Goal: Task Accomplishment & Management: Manage account settings

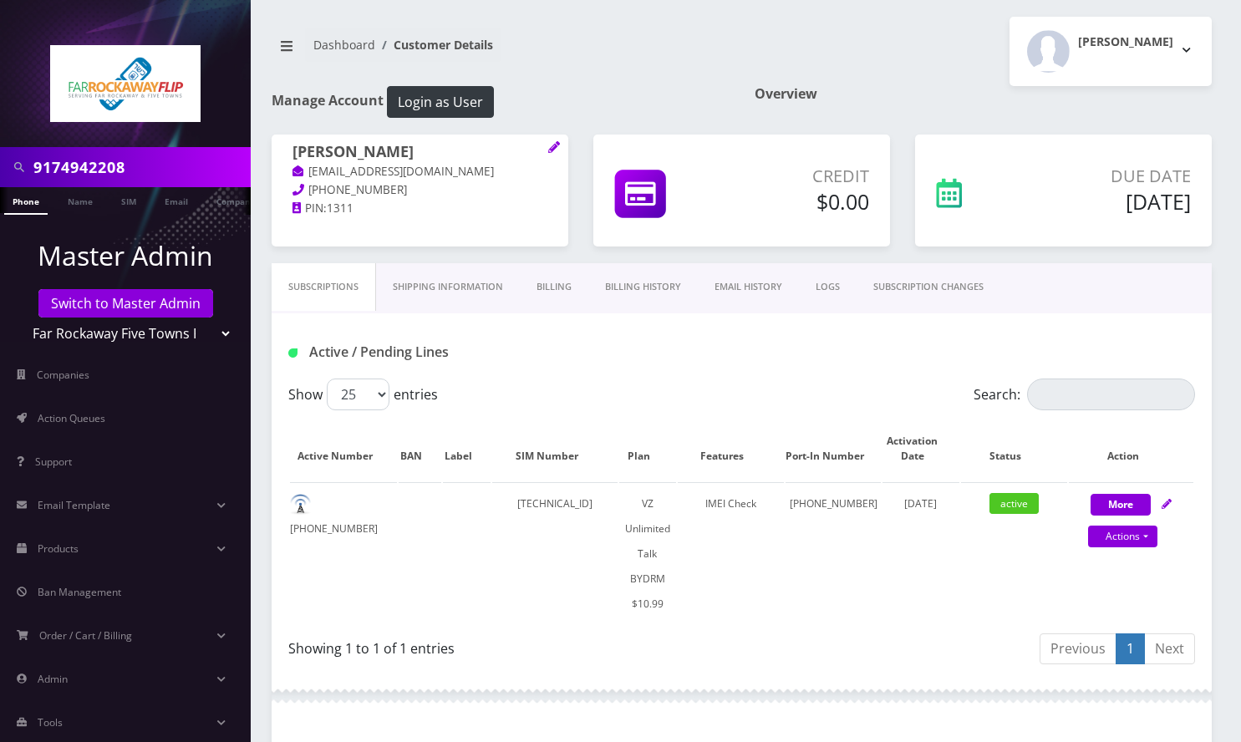
scroll to position [445, 0]
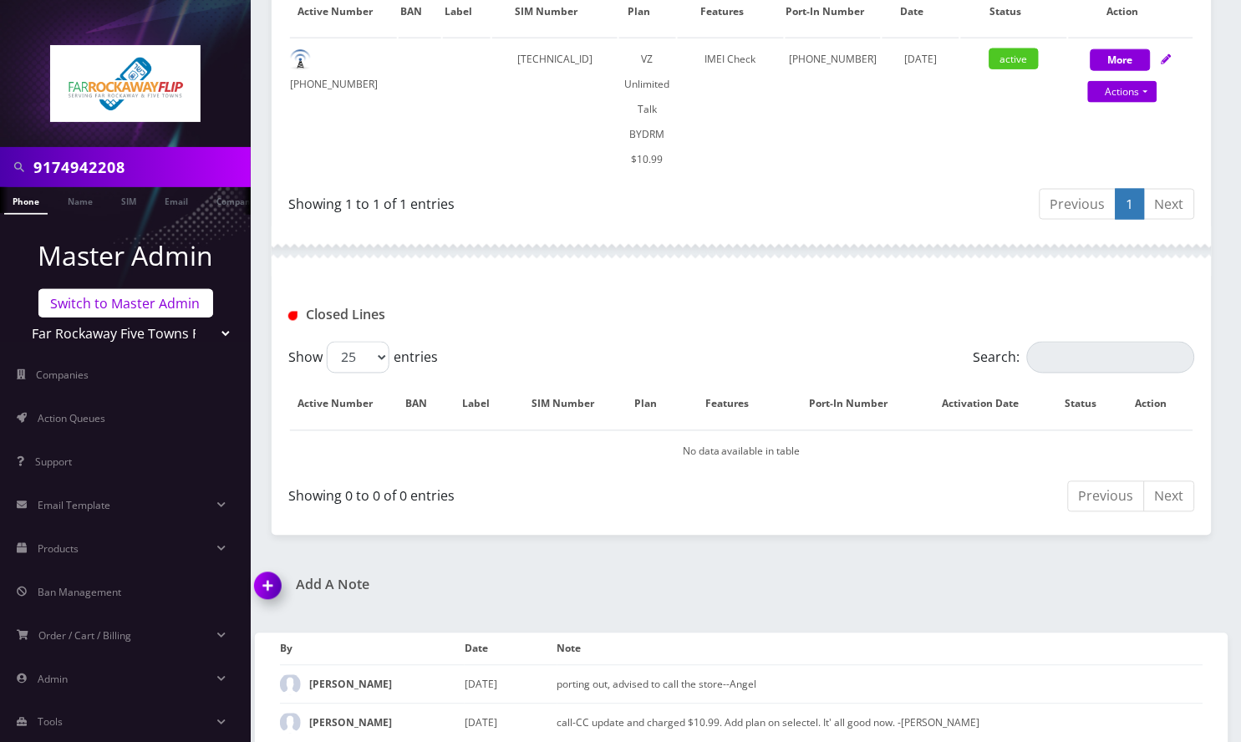
click at [118, 306] on link "Switch to Master Admin" at bounding box center [125, 303] width 175 height 28
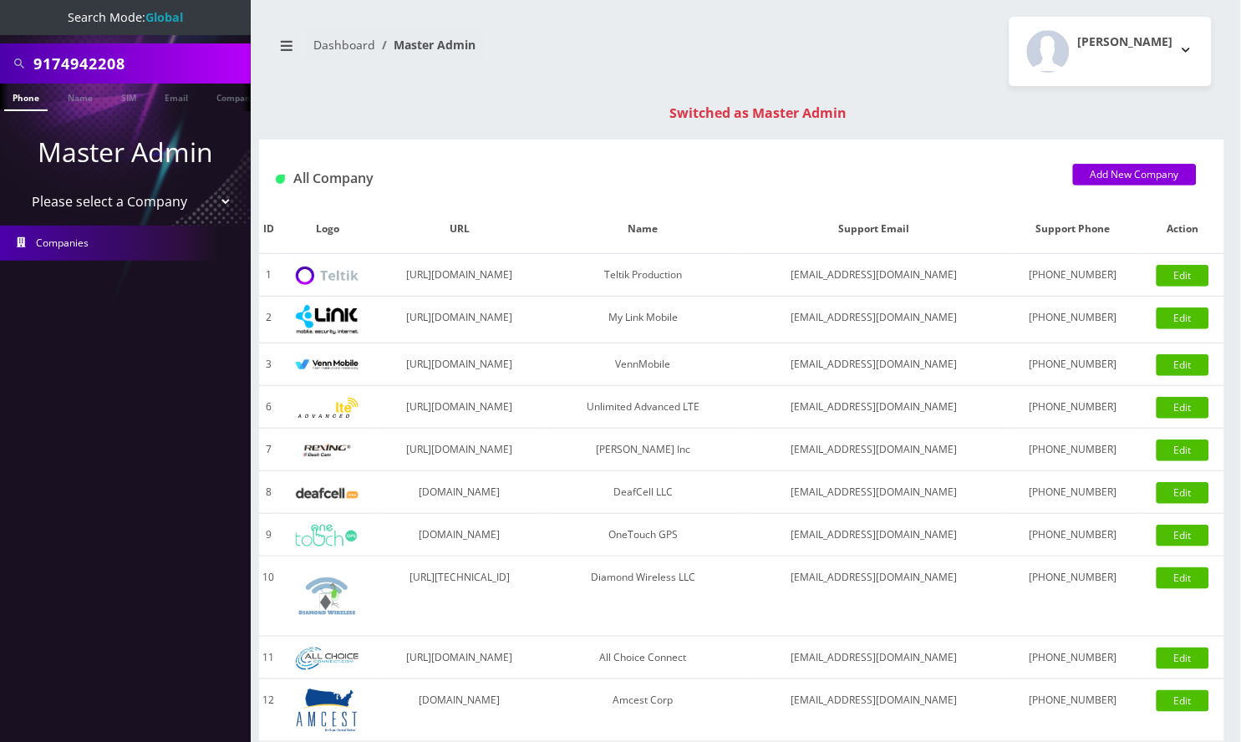
click at [99, 57] on input "9174942208" at bounding box center [139, 64] width 213 height 32
paste input "Rabbi Zeiger"
type input "Rabbi Zeiger"
click at [75, 95] on link "Name" at bounding box center [80, 98] width 42 height 28
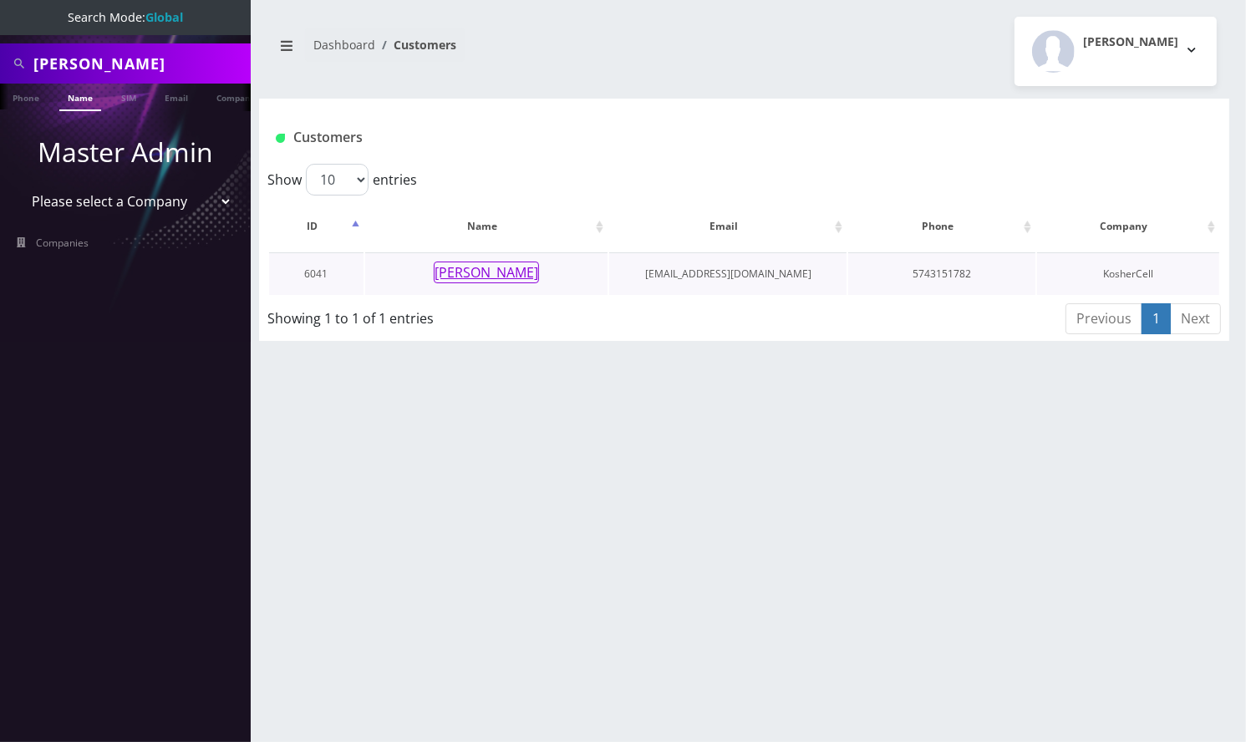
click at [495, 279] on button "Rabbi Zeiger" at bounding box center [486, 273] width 105 height 22
click at [502, 269] on button "[PERSON_NAME]" at bounding box center [486, 273] width 105 height 22
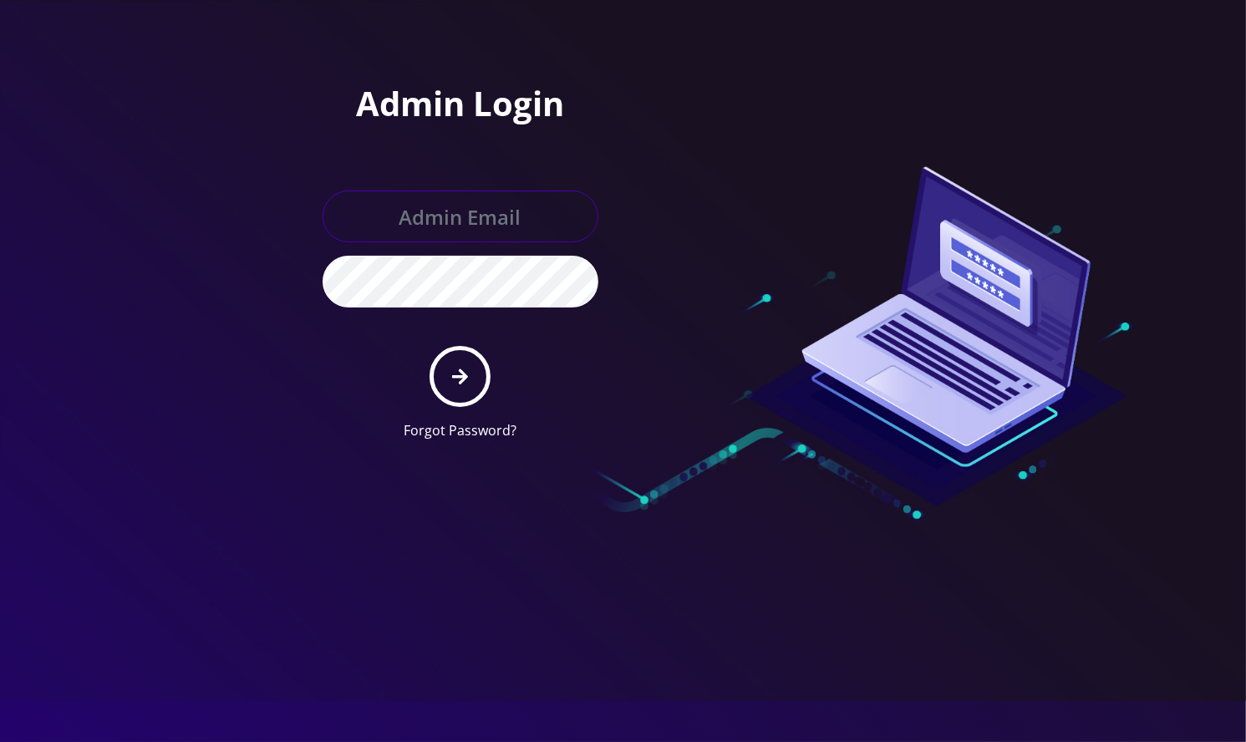
type input "angel@teltik.com"
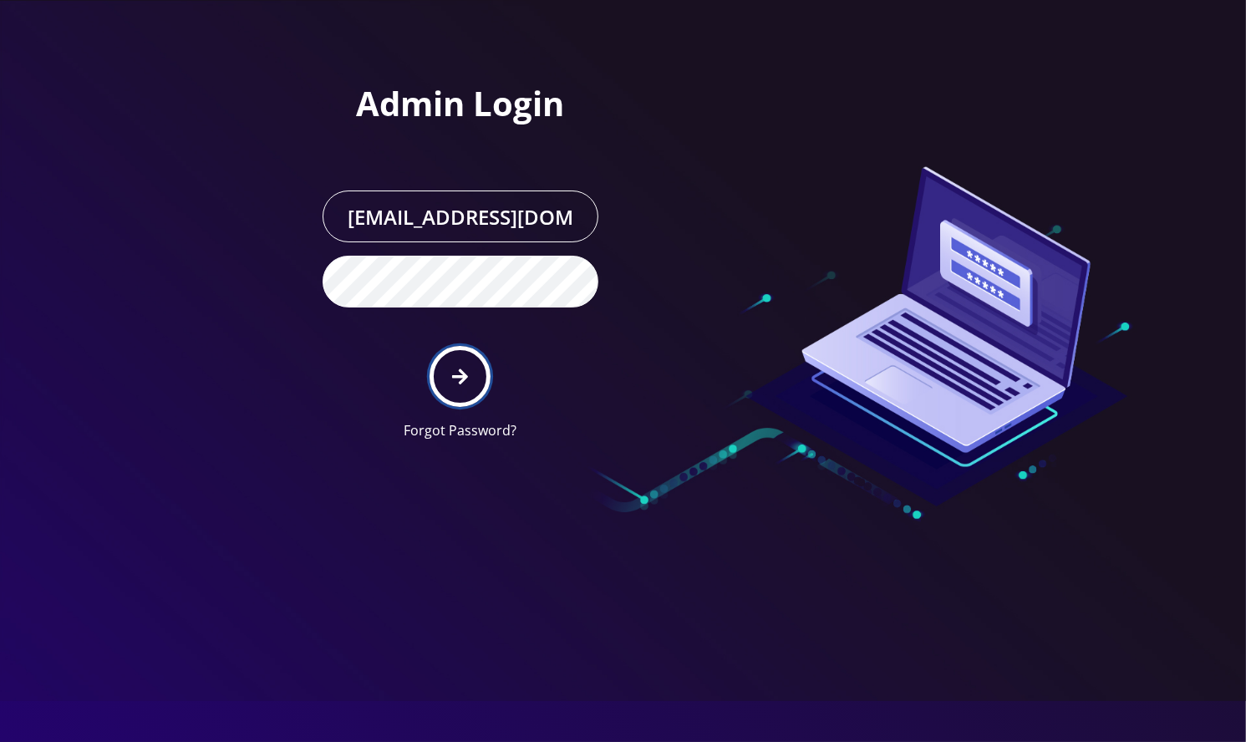
click at [465, 384] on icon "submit" at bounding box center [460, 377] width 16 height 18
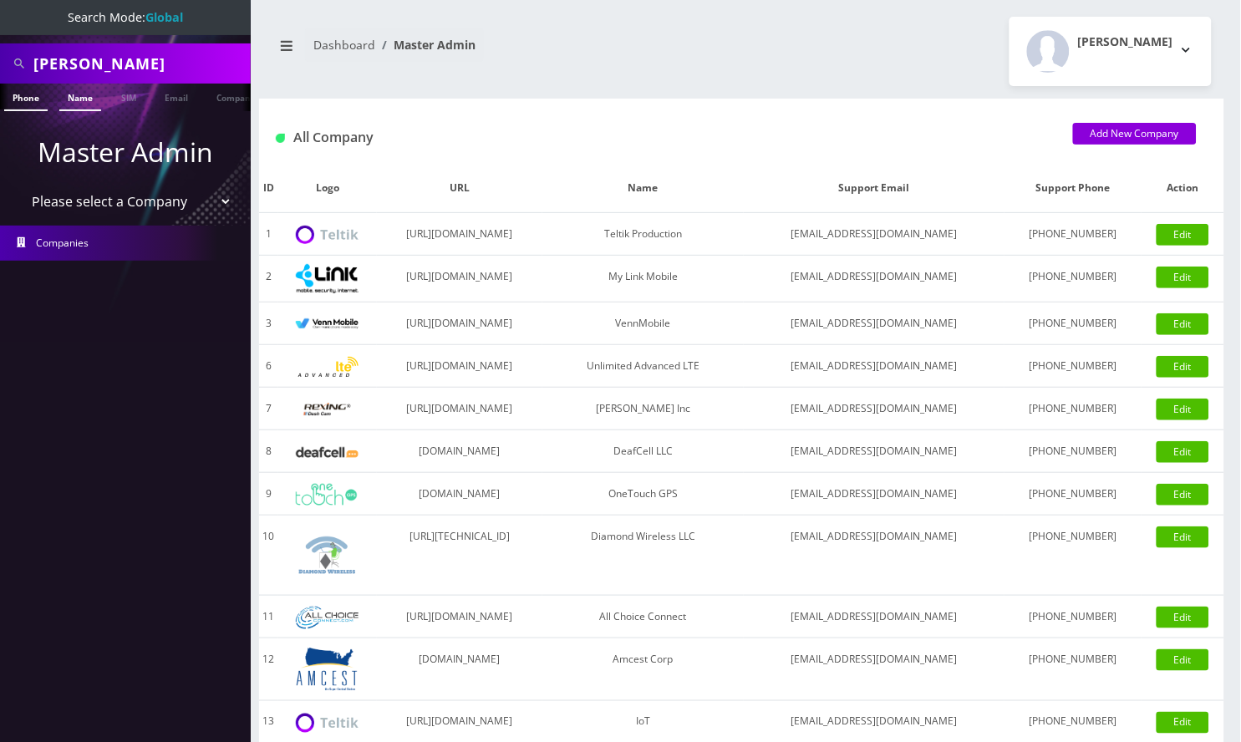
click at [87, 100] on link "Name" at bounding box center [80, 98] width 42 height 28
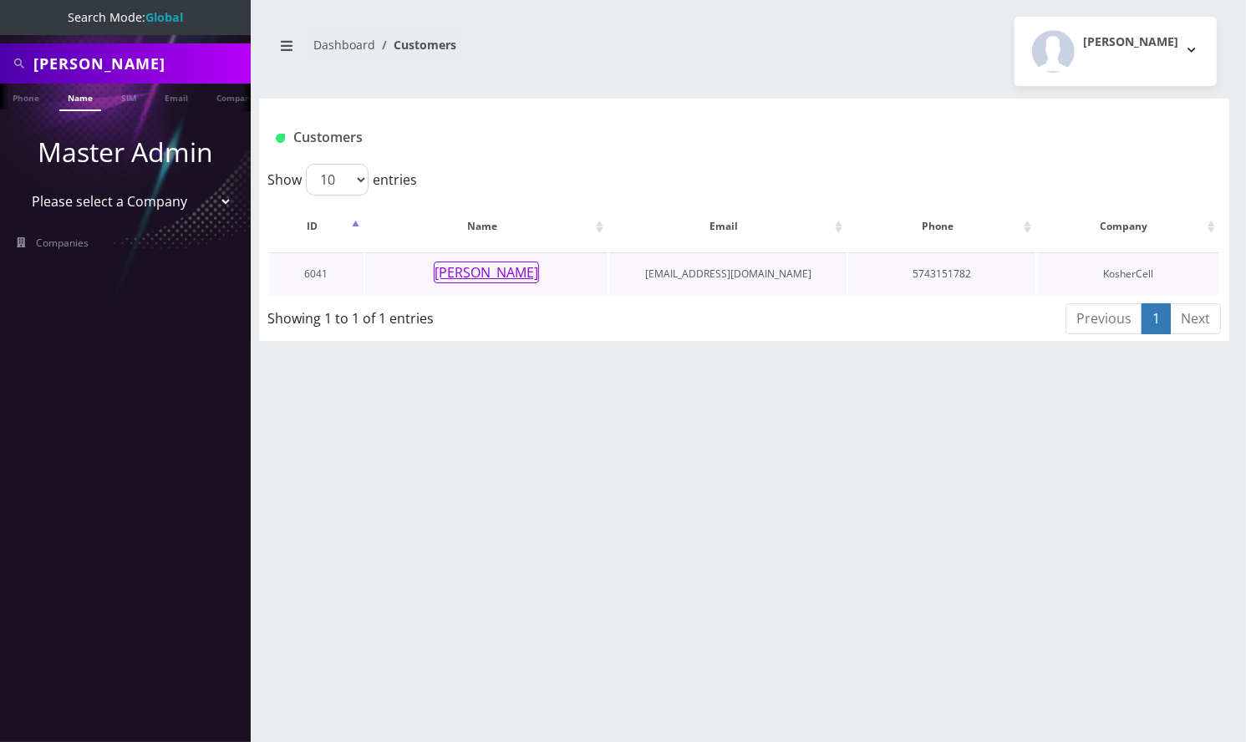
click at [477, 272] on button "[PERSON_NAME]" at bounding box center [486, 273] width 105 height 22
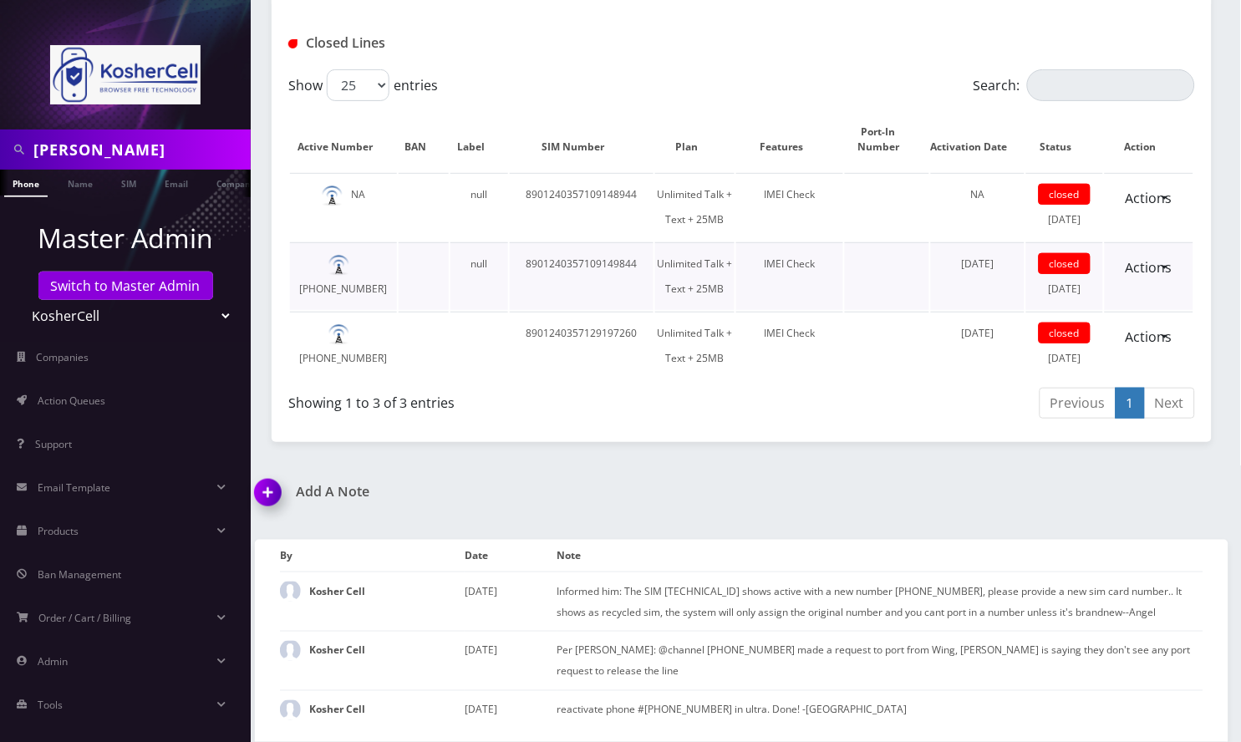
scroll to position [2290, 0]
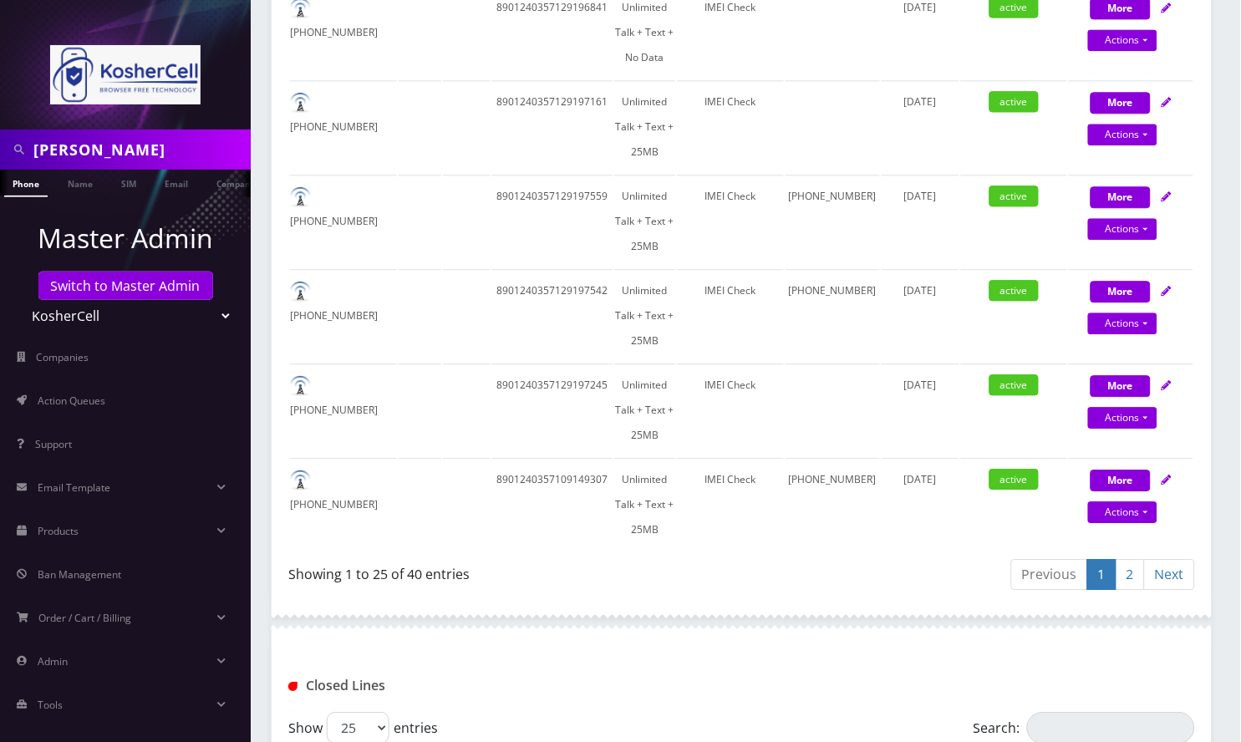
click at [1127, 559] on link "2" at bounding box center [1130, 574] width 29 height 31
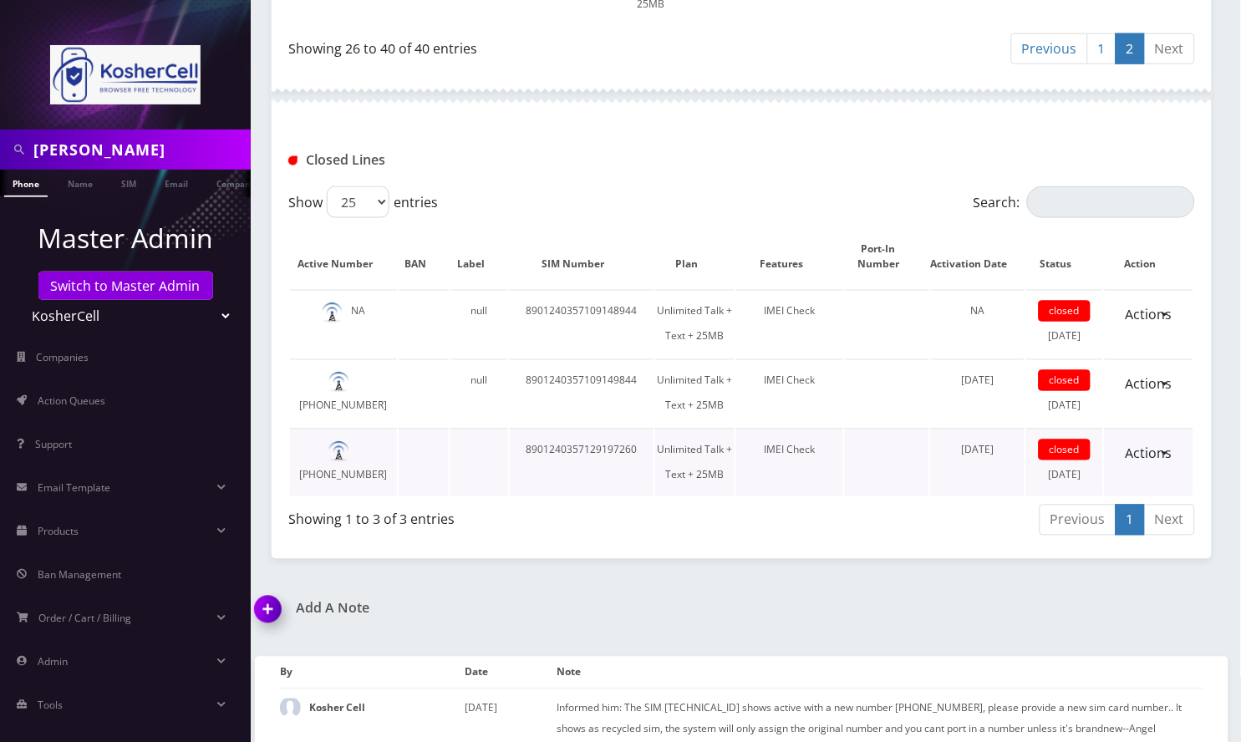
scroll to position [1537, 0]
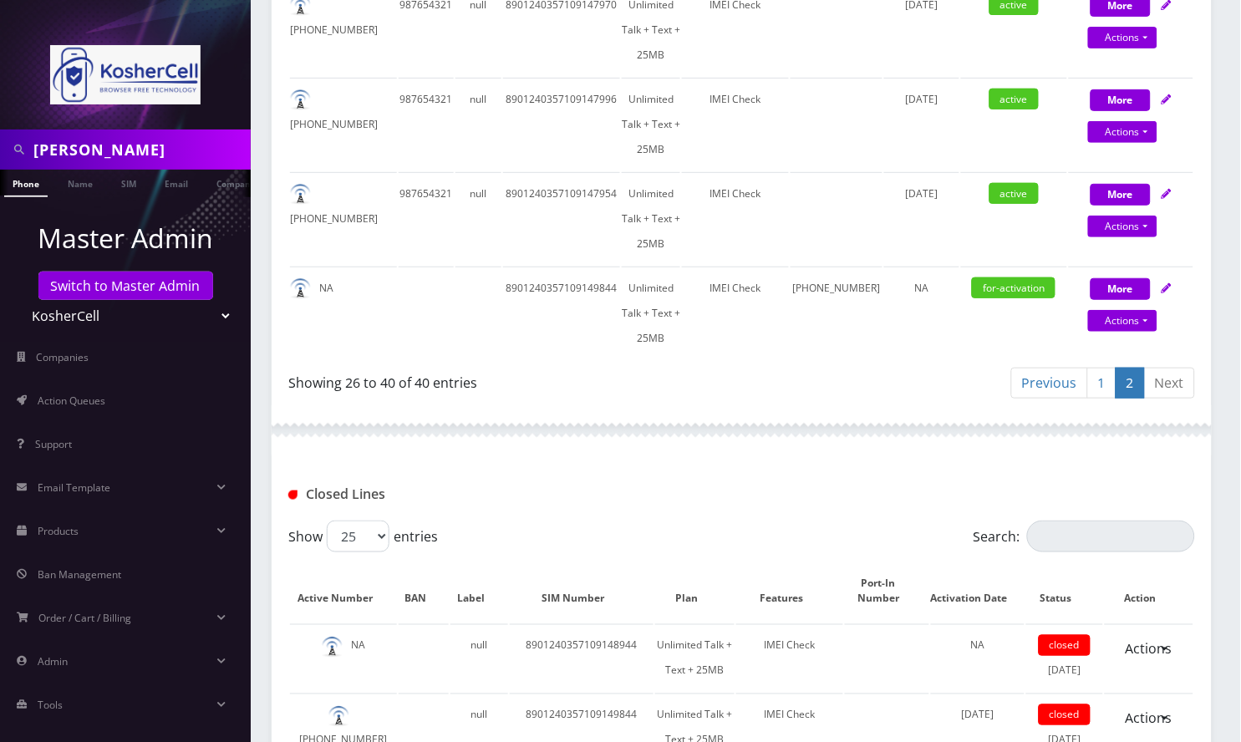
click at [1127, 376] on link "2" at bounding box center [1130, 383] width 29 height 31
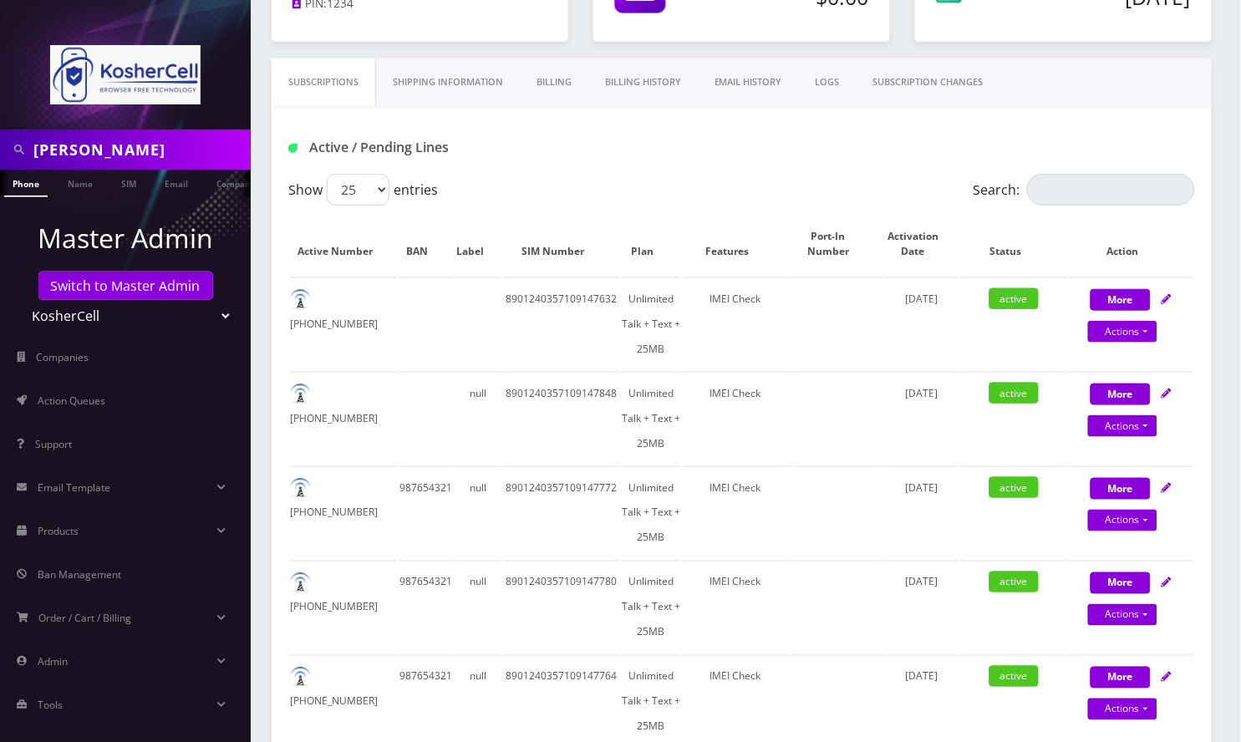
scroll to position [201, 0]
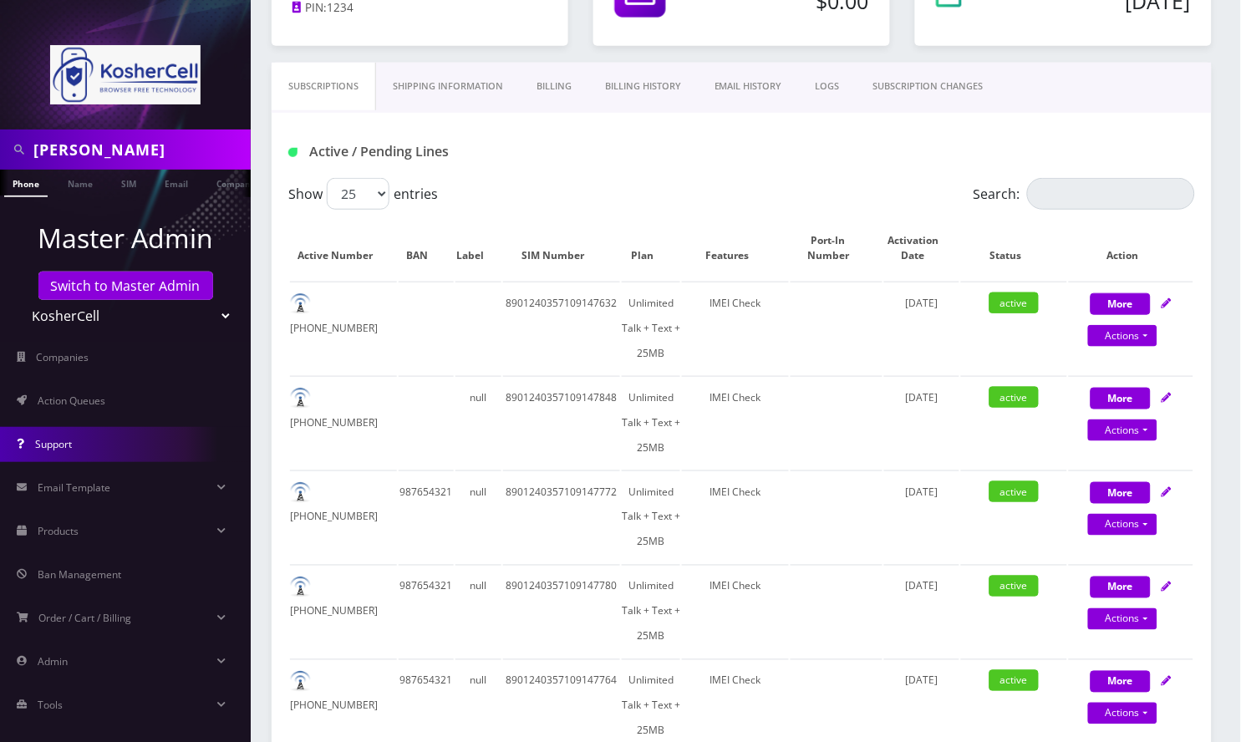
click at [89, 442] on link "Support" at bounding box center [125, 444] width 251 height 35
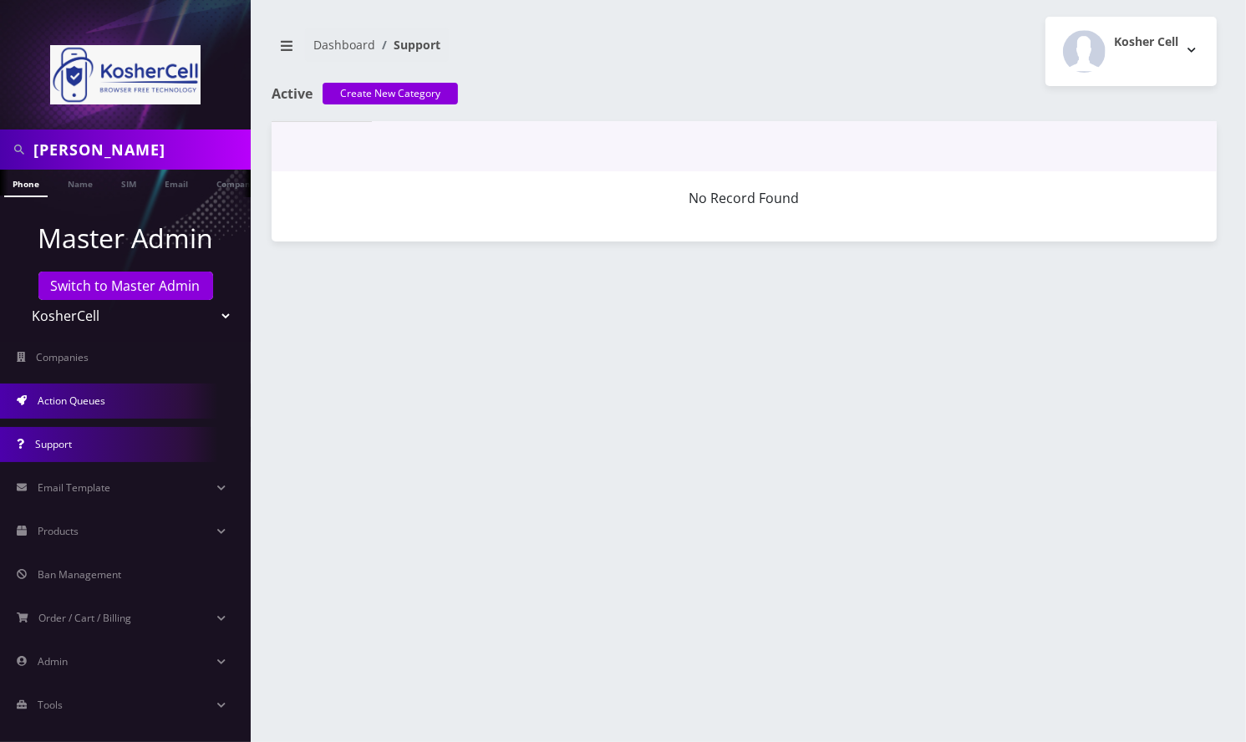
click at [101, 408] on link "Action Queues" at bounding box center [125, 401] width 251 height 35
click at [107, 398] on link "Action Queues" at bounding box center [125, 401] width 251 height 35
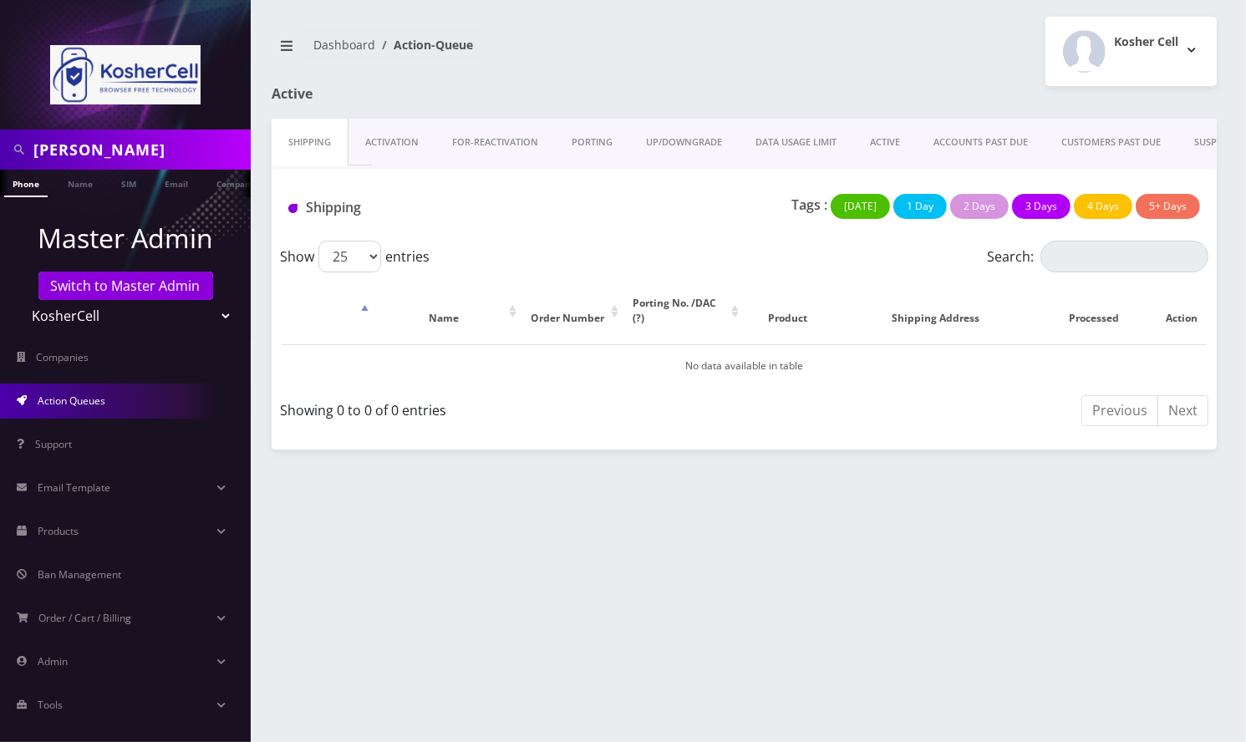
click at [594, 143] on link "PORTING" at bounding box center [592, 143] width 74 height 48
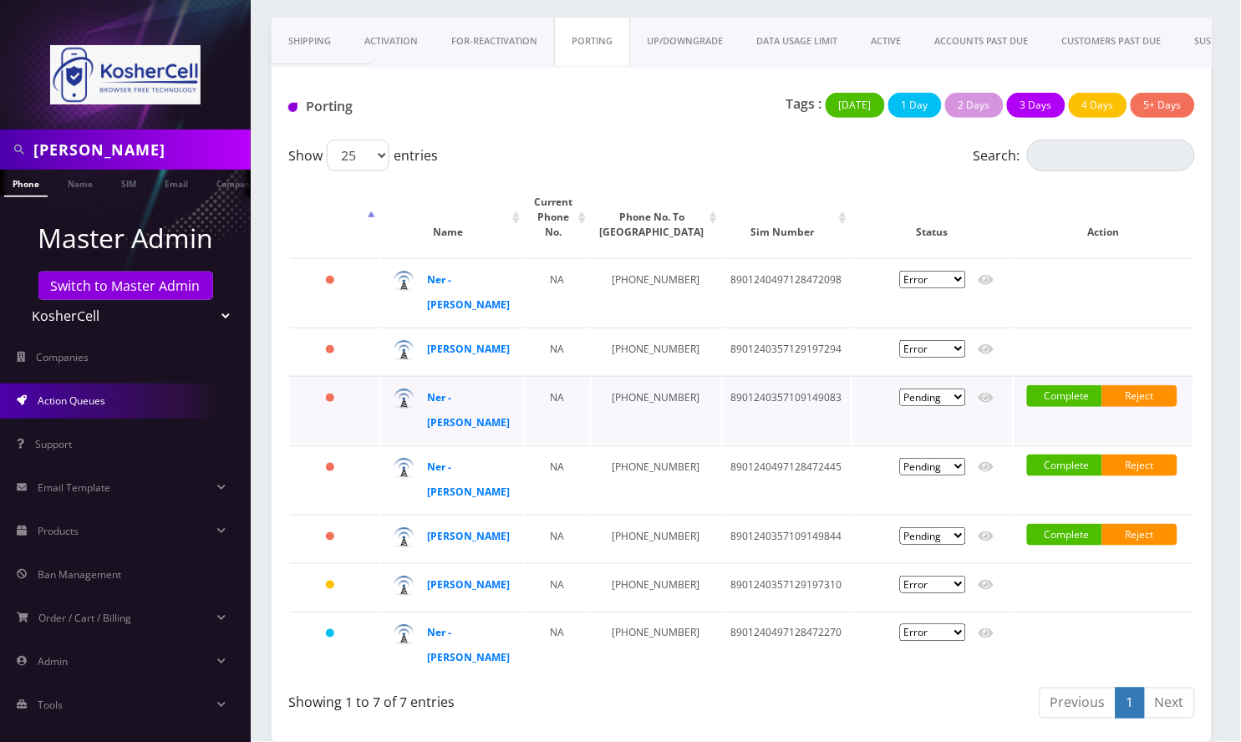
scroll to position [156, 0]
click at [1215, 275] on div "Shipping Activation FOR-REActivation [GEOGRAPHIC_DATA] UP/DOWNGRADE DATA USAGE …" at bounding box center [741, 380] width 965 height 724
click at [757, 515] on td "8901240357109149844" at bounding box center [787, 538] width 128 height 47
copy td "8901240357109149844"
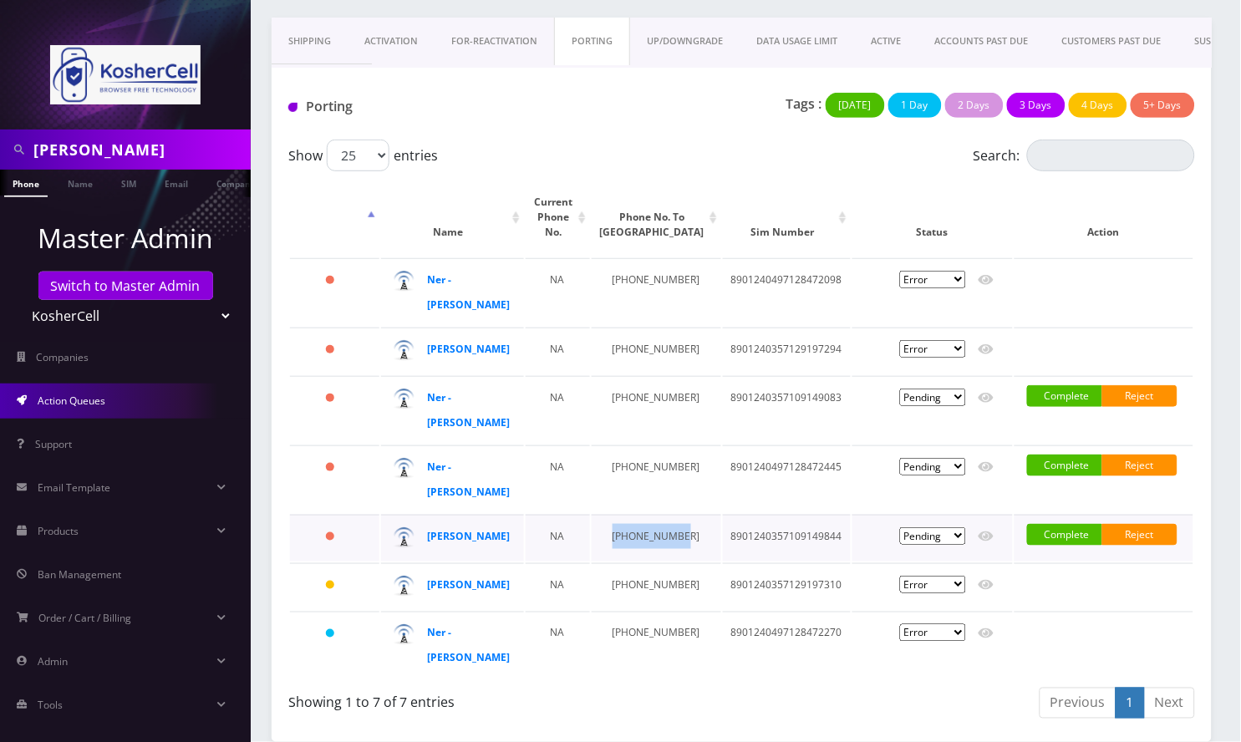
drag, startPoint x: 622, startPoint y: 493, endPoint x: 667, endPoint y: 534, distance: 60.9
click at [667, 534] on td "[PHONE_NUMBER]" at bounding box center [657, 538] width 130 height 47
copy td "[PHONE_NUMBER]"
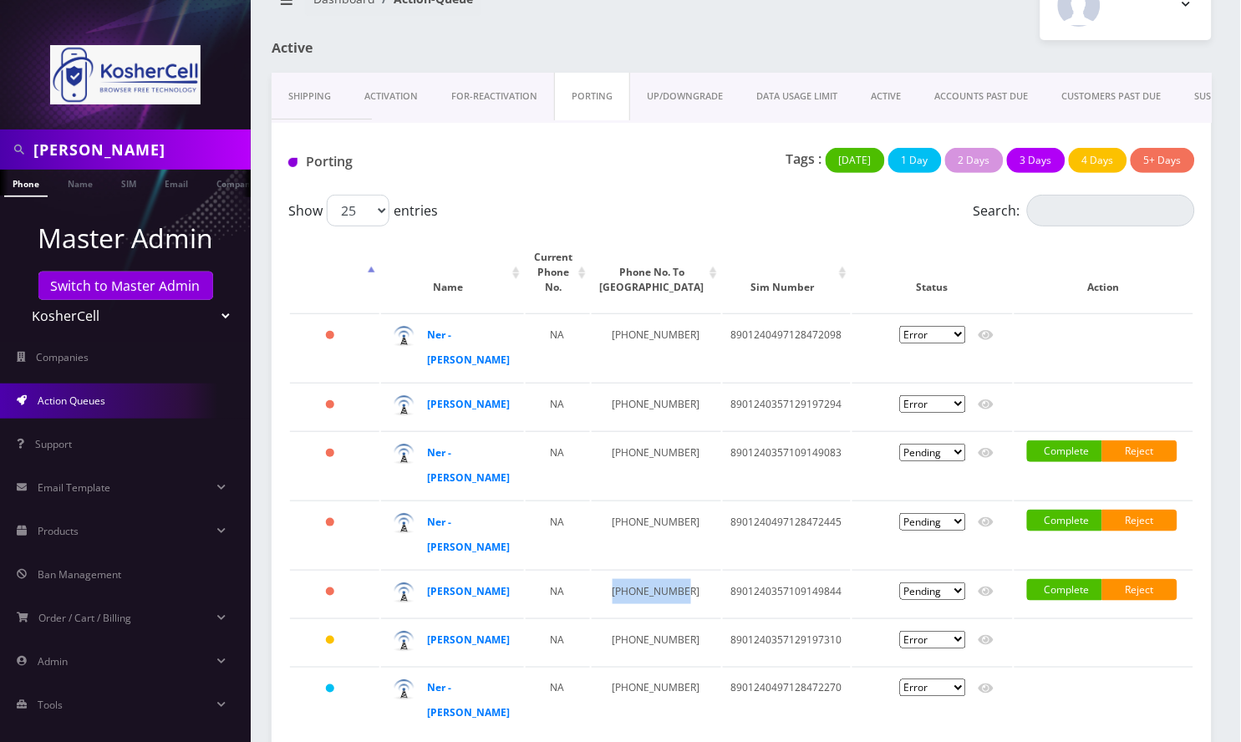
scroll to position [45, 0]
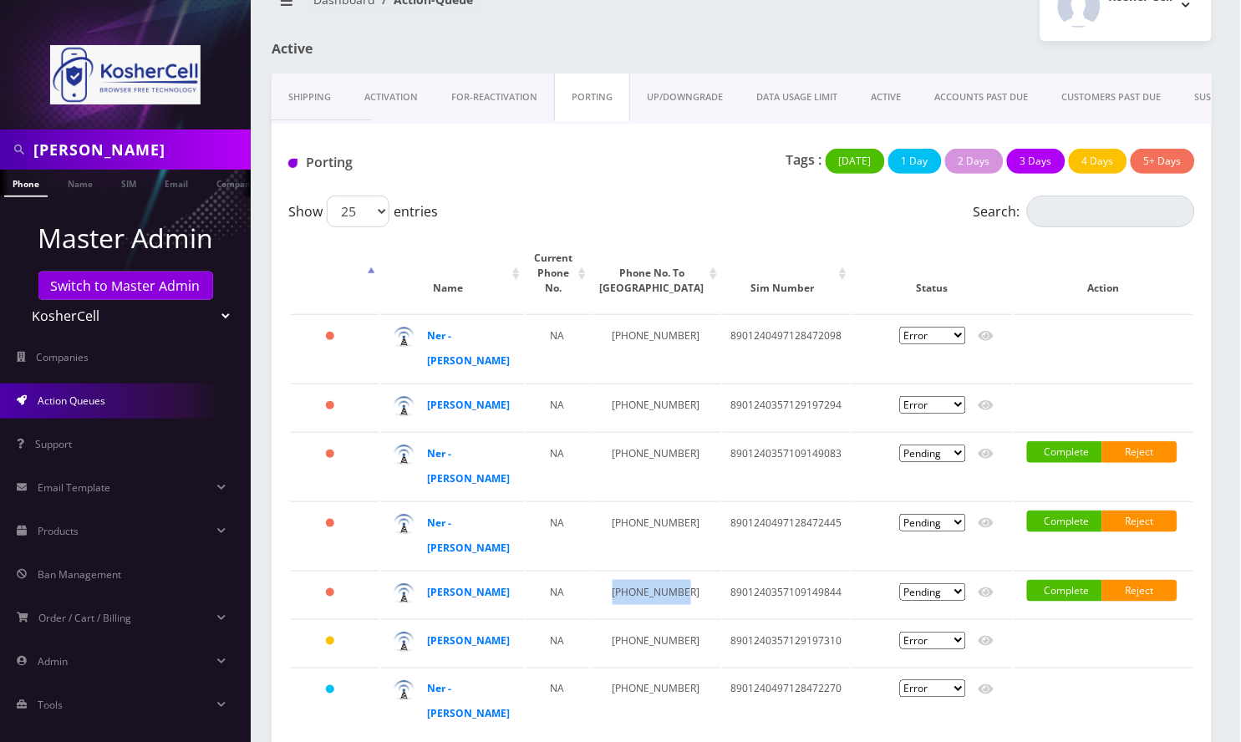
click at [401, 94] on link "Activation" at bounding box center [391, 98] width 87 height 48
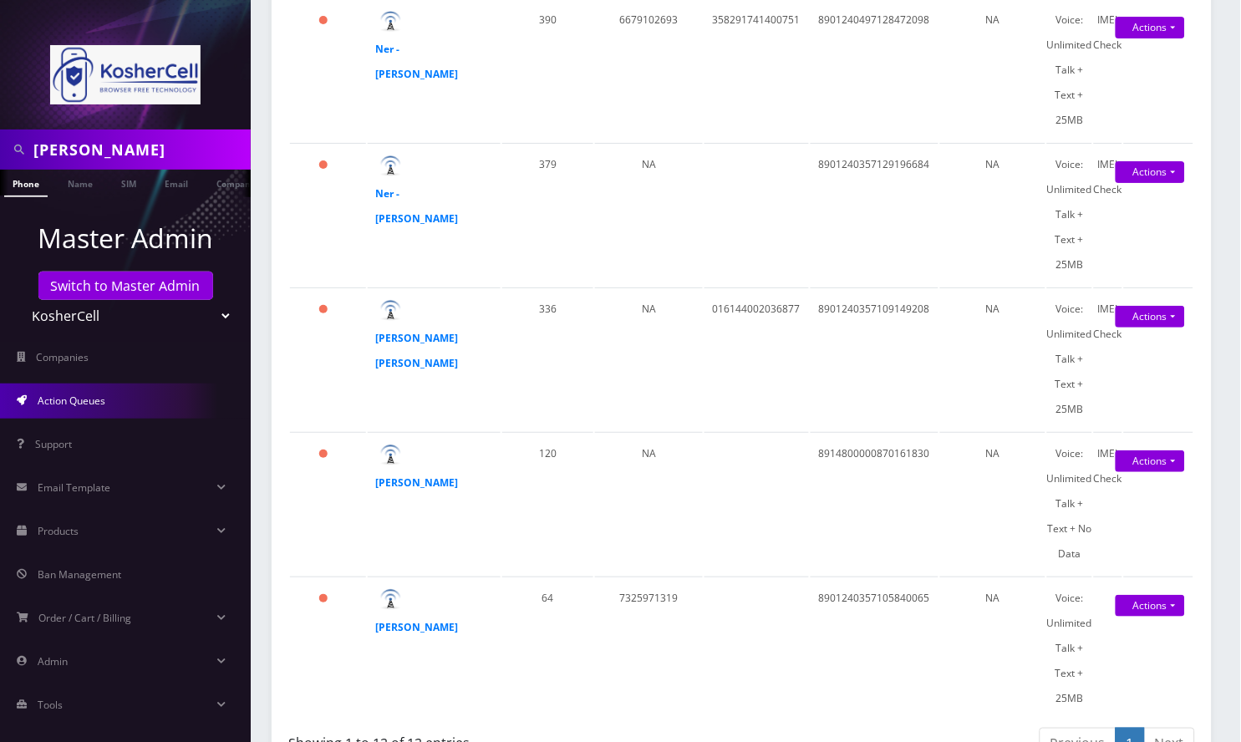
scroll to position [1387, 0]
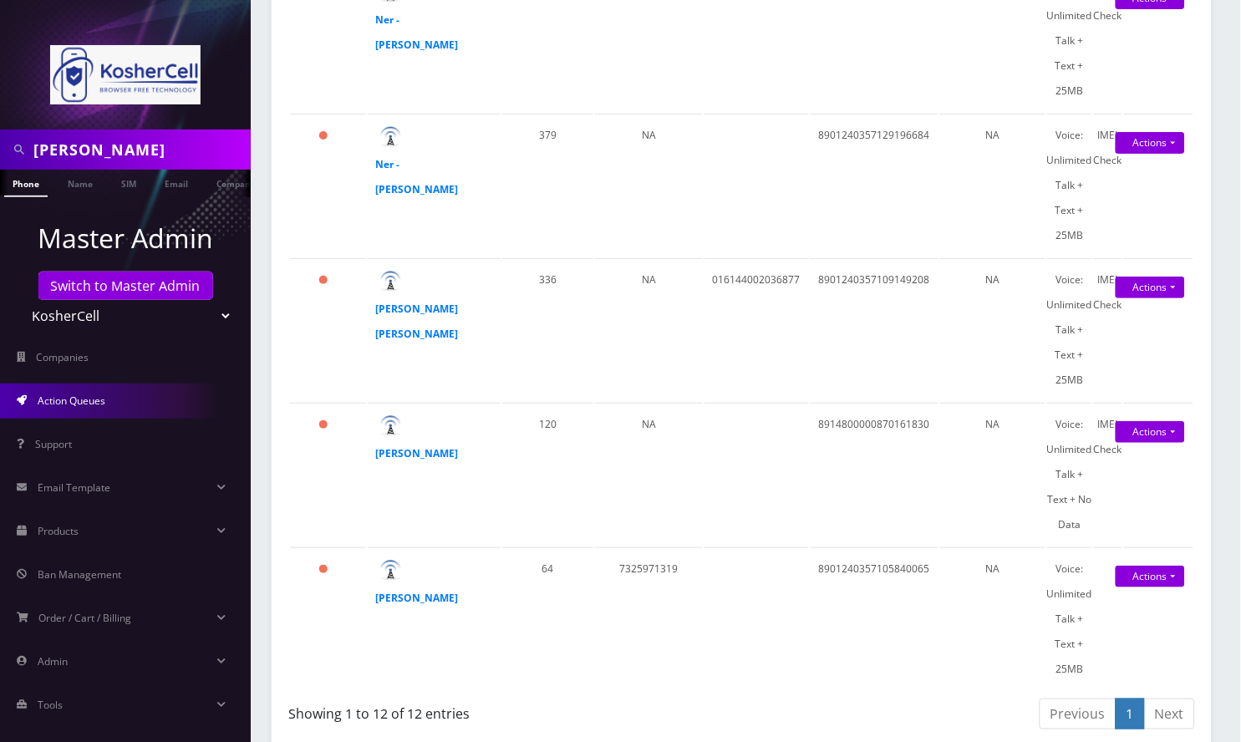
click at [89, 156] on input "[PERSON_NAME]" at bounding box center [139, 150] width 213 height 32
paste input "8901240357109149844"
type input "8901240357109149844"
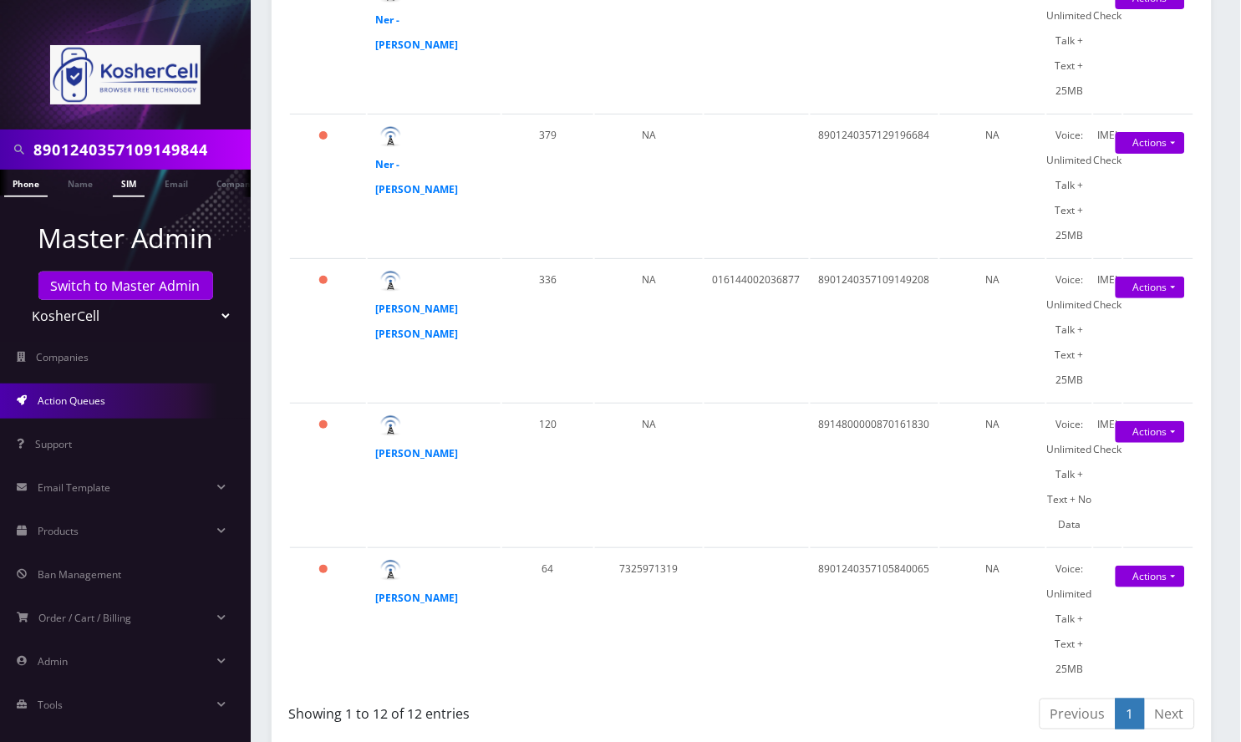
click at [125, 180] on link "SIM" at bounding box center [129, 184] width 32 height 28
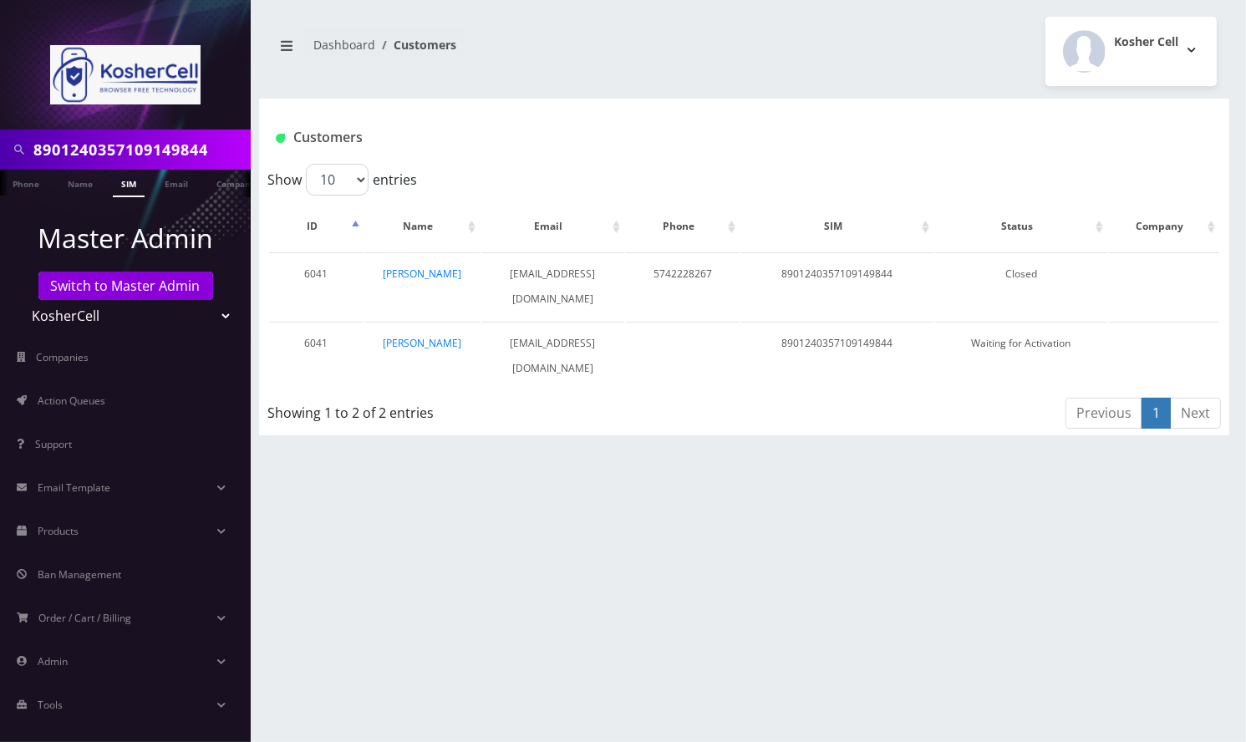
click at [1200, 465] on div "8901240357109149844 Phone Name SIM Email Company Customer Dashboard Customers K…" at bounding box center [744, 371] width 1004 height 742
click at [1039, 625] on div "8901240357109149844 Phone Name SIM Email Company Customer Dashboard Customers K…" at bounding box center [744, 371] width 1004 height 742
click at [424, 336] on link "[PERSON_NAME]" at bounding box center [422, 343] width 79 height 14
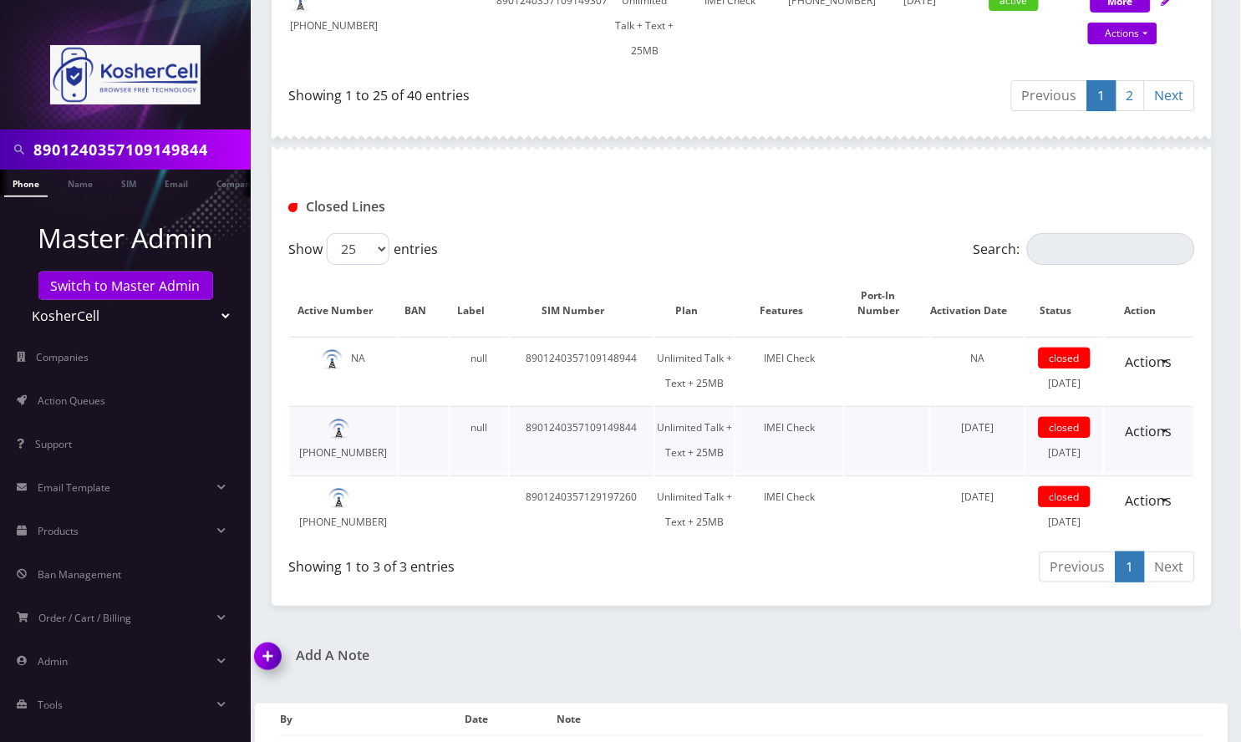
scroll to position [2674, 0]
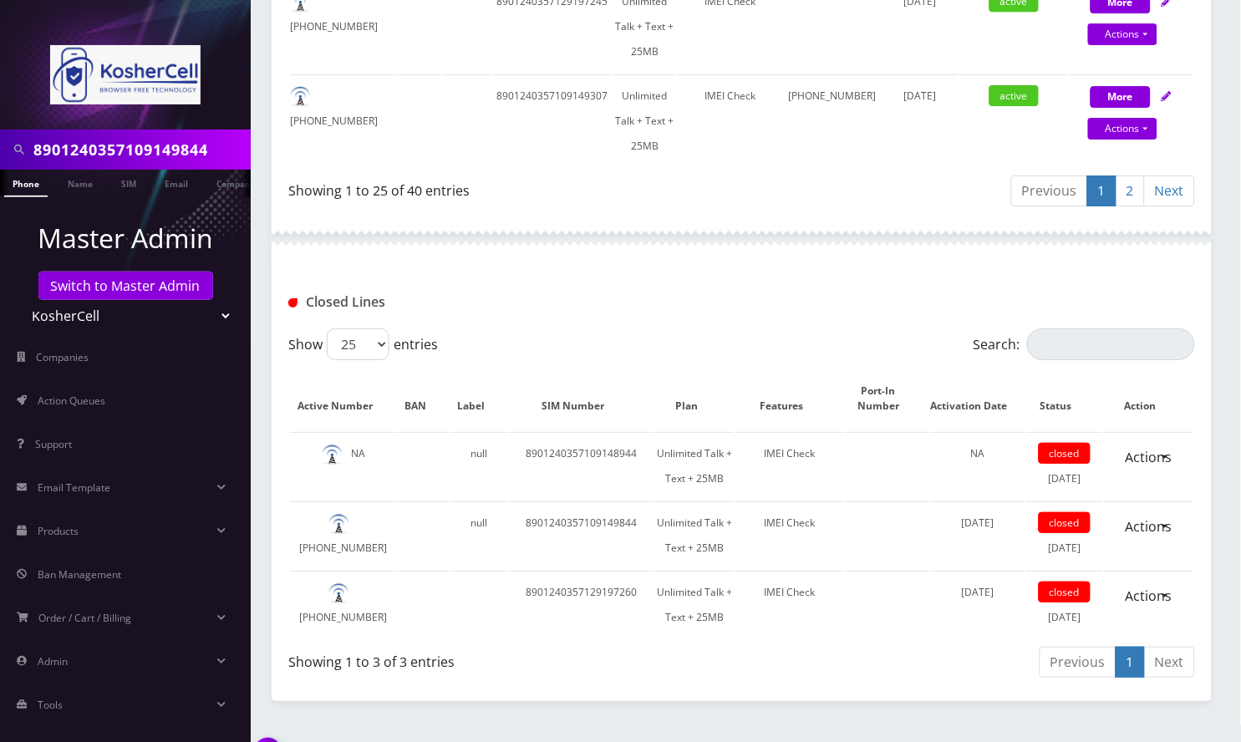
click at [1125, 175] on link "2" at bounding box center [1130, 190] width 29 height 31
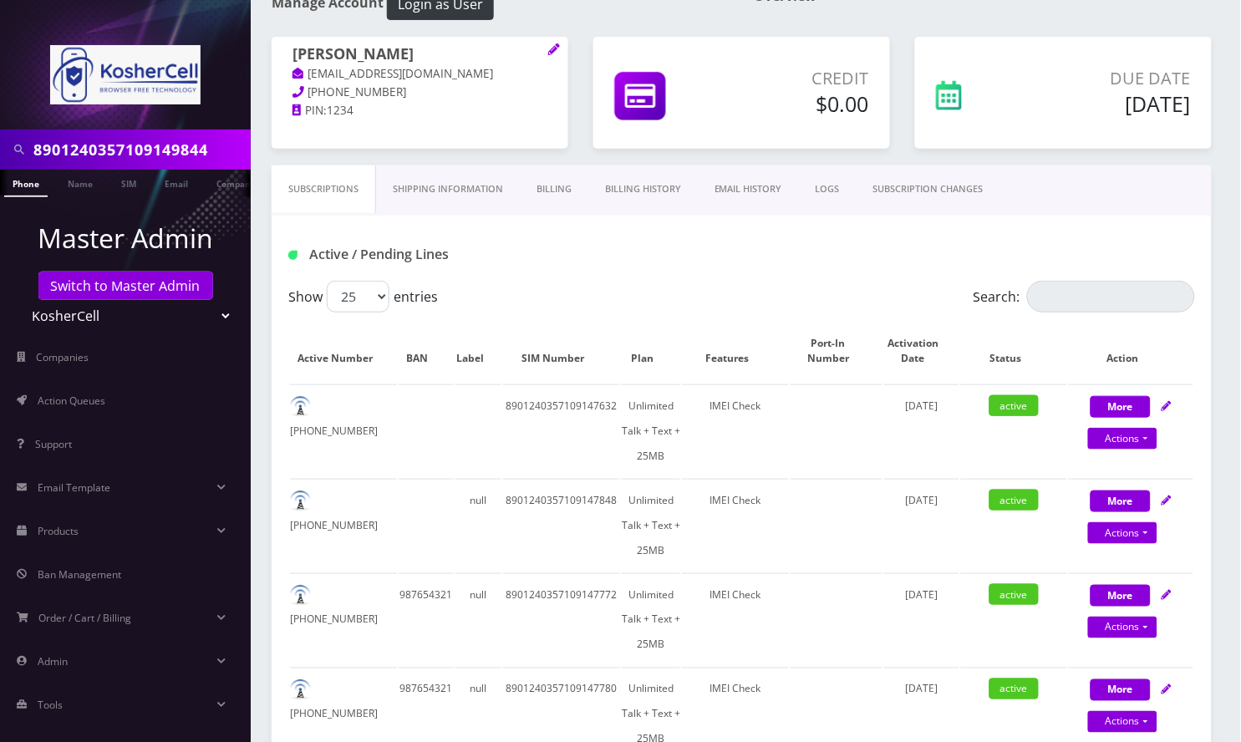
scroll to position [0, 0]
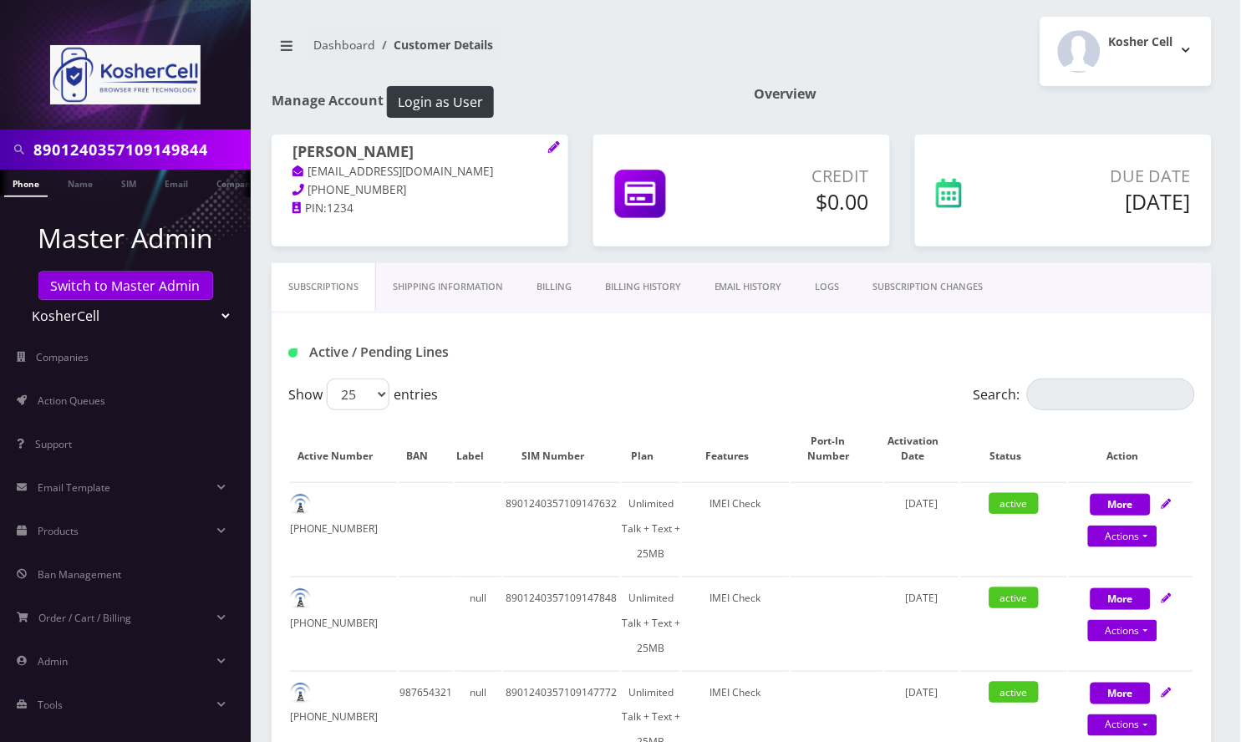
click at [401, 144] on h1 "Rabbi Zeiger" at bounding box center [419, 153] width 255 height 20
click at [401, 144] on h1 "[PERSON_NAME]" at bounding box center [419, 153] width 255 height 20
copy h1 "[PERSON_NAME]"
click at [85, 143] on input "8901240357109149844" at bounding box center [139, 150] width 213 height 32
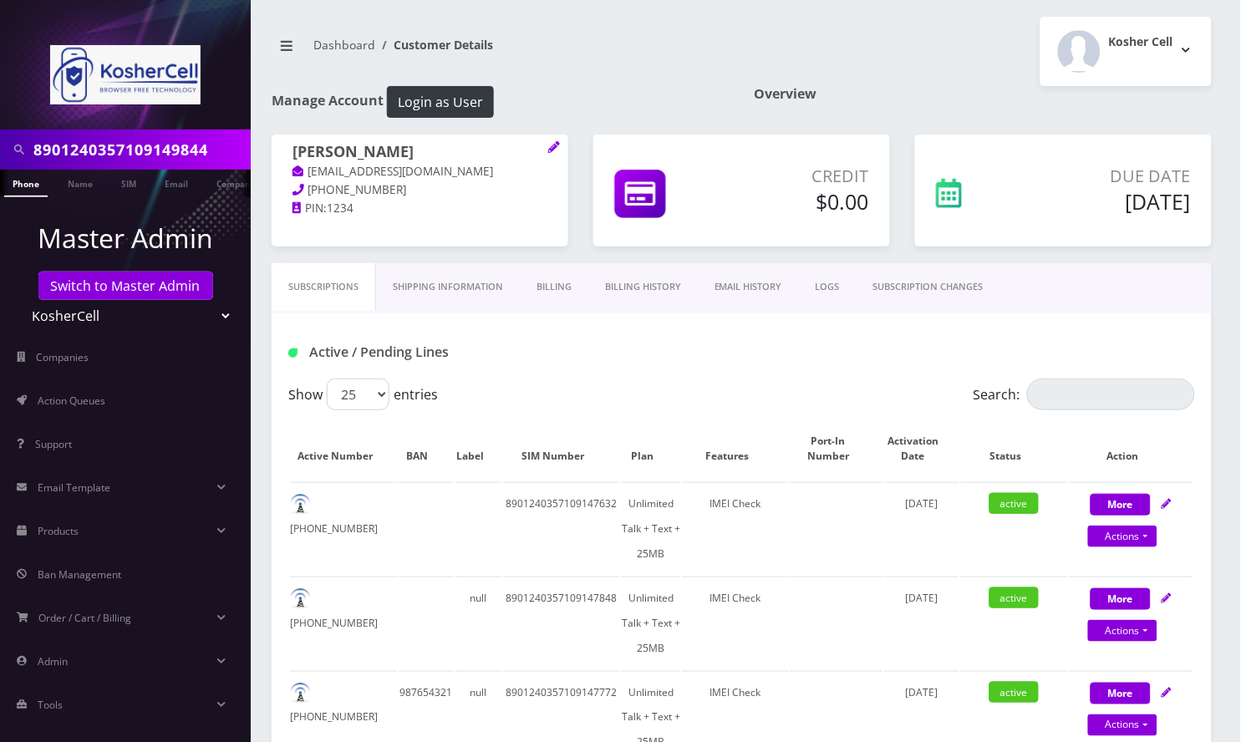
click at [85, 143] on input "8901240357109149844" at bounding box center [139, 150] width 213 height 32
paste input "Rabbi Zeiger"
type input "Rabbi Zeiger"
click at [74, 184] on link "Name" at bounding box center [80, 184] width 42 height 28
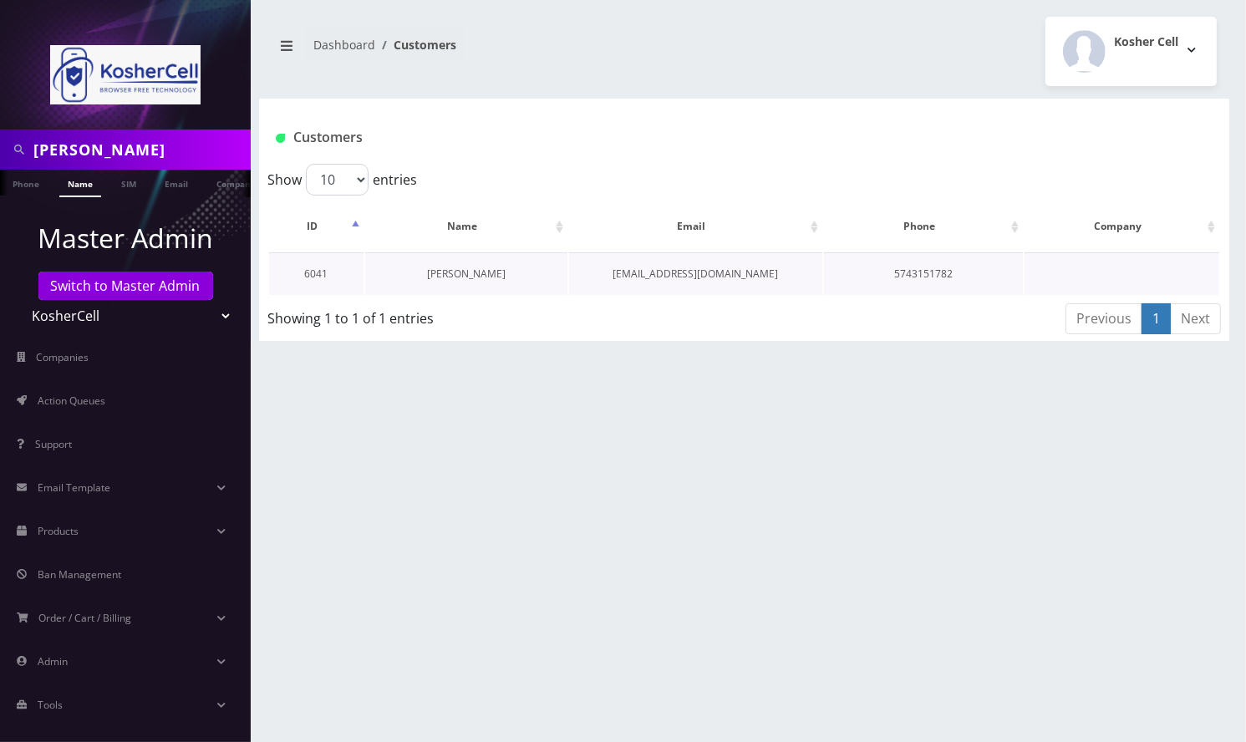
click at [476, 267] on link "[PERSON_NAME]" at bounding box center [466, 274] width 79 height 14
click at [473, 271] on link "[PERSON_NAME]" at bounding box center [466, 274] width 79 height 14
click at [472, 276] on link "[PERSON_NAME]" at bounding box center [466, 274] width 79 height 14
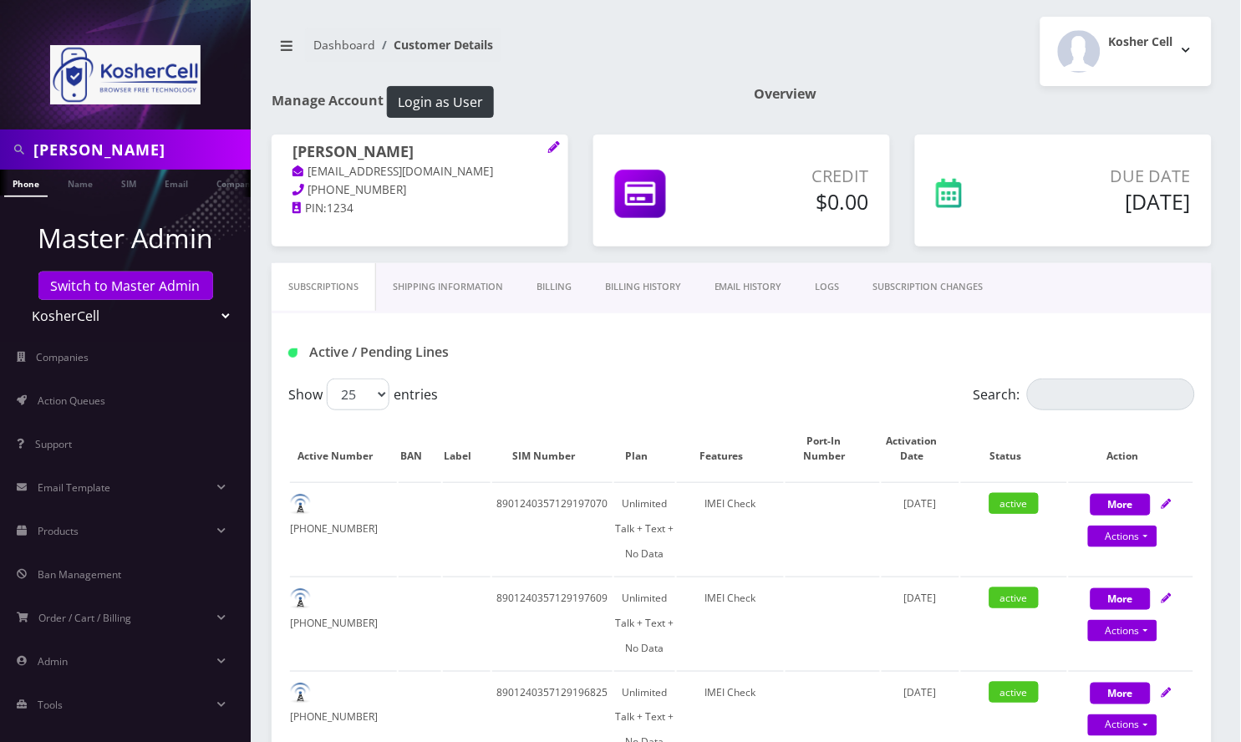
click at [1029, 307] on div "Subscriptions Shipping Information Billing Billing History EMAIL HISTORY LOGS S…" at bounding box center [742, 288] width 940 height 50
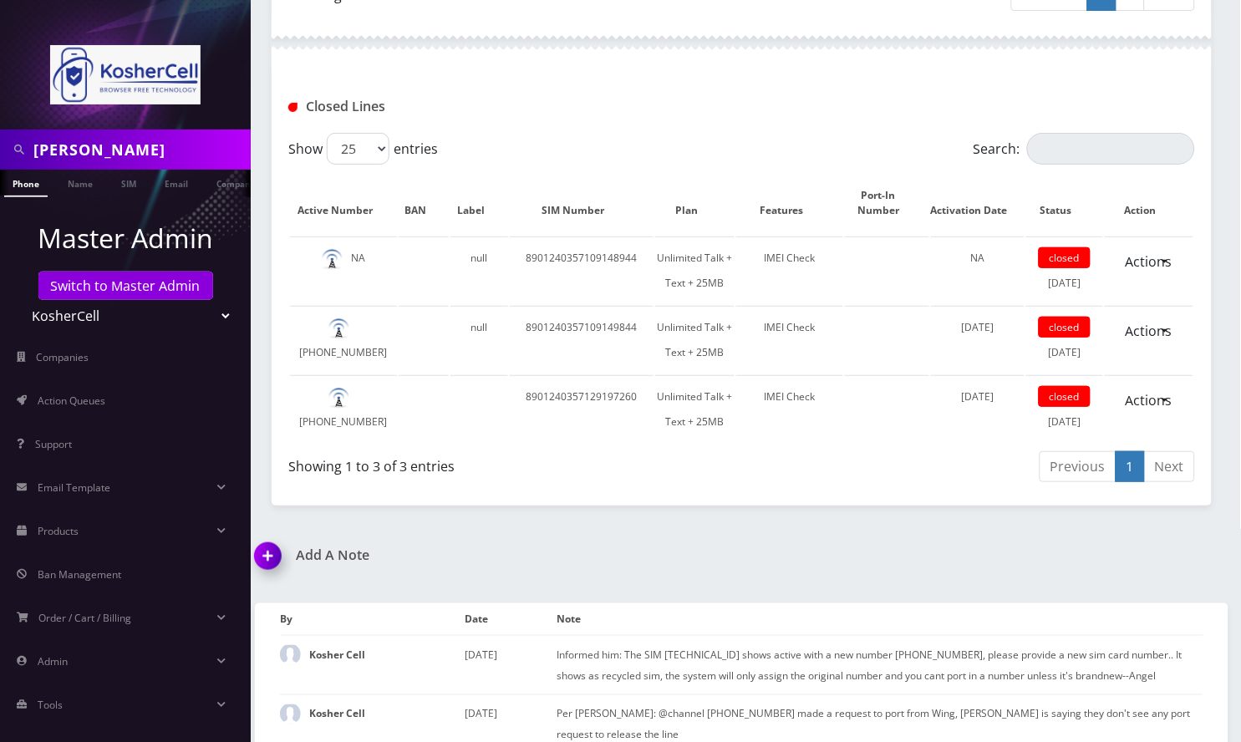
scroll to position [2736, 0]
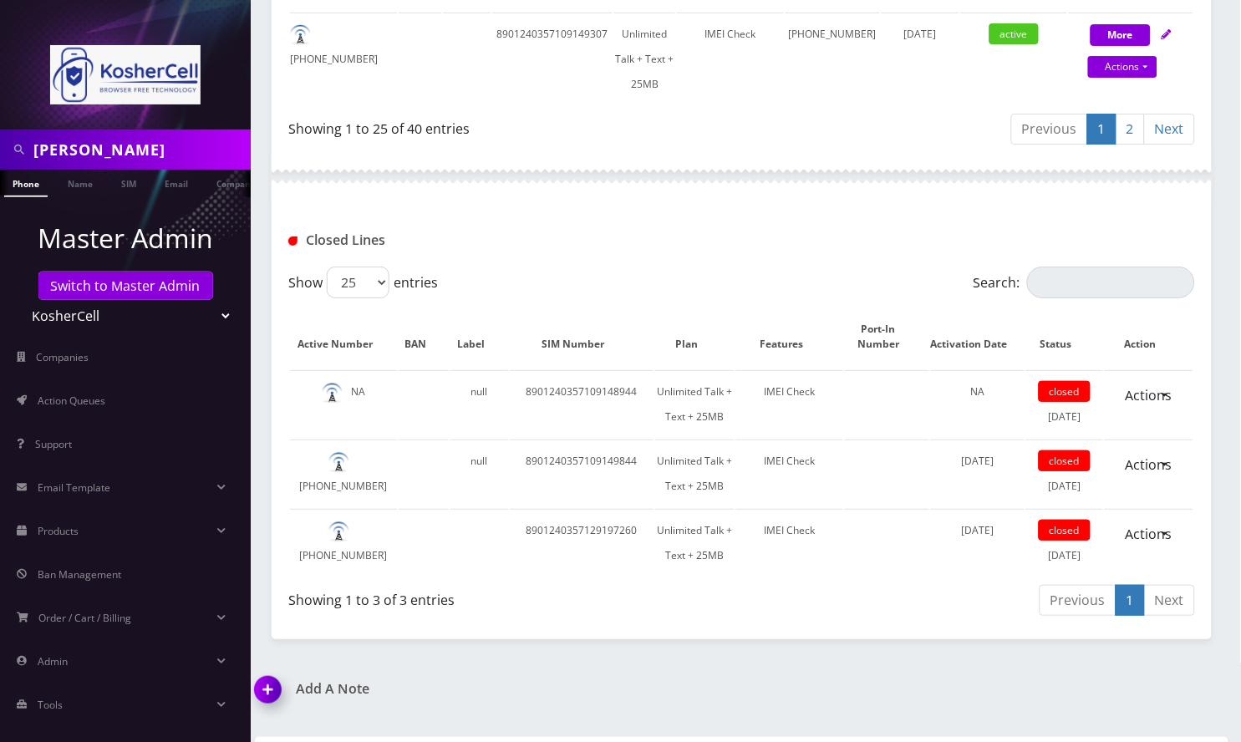
click at [1136, 114] on link "2" at bounding box center [1130, 129] width 29 height 31
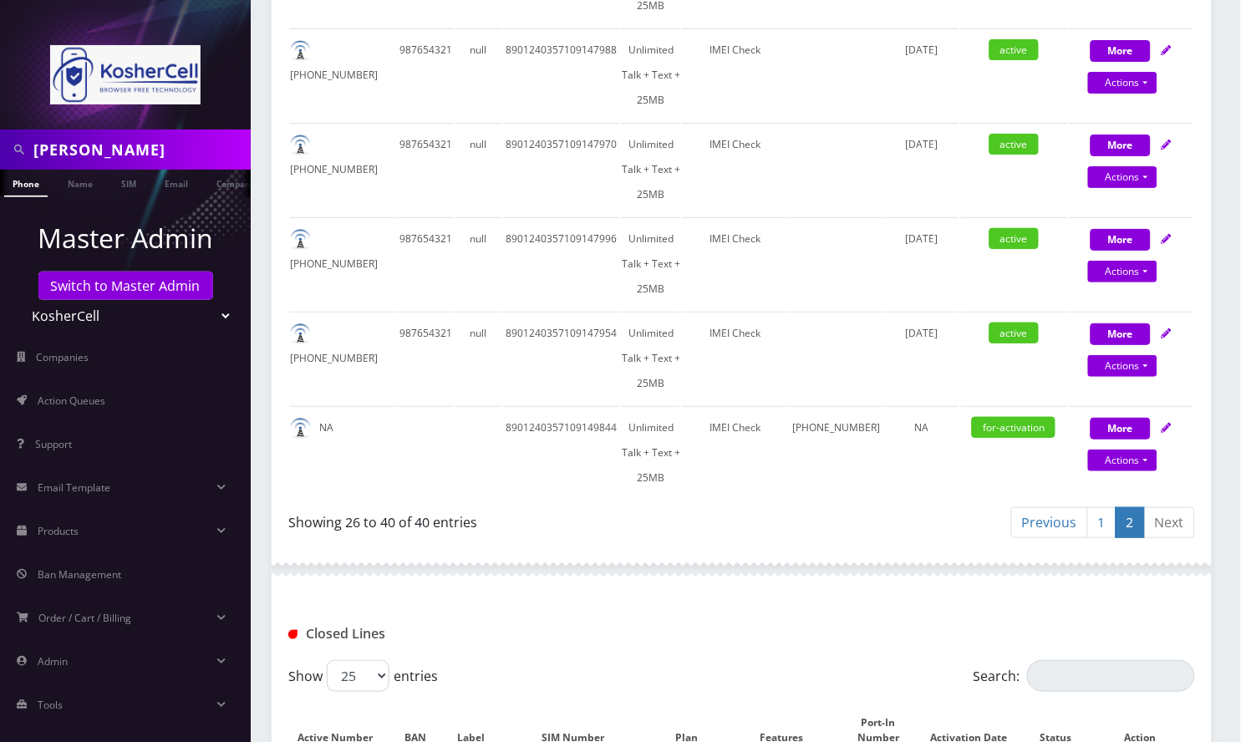
scroll to position [1314, 0]
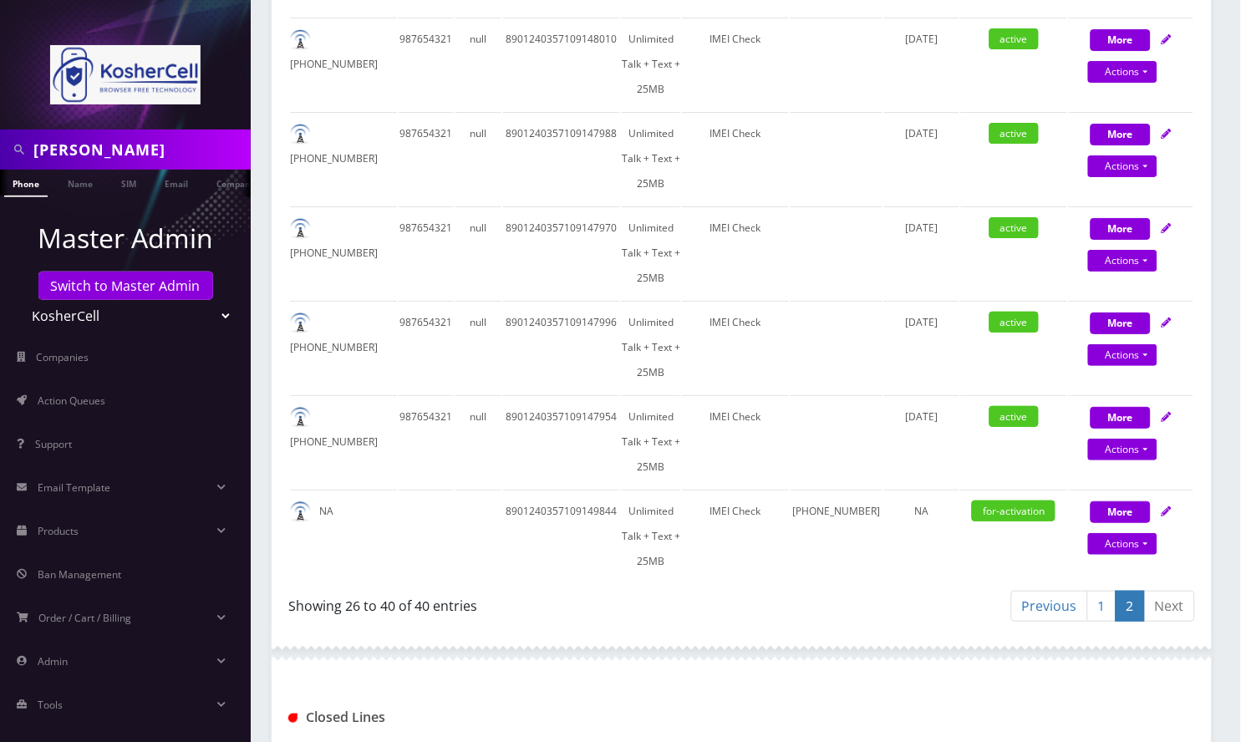
click at [1221, 133] on div "Subscriptions Shipping Information Billing Billing History EMAIL HISTORY LOGS S…" at bounding box center [741, 33] width 965 height 2168
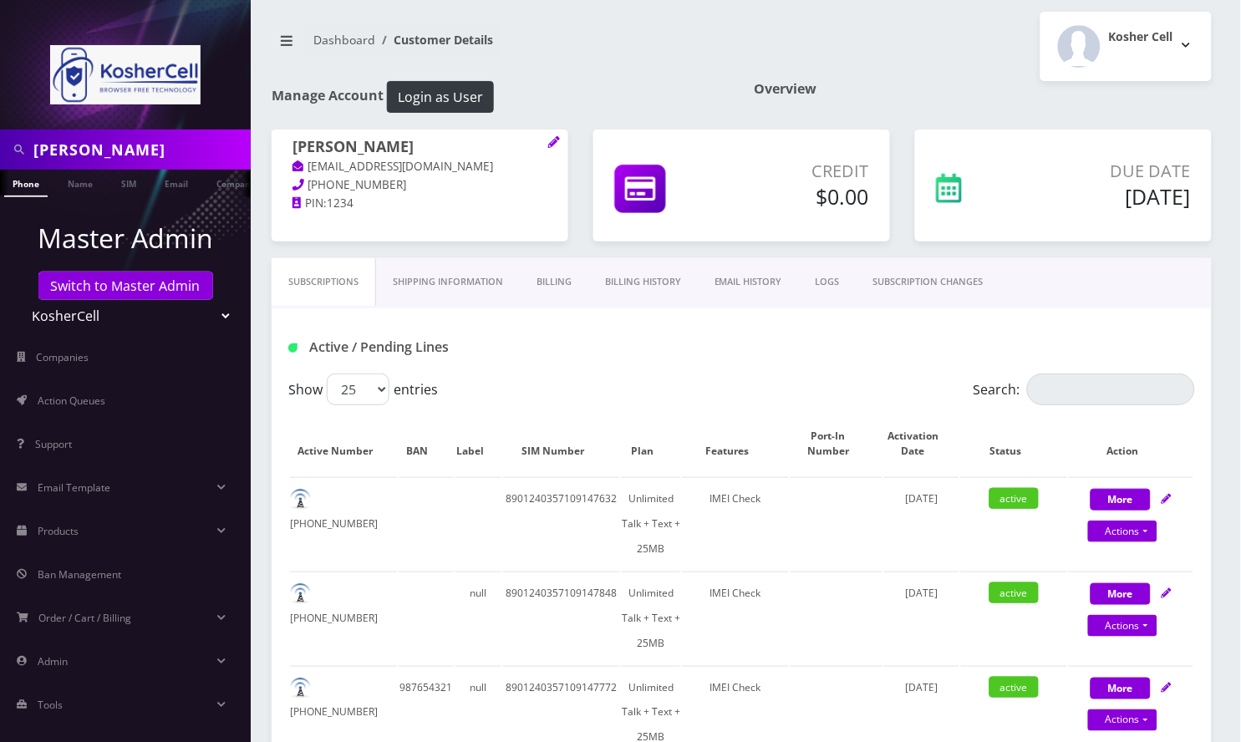
scroll to position [0, 0]
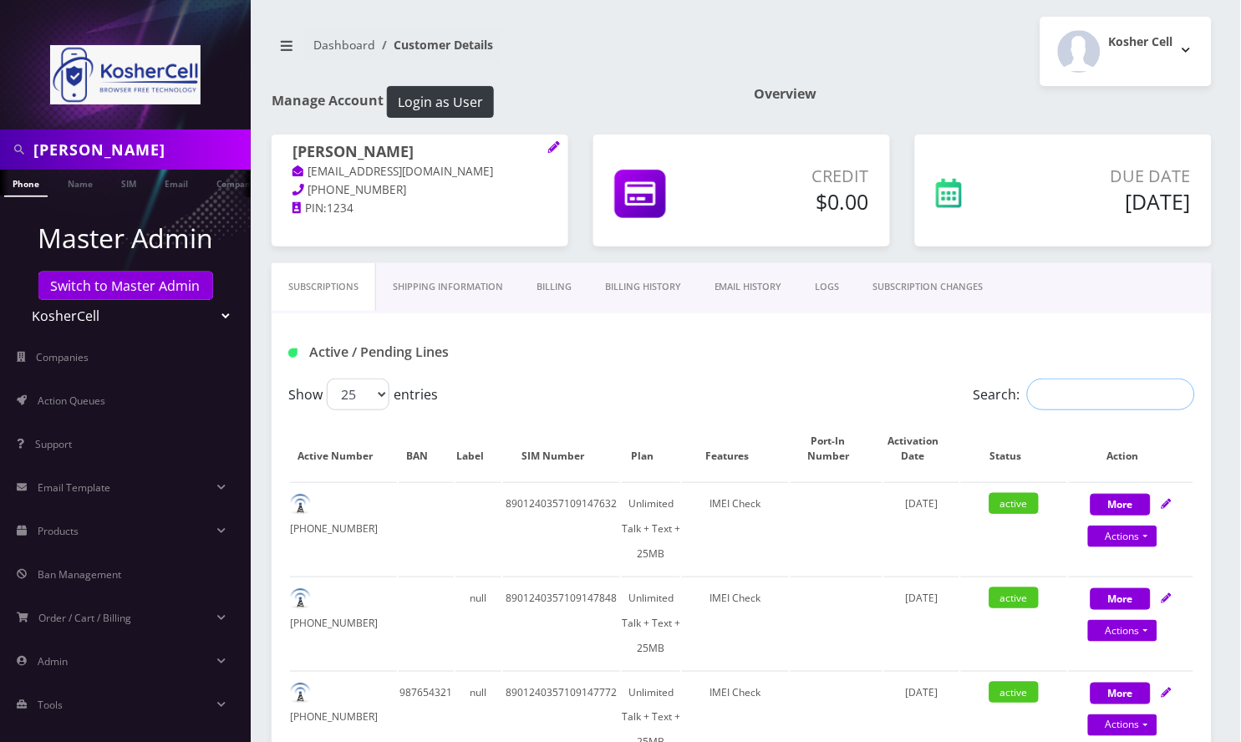
click at [1086, 395] on input "Search:" at bounding box center [1111, 395] width 168 height 32
paste input "8901240497128471645"
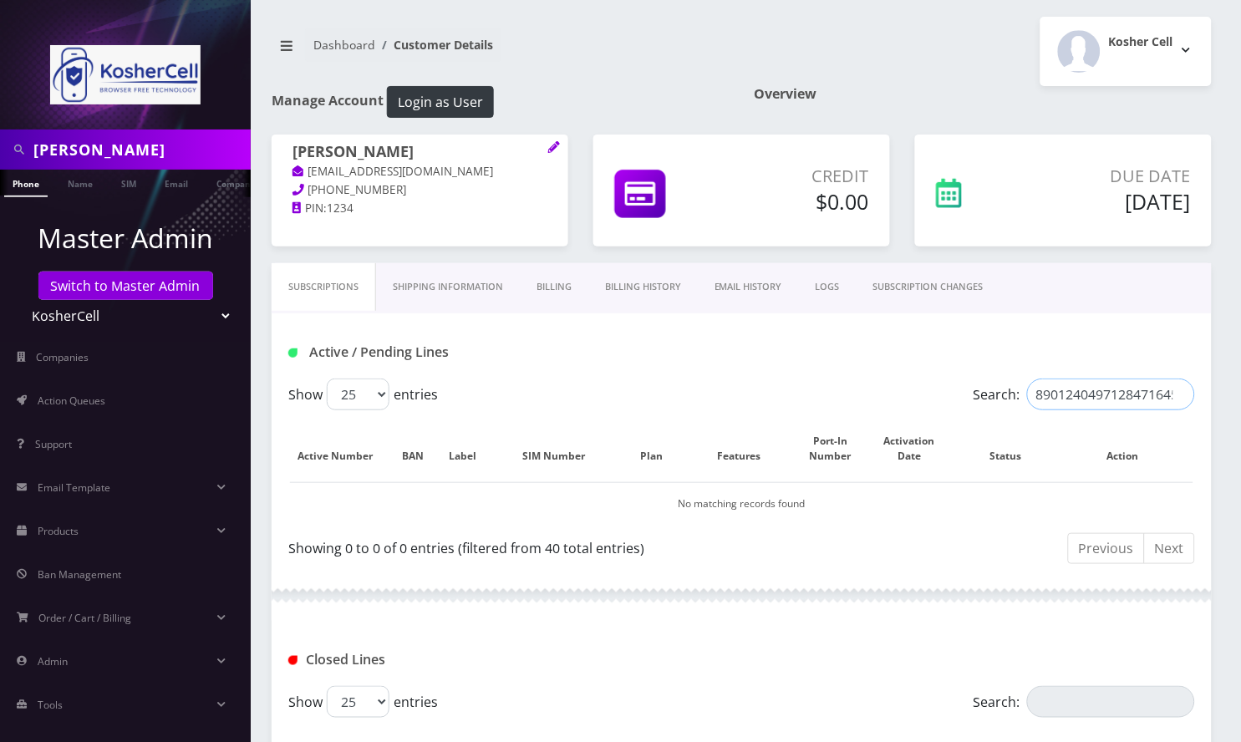
click at [1138, 398] on input "8901240497128471645" at bounding box center [1111, 395] width 168 height 32
paste input "2296"
click at [1094, 399] on input "8901240497128472296" at bounding box center [1111, 395] width 168 height 32
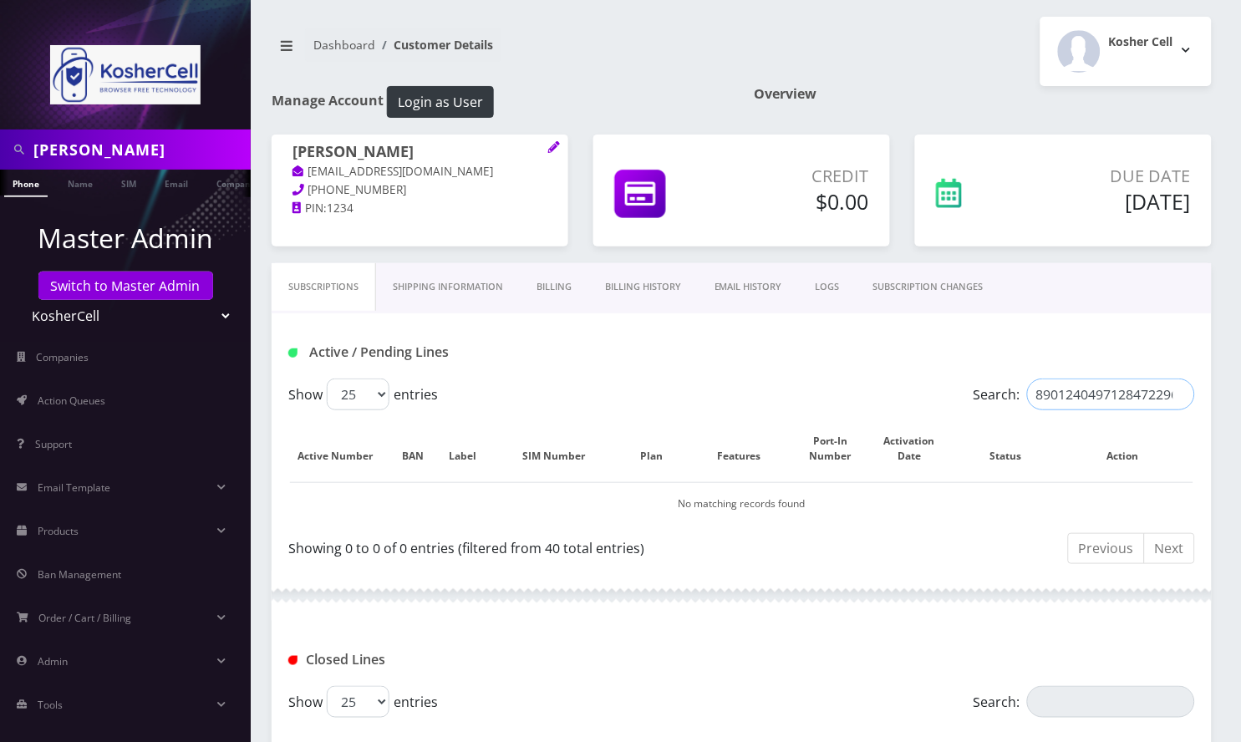
click at [1094, 399] on input "8901240497128472296" at bounding box center [1111, 395] width 168 height 32
paste input "1660"
type input "8901240497128471660"
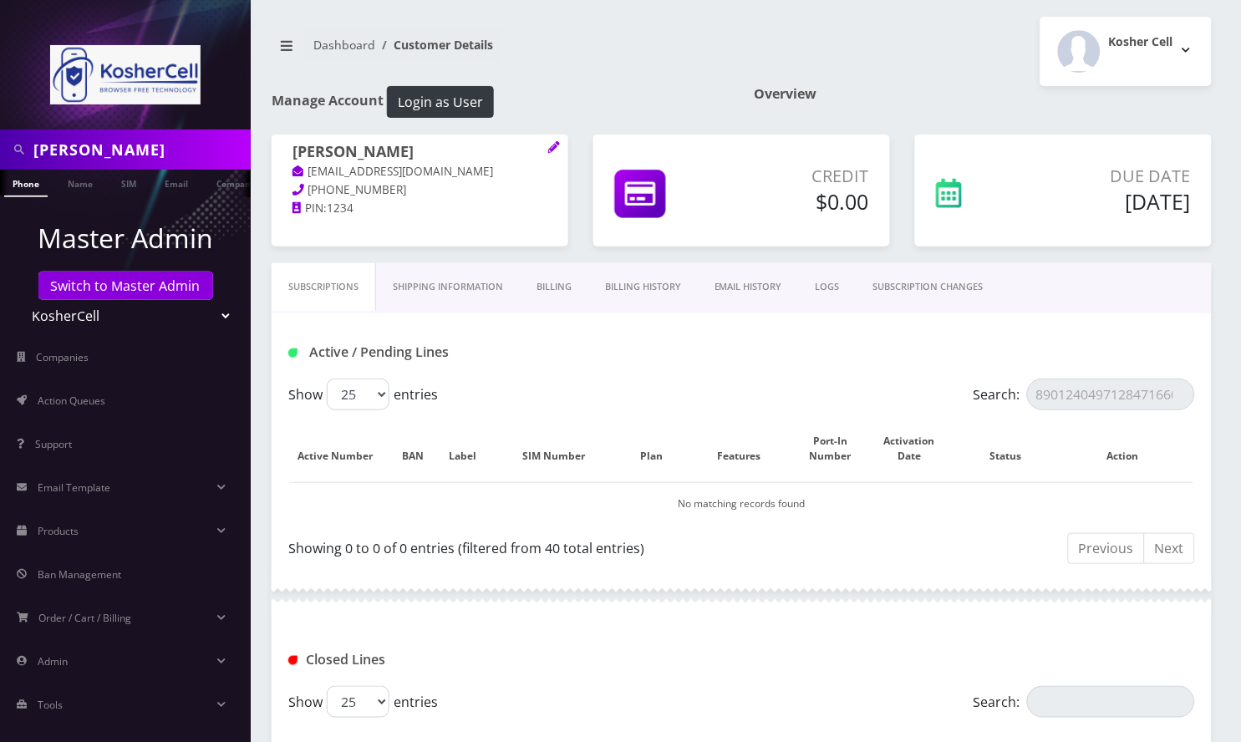
drag, startPoint x: 963, startPoint y: 421, endPoint x: 951, endPoint y: 431, distance: 15.4
click at [963, 421] on th "Status" at bounding box center [1014, 449] width 107 height 64
click at [707, 500] on td "No matching records found" at bounding box center [741, 503] width 903 height 43
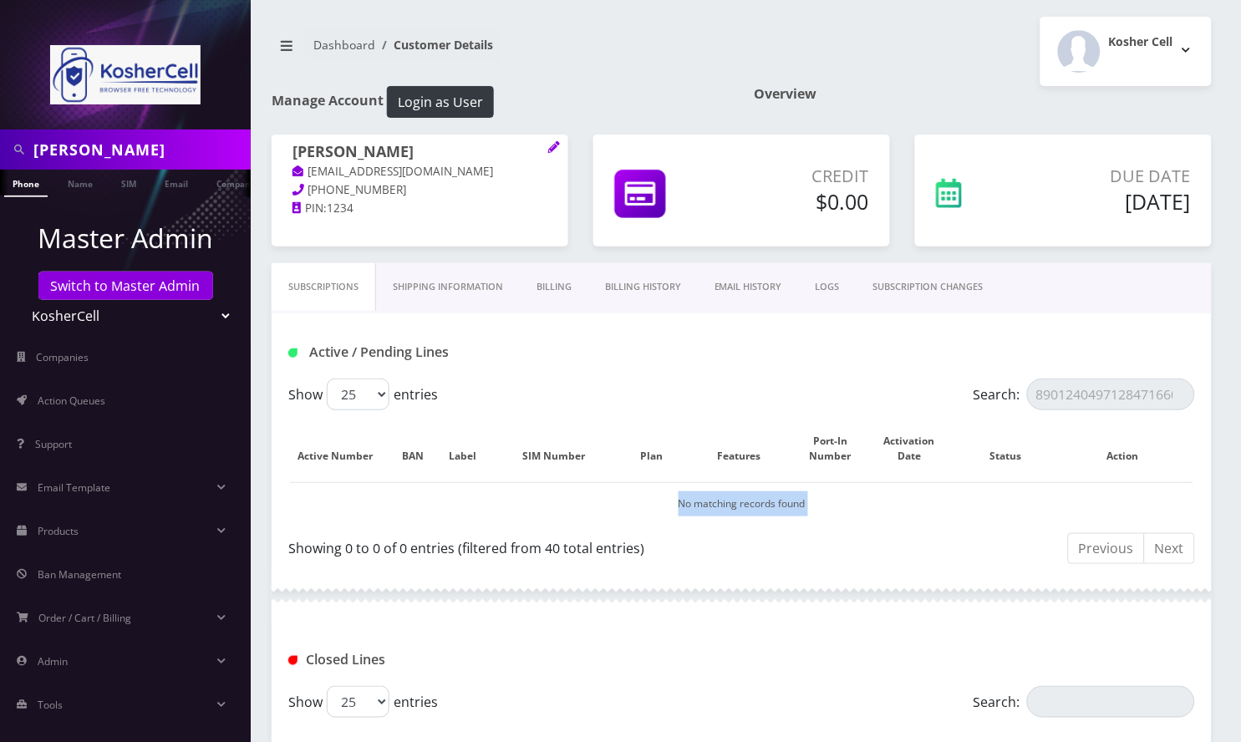
copy td "No matching records found"
click at [1237, 543] on div "Rabbi Zeiger Phone Name SIM Email Company Customer Dashboard Customer Details K…" at bounding box center [741, 679] width 999 height 1359
drag, startPoint x: 1139, startPoint y: 291, endPoint x: 1131, endPoint y: 295, distance: 9.3
click at [1140, 291] on div "Subscriptions Shipping Information Billing Billing History EMAIL HISTORY LOGS S…" at bounding box center [742, 288] width 940 height 50
click at [1046, 344] on div "Active / Pending Lines" at bounding box center [742, 352] width 932 height 28
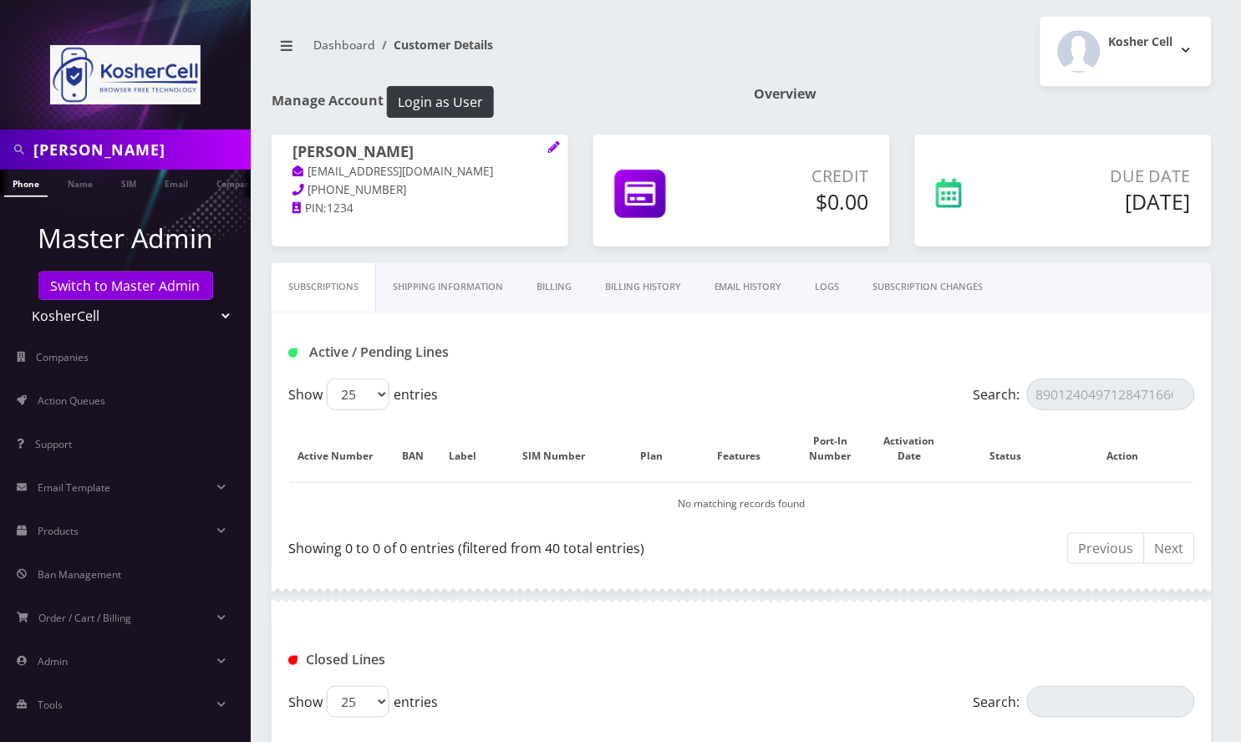
click at [130, 154] on input "Rabbi Zeiger" at bounding box center [139, 150] width 213 height 32
paste input "8901240497128471660"
type input "8901240497128471660"
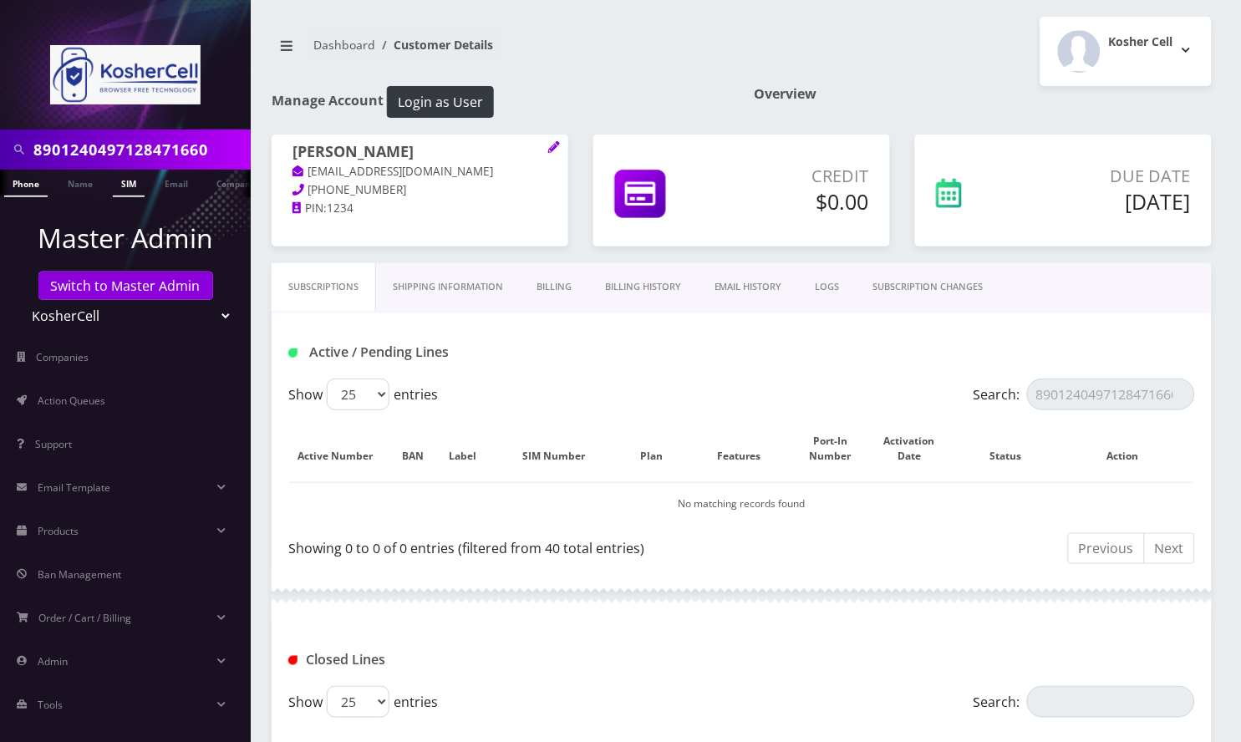
click at [123, 178] on link "SIM" at bounding box center [129, 184] width 32 height 28
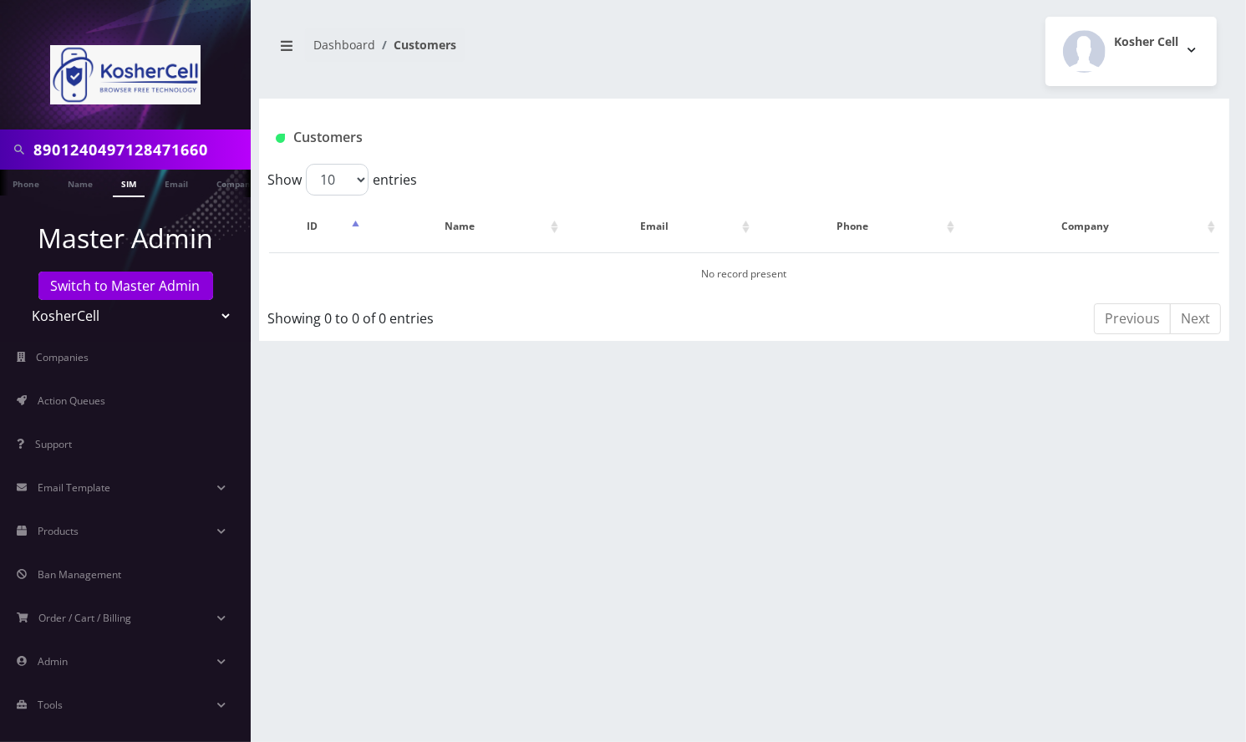
click at [1114, 533] on div "8901240497128471660 Phone Name SIM Email Company Customer Dashboard Customers K…" at bounding box center [744, 371] width 1004 height 742
click at [130, 186] on link "SIM" at bounding box center [129, 184] width 32 height 28
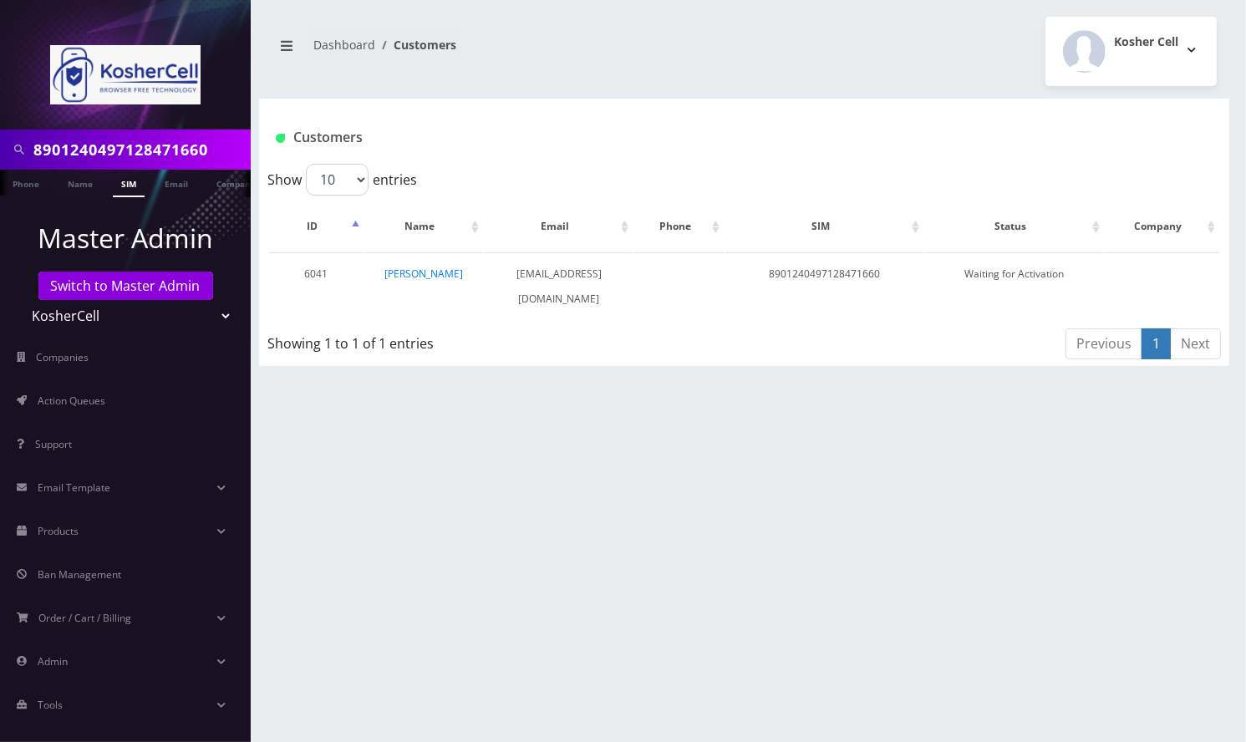
click at [669, 490] on div "8901240497128471660 Phone Name SIM Email Company Customer Dashboard Customers K…" at bounding box center [744, 371] width 1004 height 742
click at [1146, 508] on div "8901240497128471660 Phone Name SIM Email Company Customer Dashboard Customers K…" at bounding box center [744, 371] width 1004 height 742
click at [418, 269] on link "[PERSON_NAME]" at bounding box center [423, 274] width 79 height 14
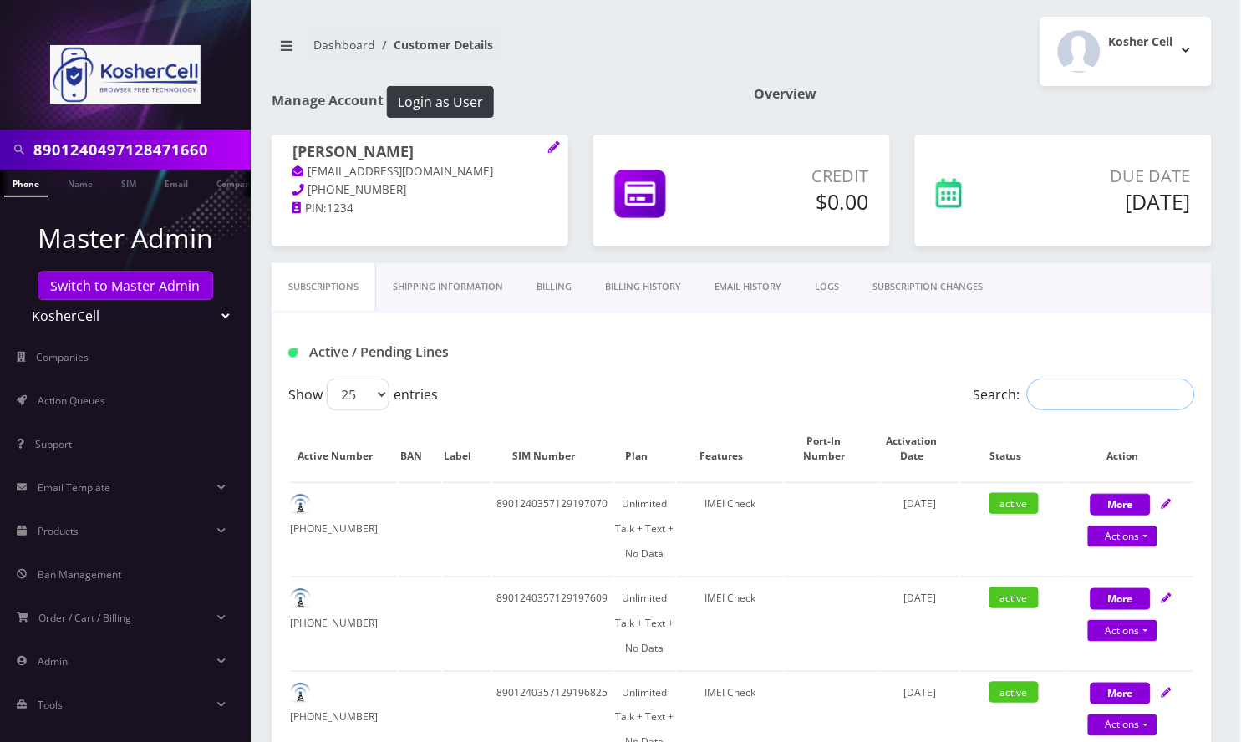
click at [1078, 386] on input "Search:" at bounding box center [1111, 395] width 168 height 32
paste input "8901240497128472296"
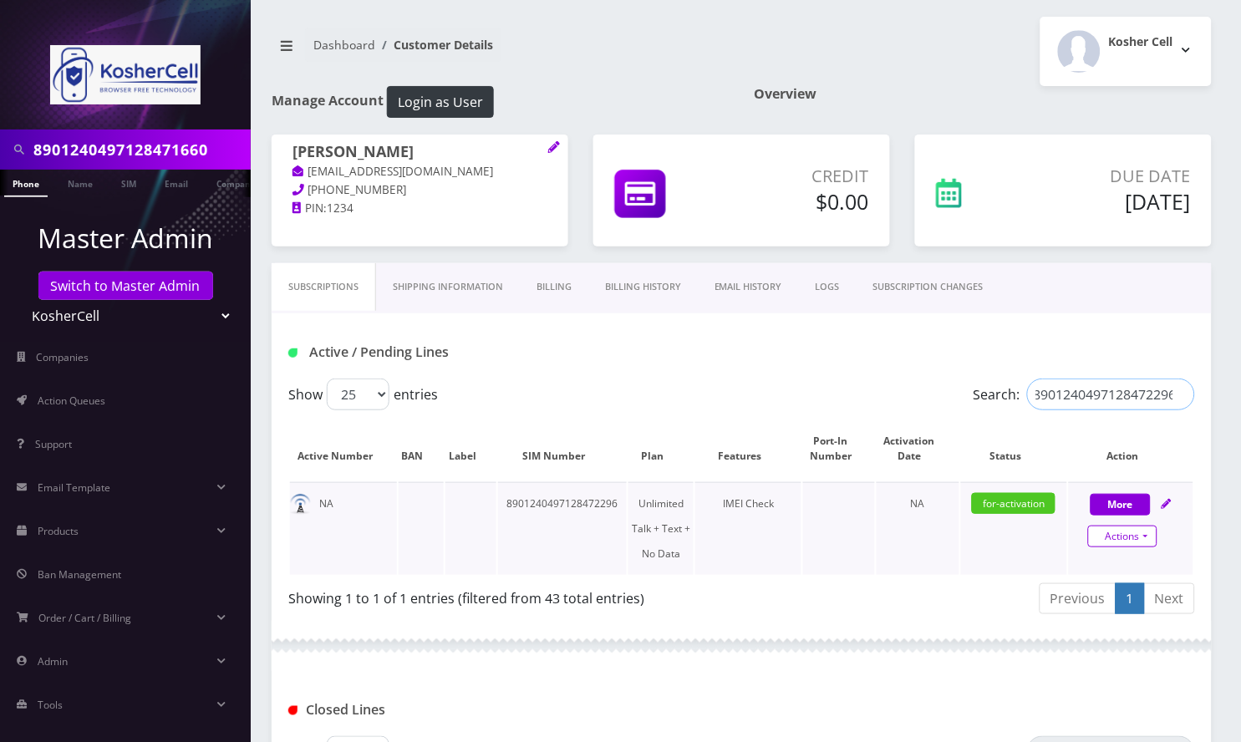
type input "8901240497128472296"
click at [1147, 532] on link "Actions" at bounding box center [1122, 537] width 69 height 22
select select "363"
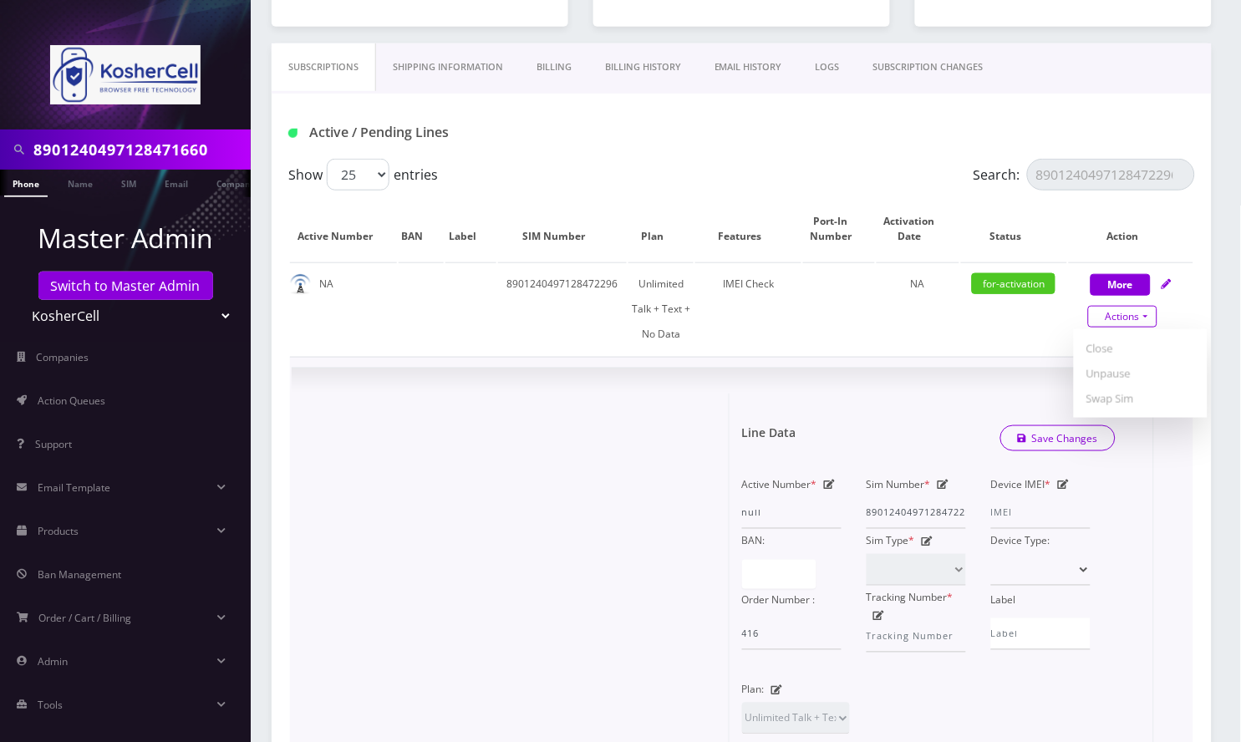
scroll to position [222, 0]
click at [1064, 477] on icon at bounding box center [1064, 482] width 12 height 10
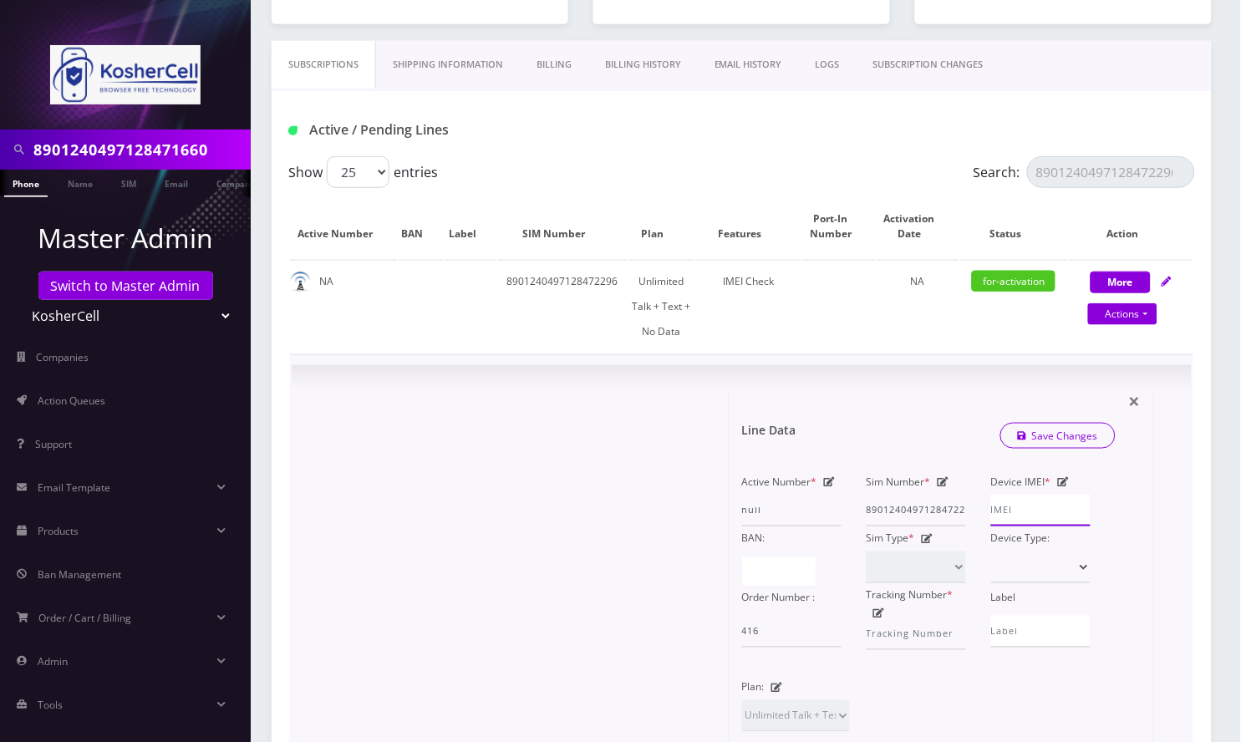
click at [1017, 510] on input "Device IMEI *" at bounding box center [1040, 511] width 99 height 32
paste input "990016033410471"
type input "990016033410471"
click at [1088, 426] on link "Save Changes" at bounding box center [1058, 436] width 116 height 26
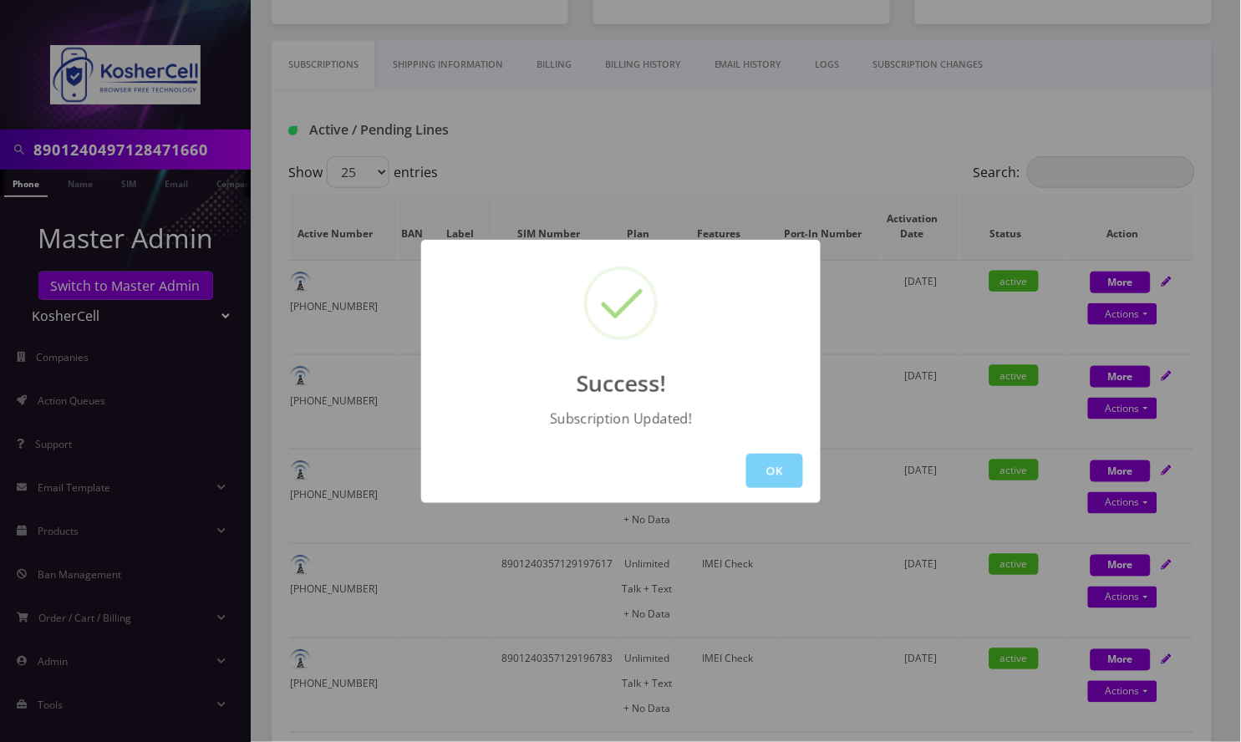
click at [1128, 201] on div "Success! Subscription Updated! OK" at bounding box center [620, 371] width 1241 height 742
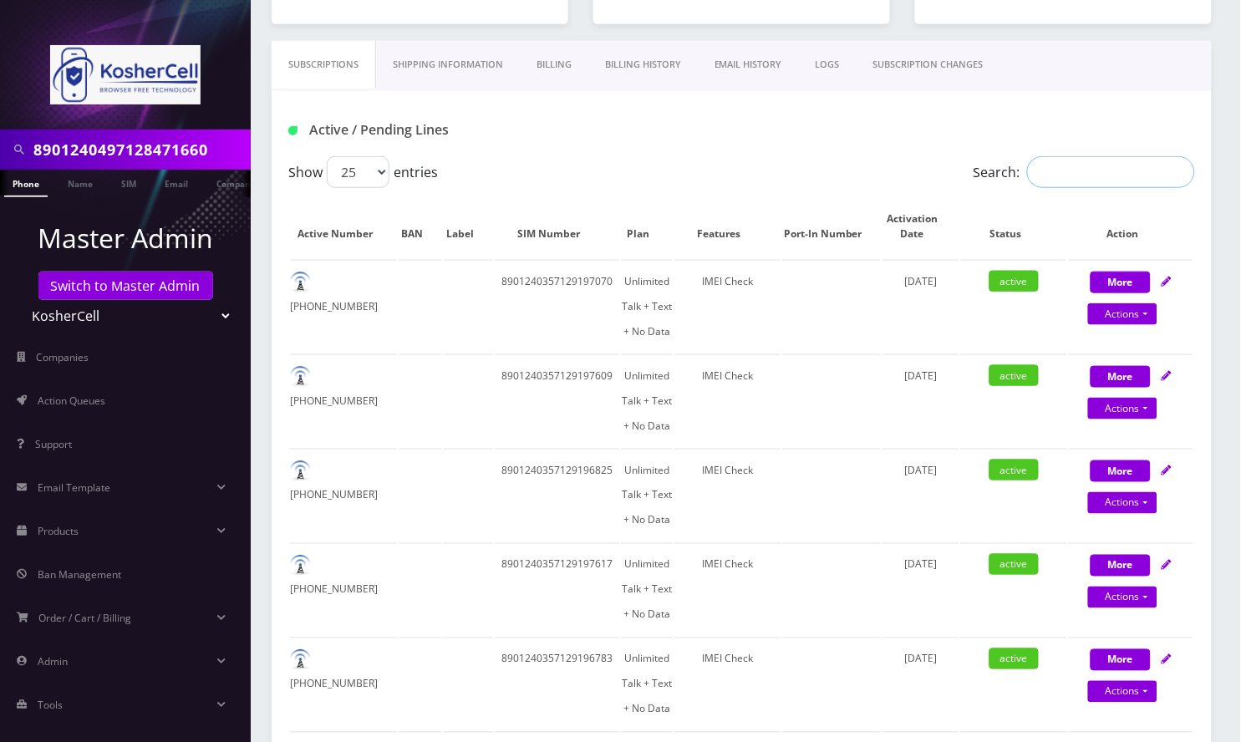
click at [1135, 183] on input "Search:" at bounding box center [1111, 172] width 168 height 32
paste input "SIM 8901240497128472296"
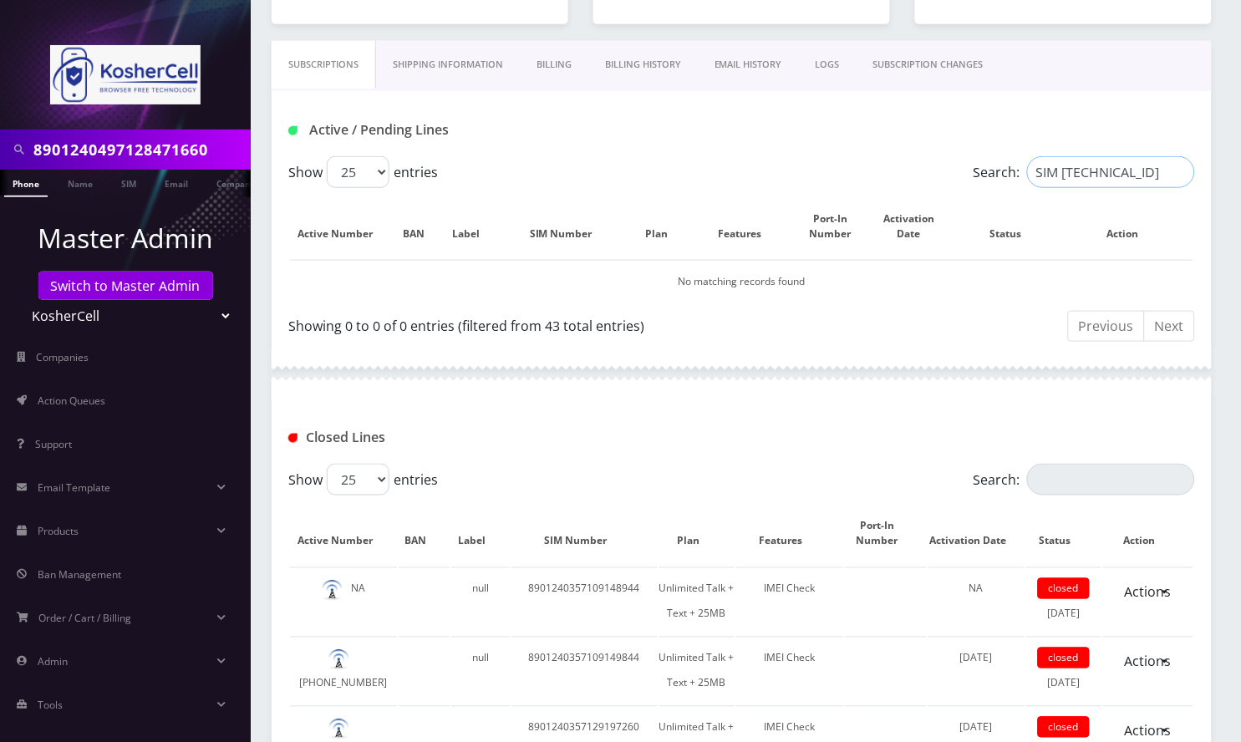
scroll to position [0, 0]
drag, startPoint x: 1068, startPoint y: 174, endPoint x: 1024, endPoint y: 173, distance: 43.5
click at [985, 192] on div "Show 25 50 100 250 500 entries Search: SIM 8901240497128472296 Active Number BA…" at bounding box center [742, 252] width 940 height 192
click at [1056, 171] on input "SIM 8901240497128472296" at bounding box center [1111, 172] width 168 height 32
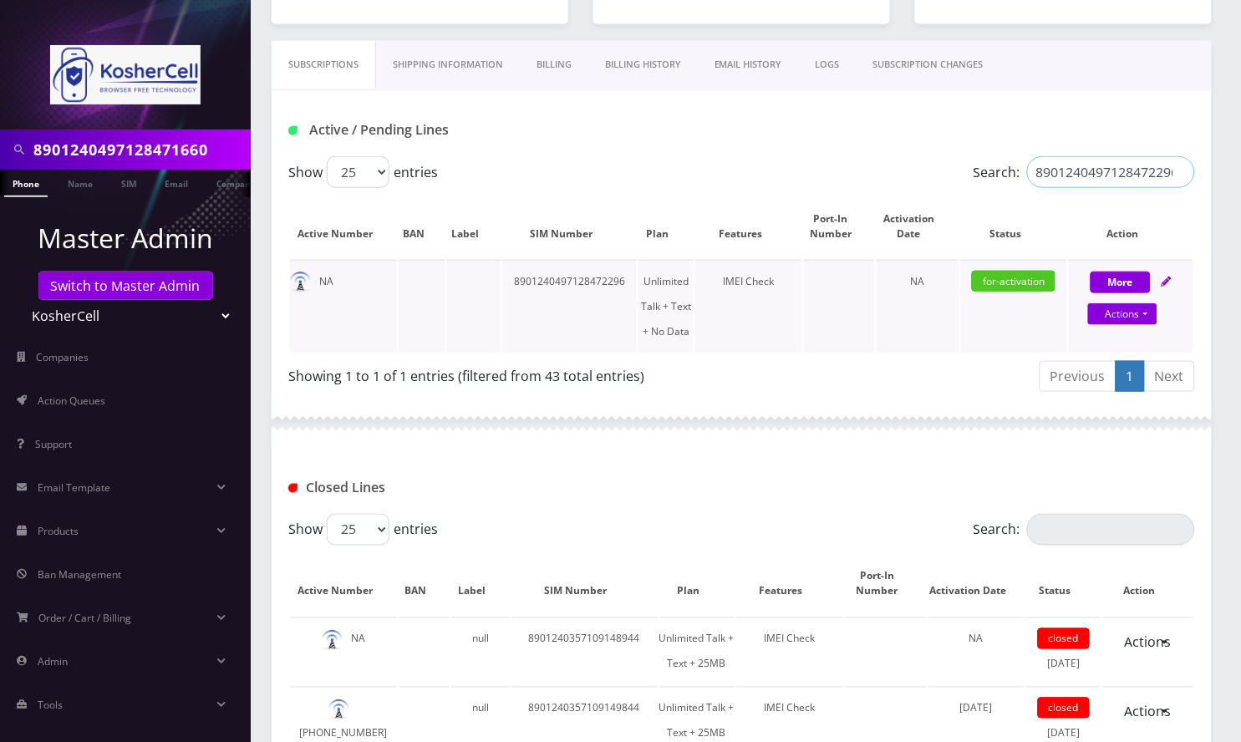
type input "8901240497128472296"
click at [1119, 325] on div "Actions Suspend Close Unpause Swap Sim" at bounding box center [1122, 314] width 125 height 25
select select "363"
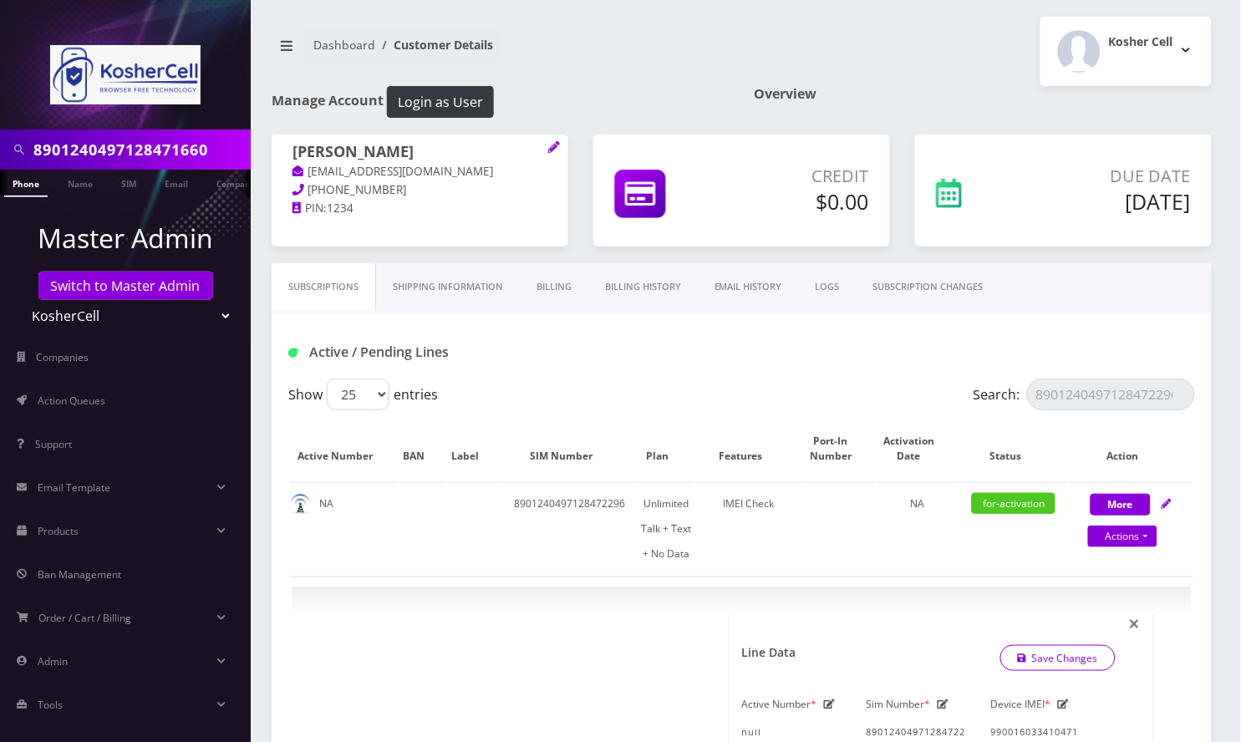
click at [632, 285] on link "Billing History" at bounding box center [642, 287] width 109 height 48
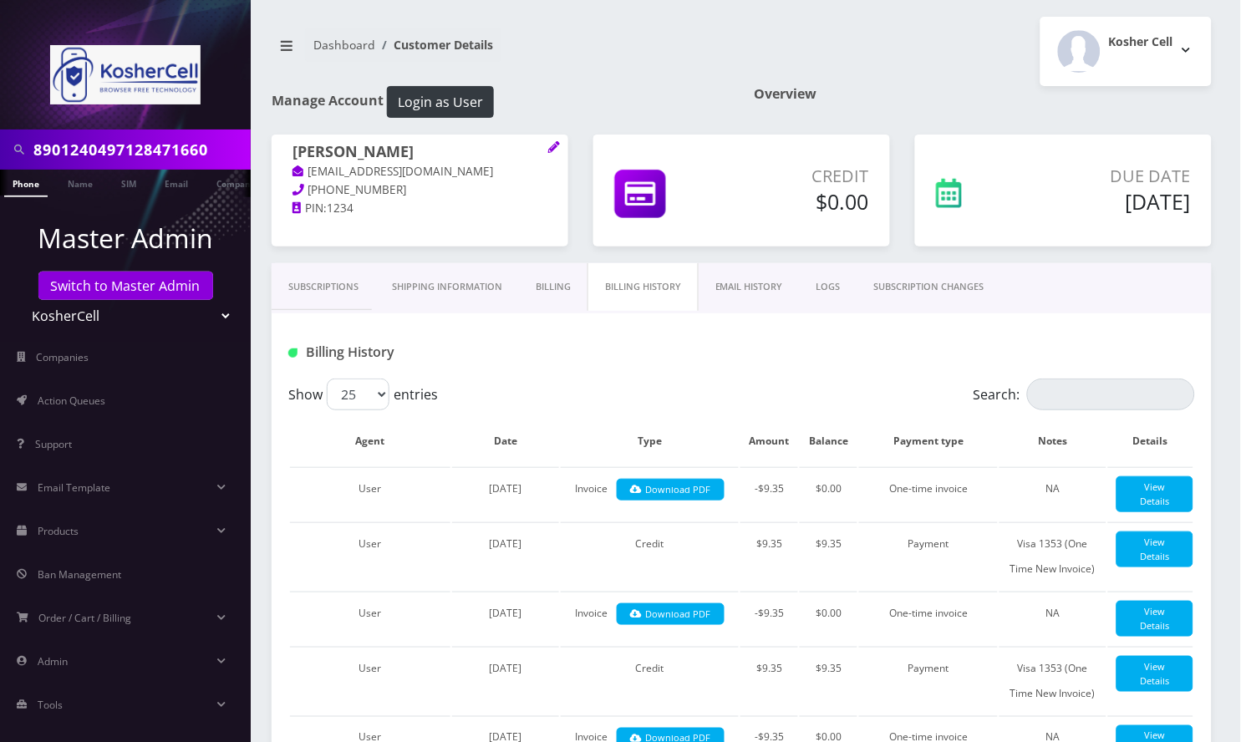
click at [560, 282] on link "Billing" at bounding box center [553, 287] width 69 height 48
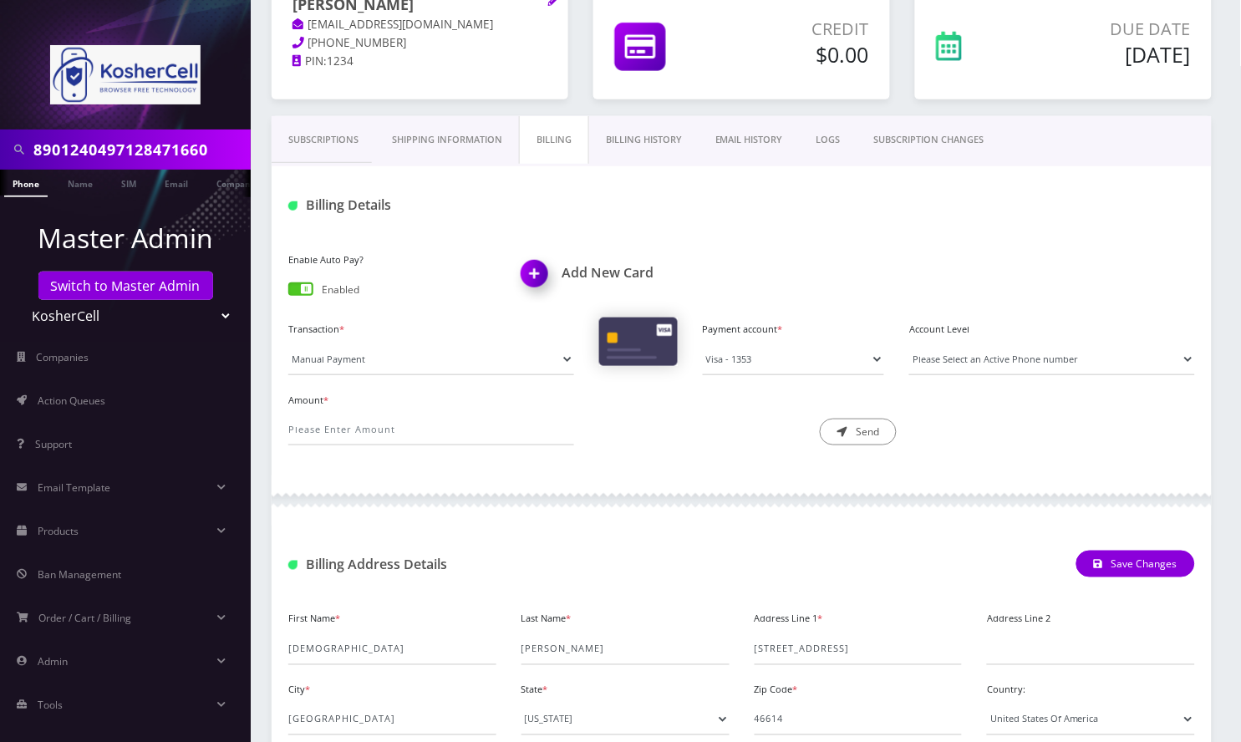
scroll to position [334, 0]
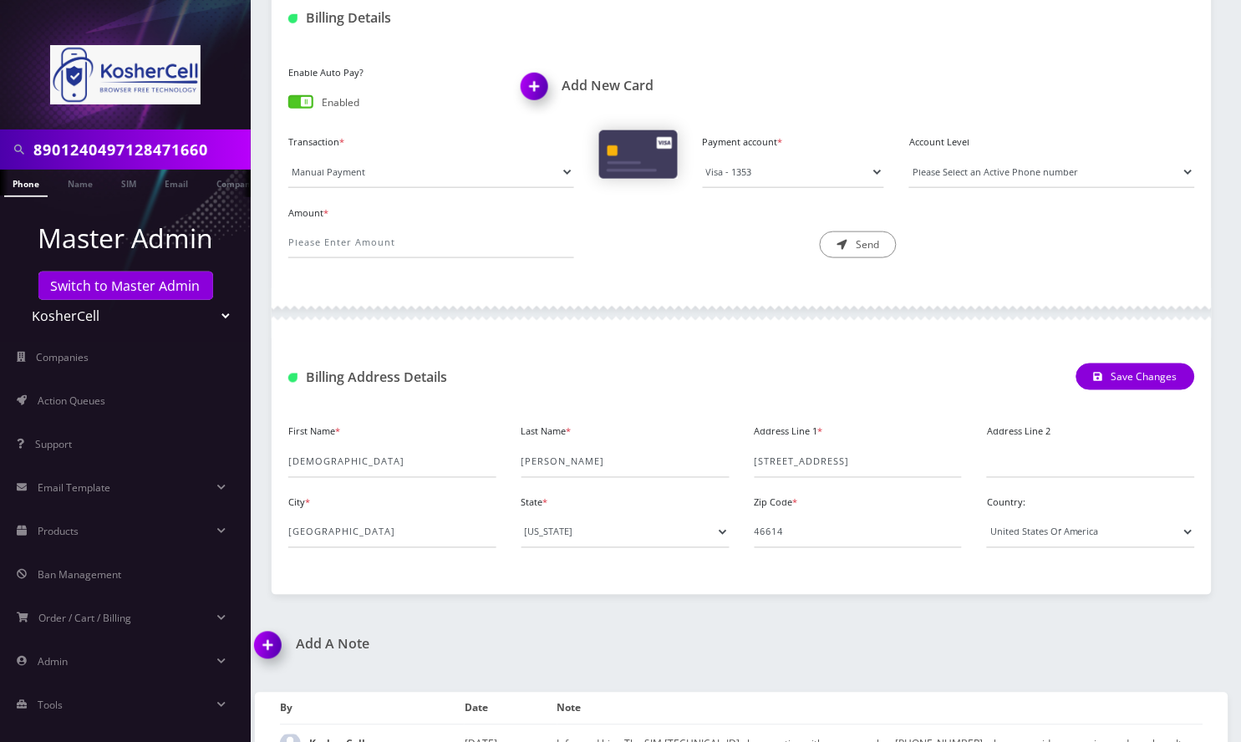
click at [287, 460] on div "First Name * Rabbi" at bounding box center [392, 449] width 233 height 58
click at [300, 461] on input "Rabbi" at bounding box center [392, 462] width 208 height 32
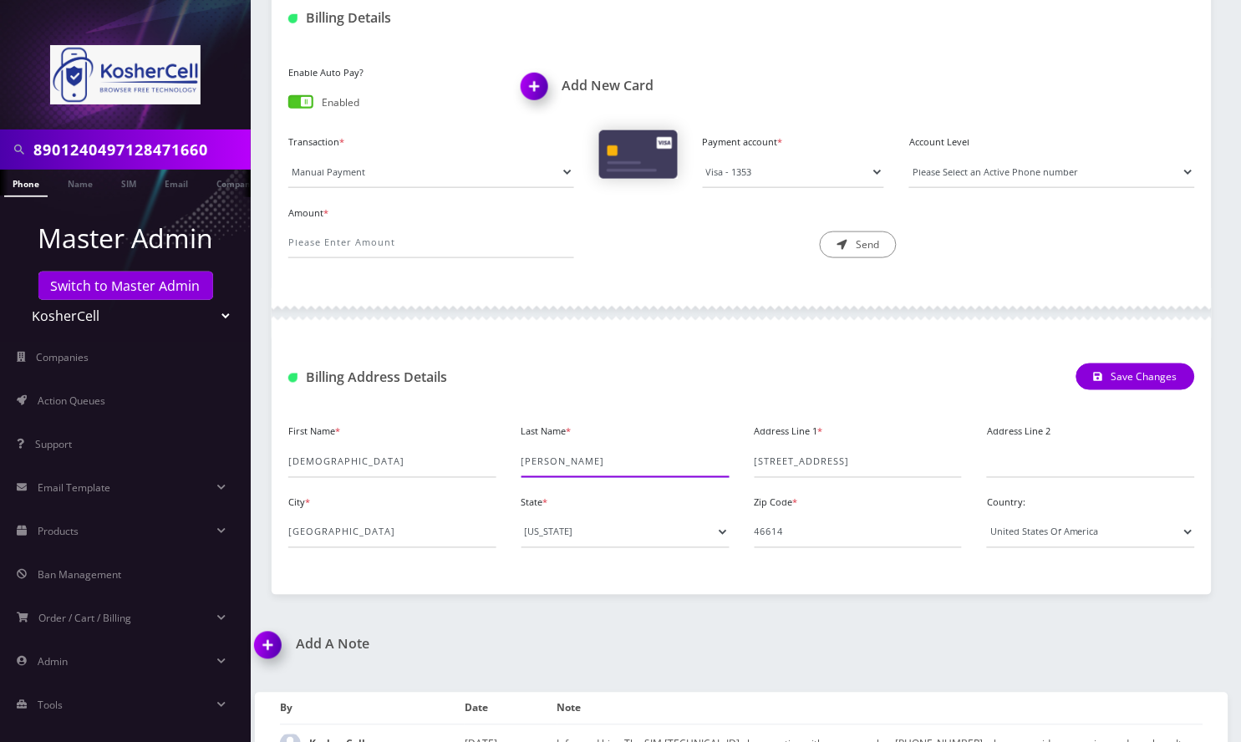
click at [541, 455] on input "Zeiger" at bounding box center [625, 462] width 208 height 32
click at [787, 460] on input "3207 High St" at bounding box center [859, 462] width 208 height 32
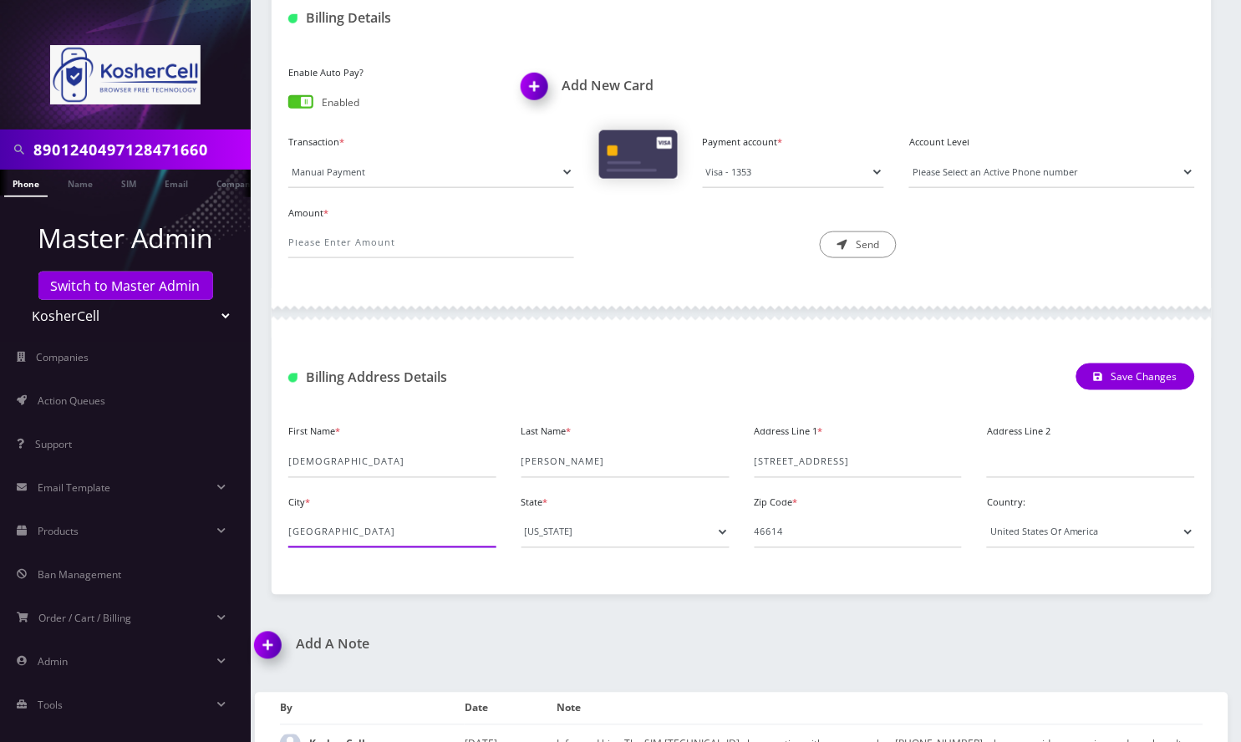
click at [317, 530] on input "South Bend" at bounding box center [392, 532] width 208 height 32
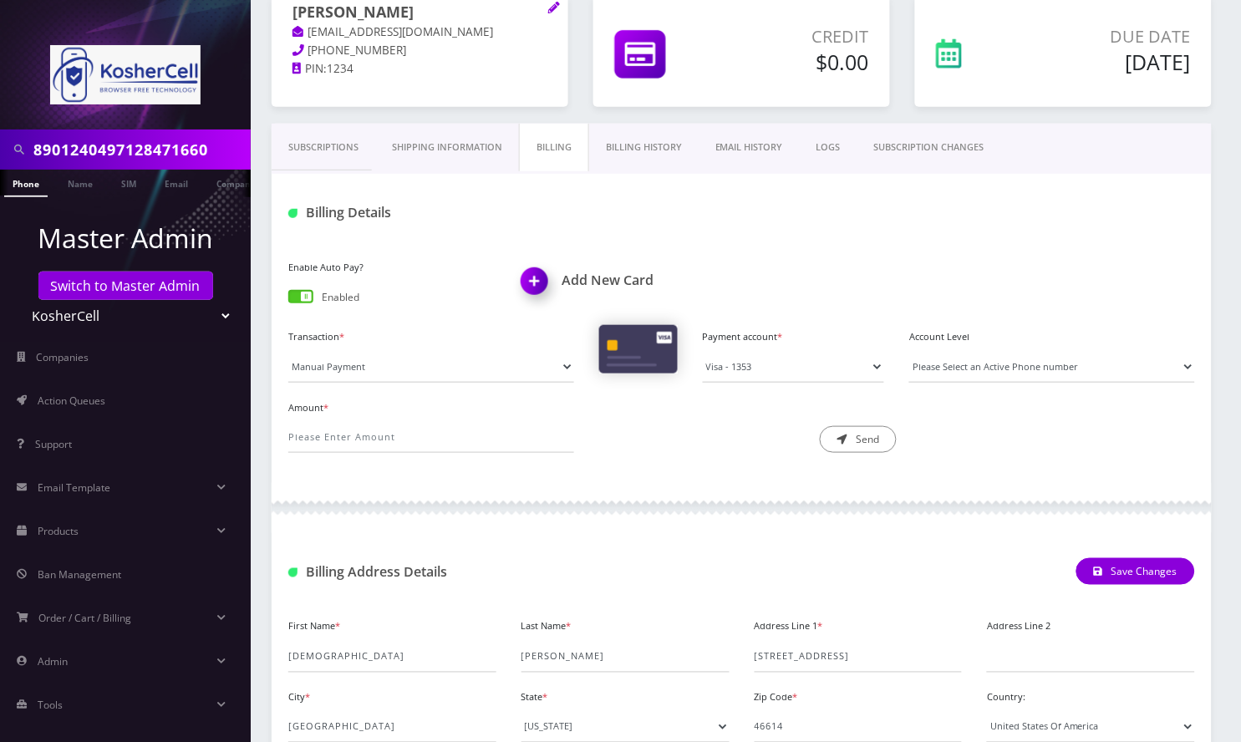
scroll to position [0, 0]
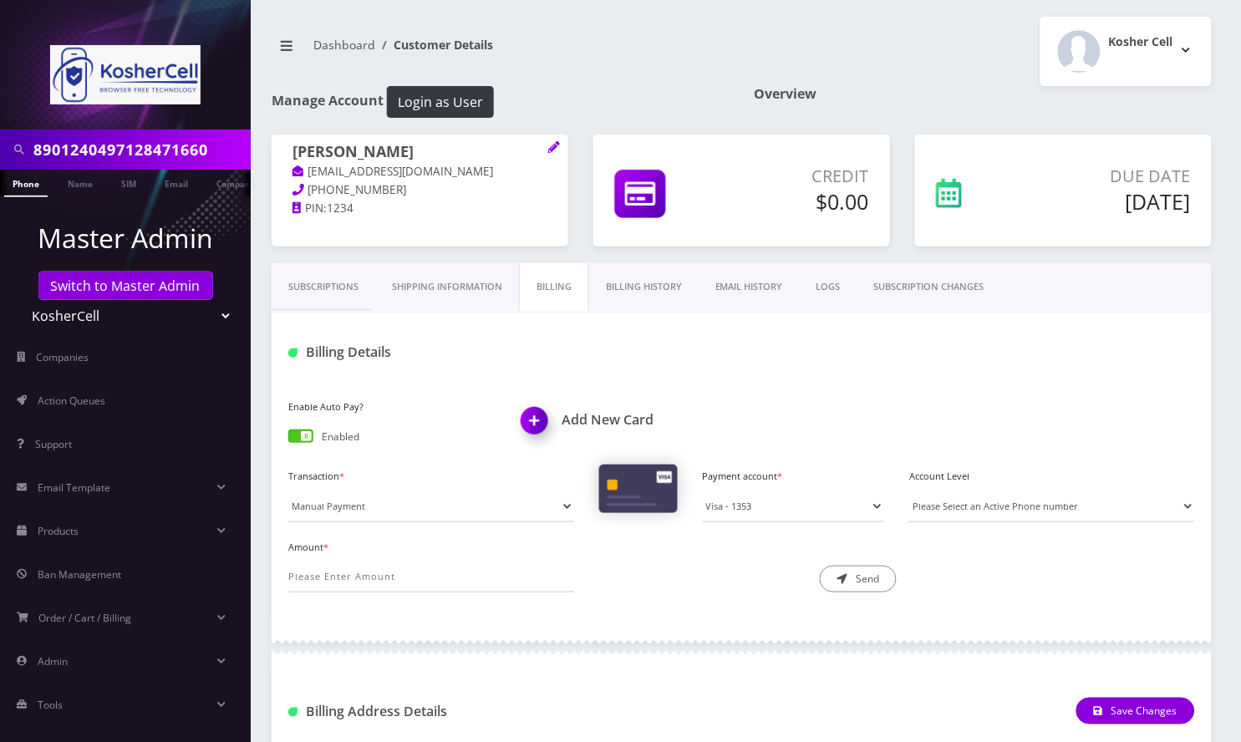
click at [314, 296] on link "Subscriptions" at bounding box center [324, 287] width 104 height 48
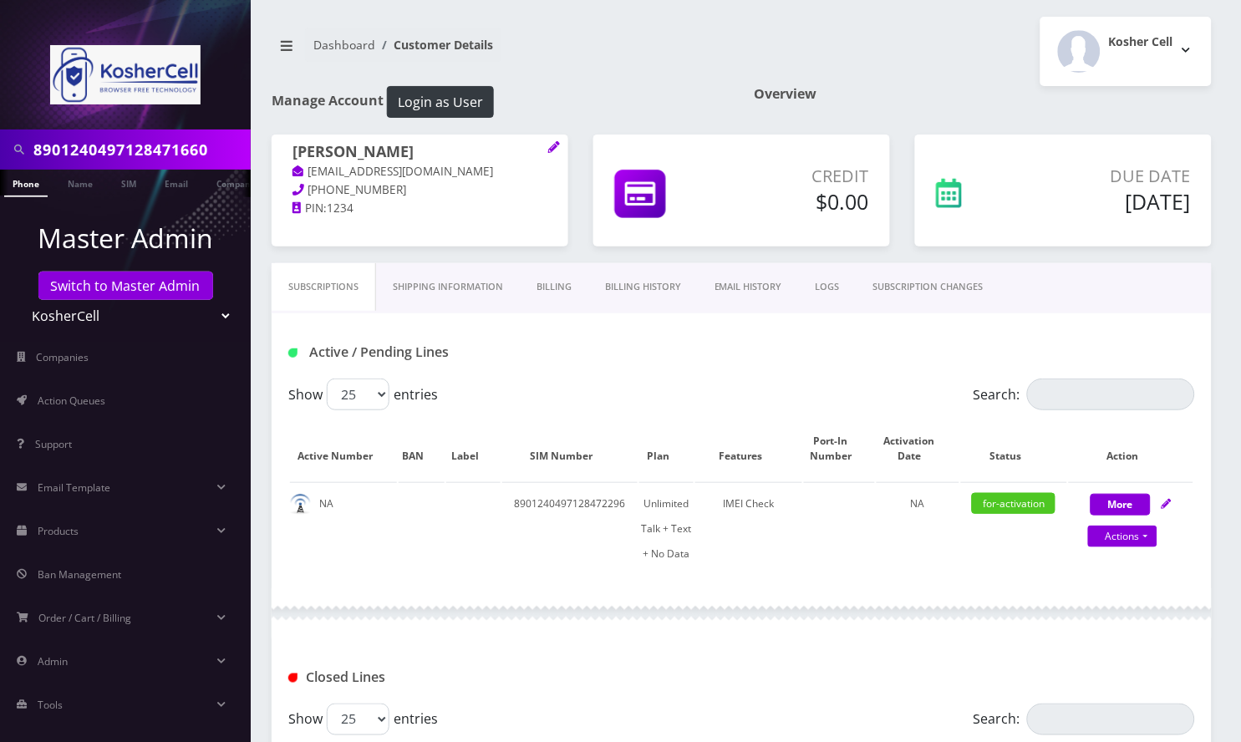
click at [321, 287] on link "Subscriptions" at bounding box center [324, 287] width 104 height 48
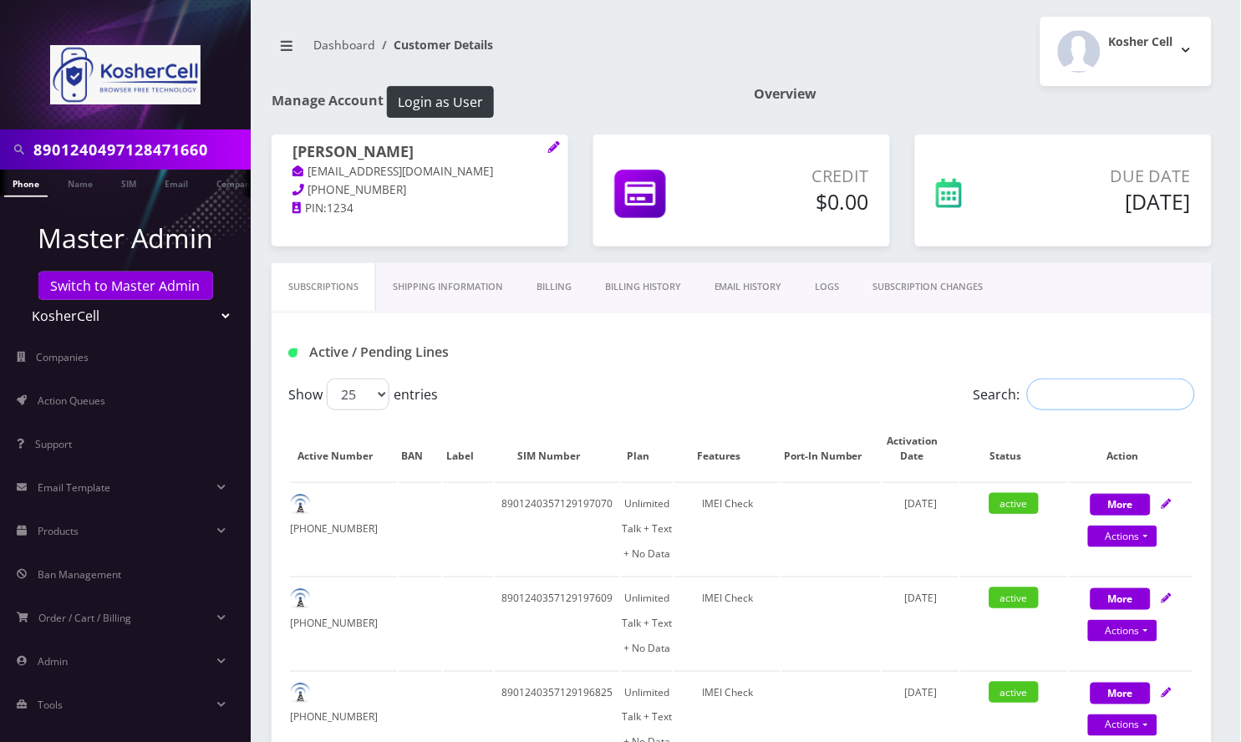
click at [1073, 379] on input "Search:" at bounding box center [1111, 395] width 168 height 32
paste input "8901240497128471660"
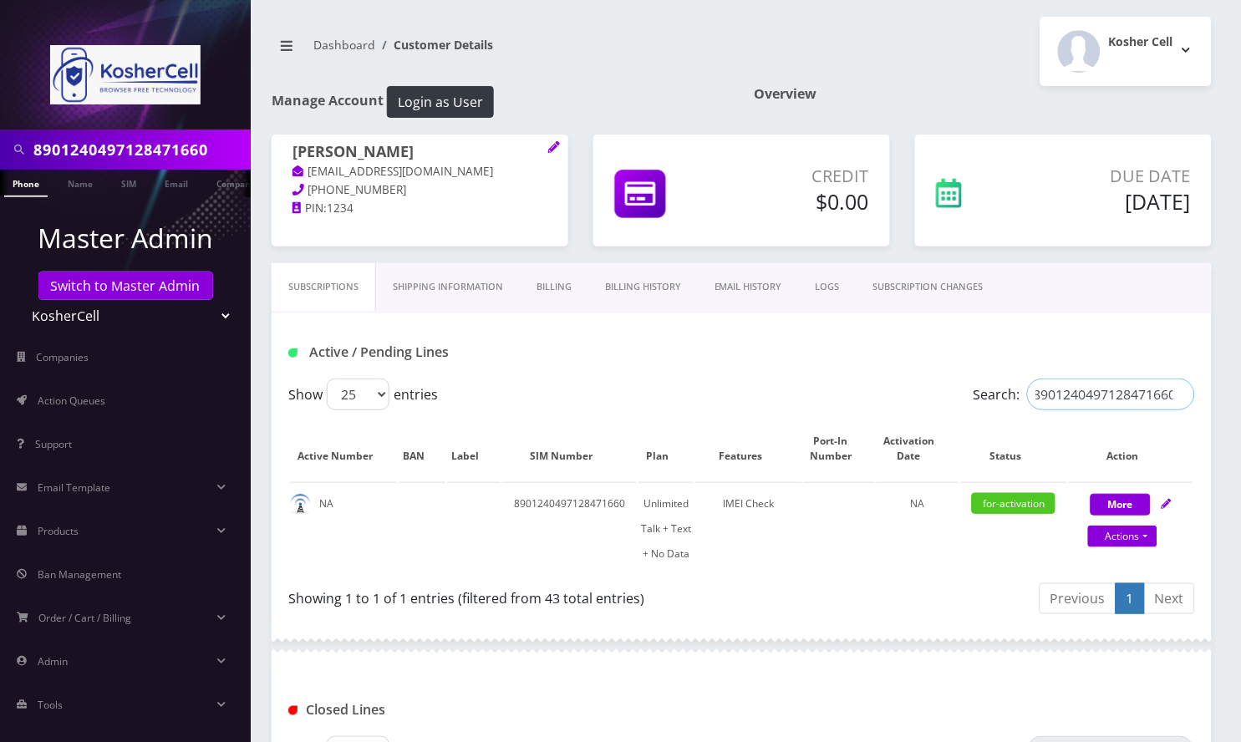
type input "8901240497128471660"
click at [1232, 445] on div "8901240497128471660 Phone Name SIM Email Company Customer Dashboard Customer De…" at bounding box center [741, 742] width 999 height 1484
click at [1141, 539] on link "Actions" at bounding box center [1122, 537] width 69 height 22
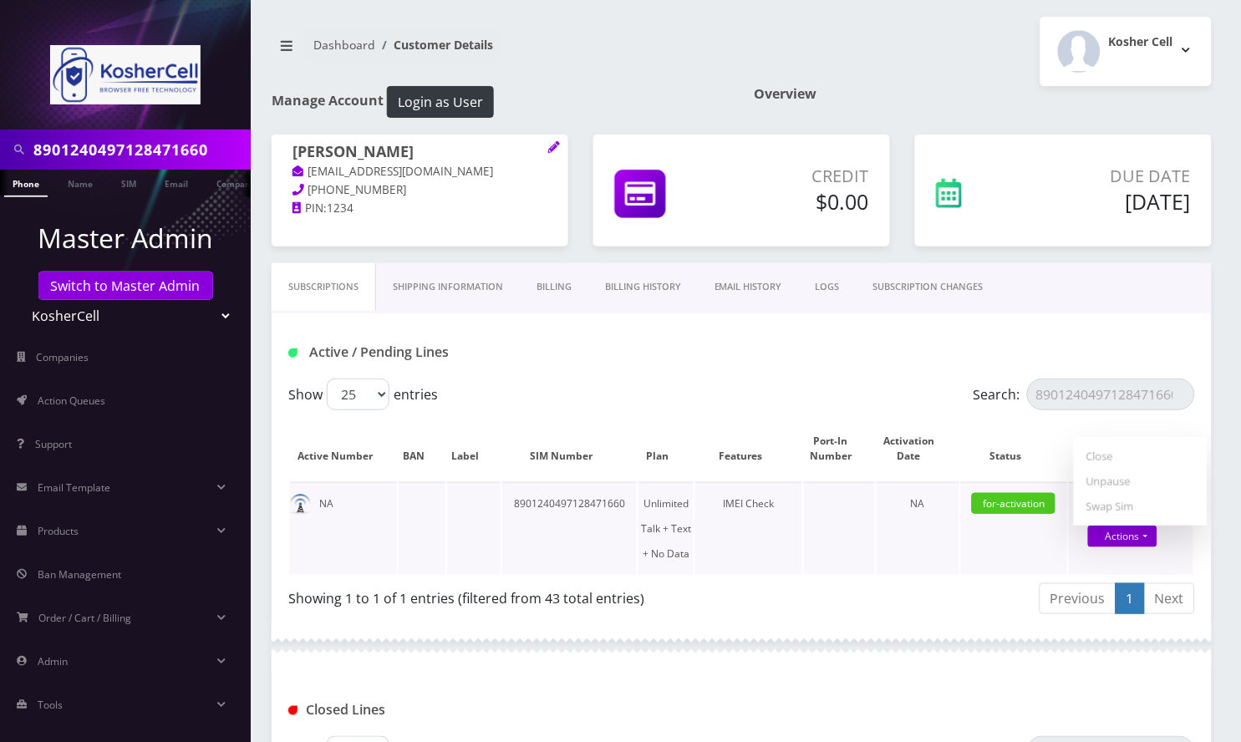
click at [991, 567] on td "for-activation" at bounding box center [1014, 528] width 107 height 93
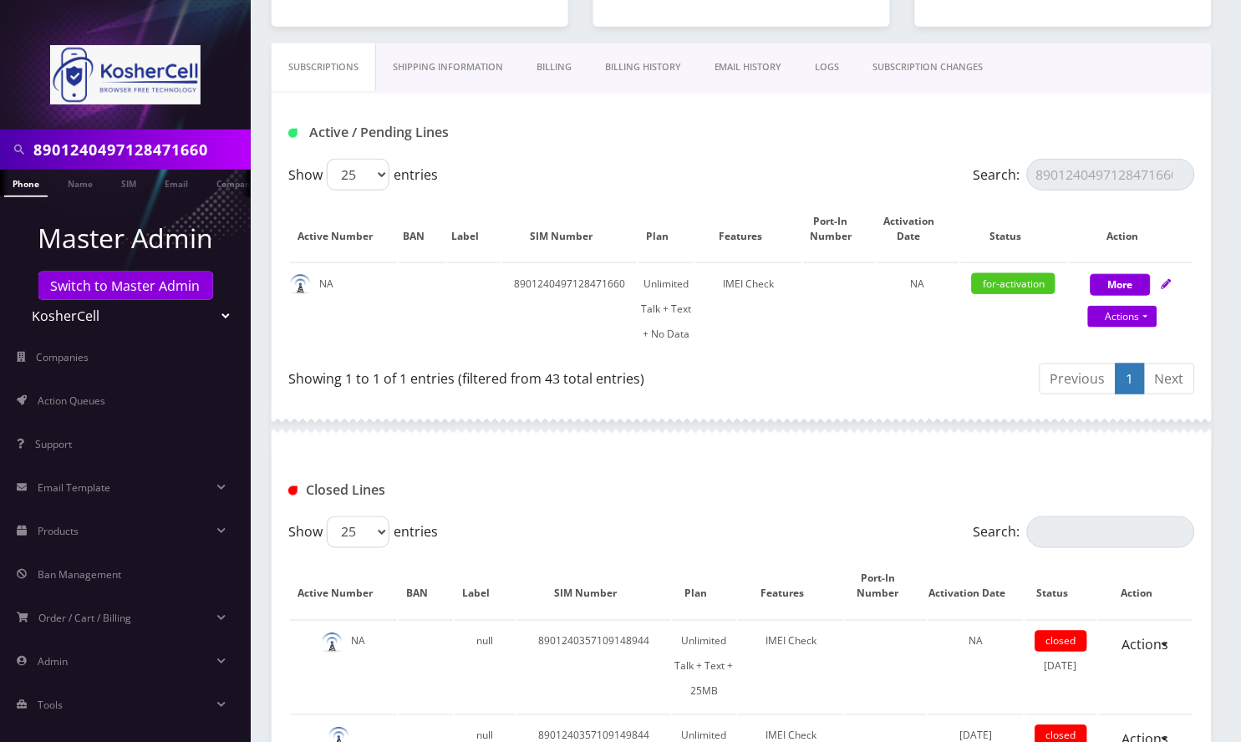
scroll to position [222, 0]
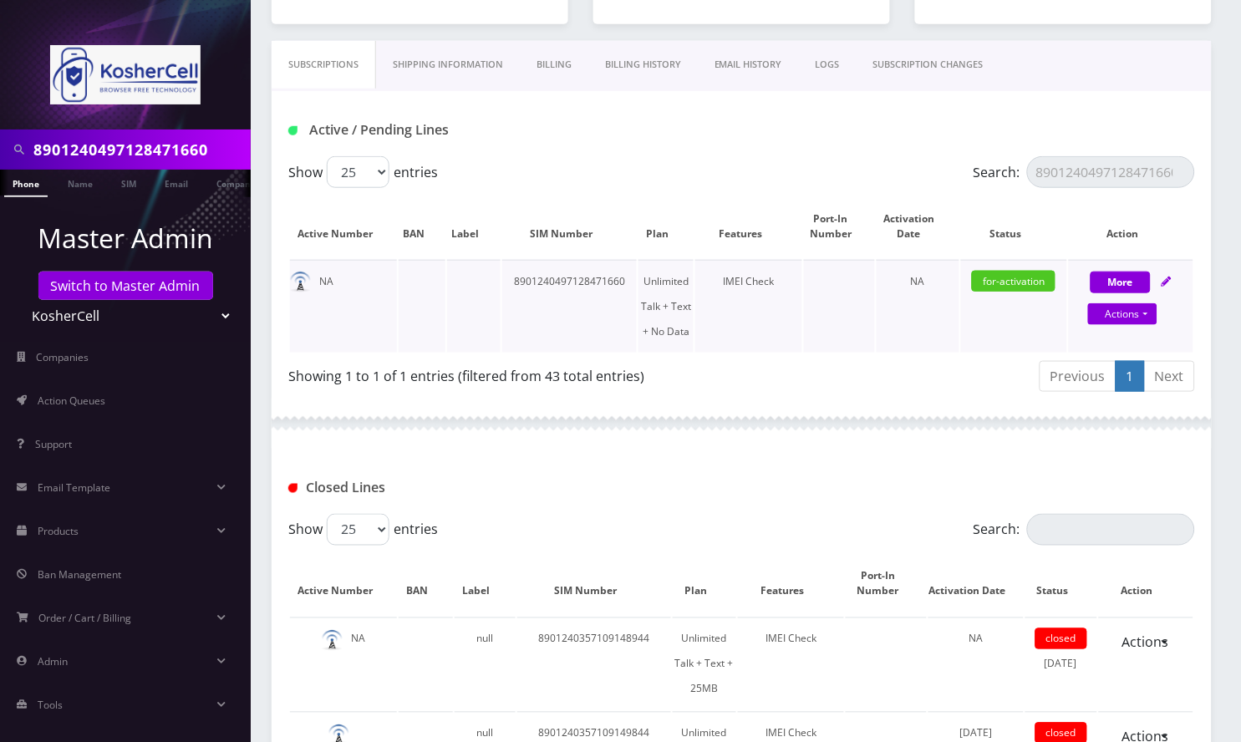
click at [1166, 277] on icon at bounding box center [1166, 282] width 10 height 10
click at [1170, 281] on icon at bounding box center [1166, 282] width 10 height 10
click at [1132, 280] on button "More" at bounding box center [1120, 283] width 60 height 22
click at [1132, 277] on button "More" at bounding box center [1120, 283] width 60 height 22
click at [1136, 313] on link "Actions" at bounding box center [1122, 314] width 69 height 22
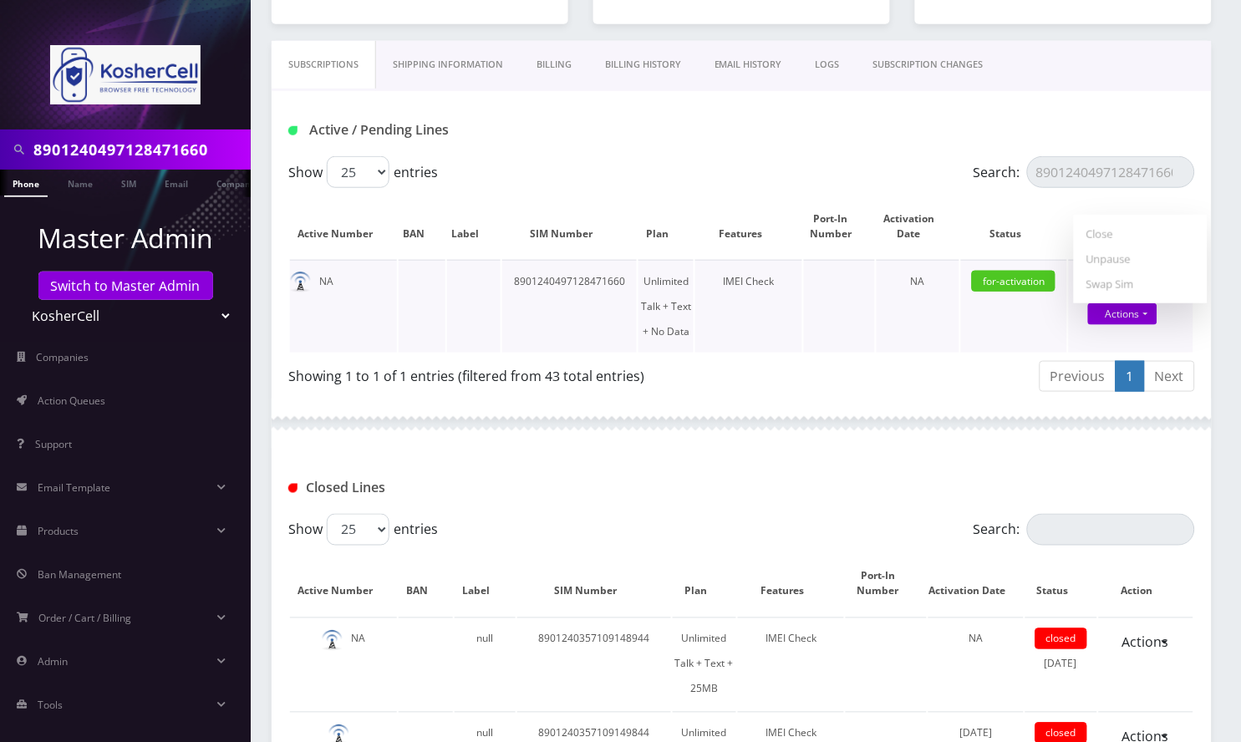
click at [964, 349] on td "for-activation" at bounding box center [1014, 306] width 107 height 93
click at [1138, 281] on button "More" at bounding box center [1120, 283] width 60 height 22
click at [1139, 282] on button "More" at bounding box center [1120, 283] width 60 height 22
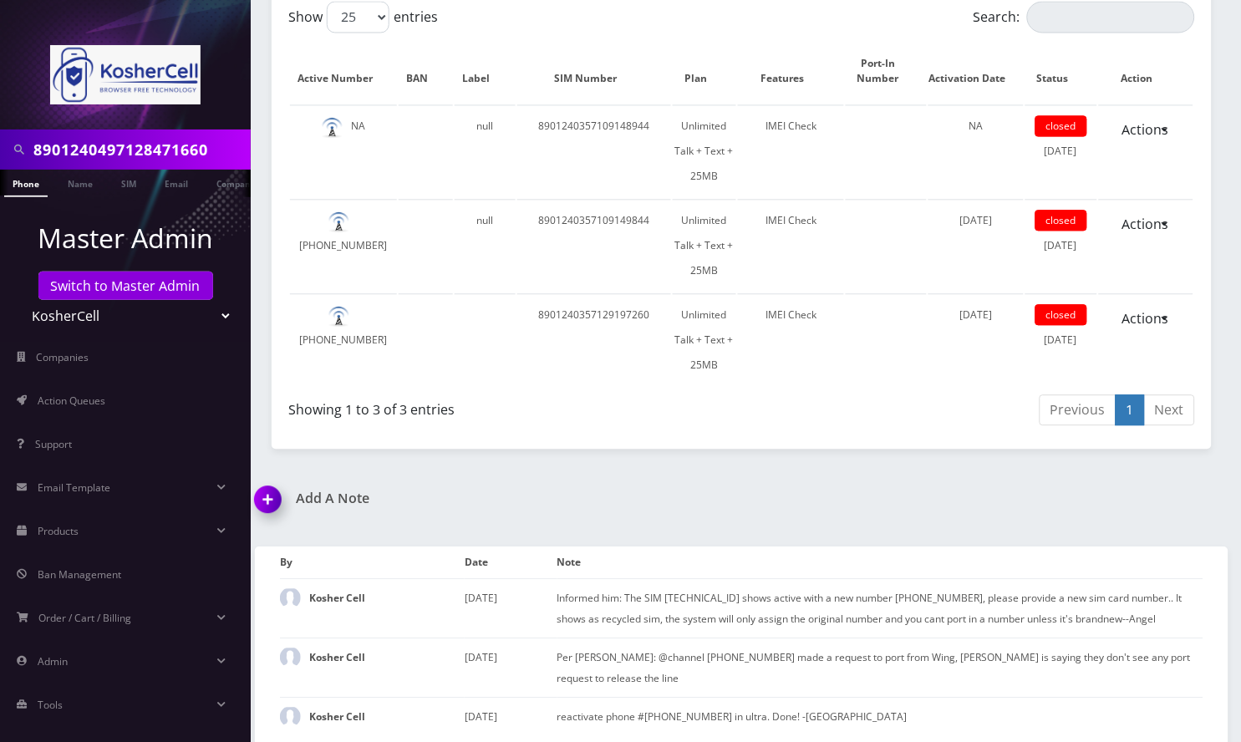
scroll to position [401, 0]
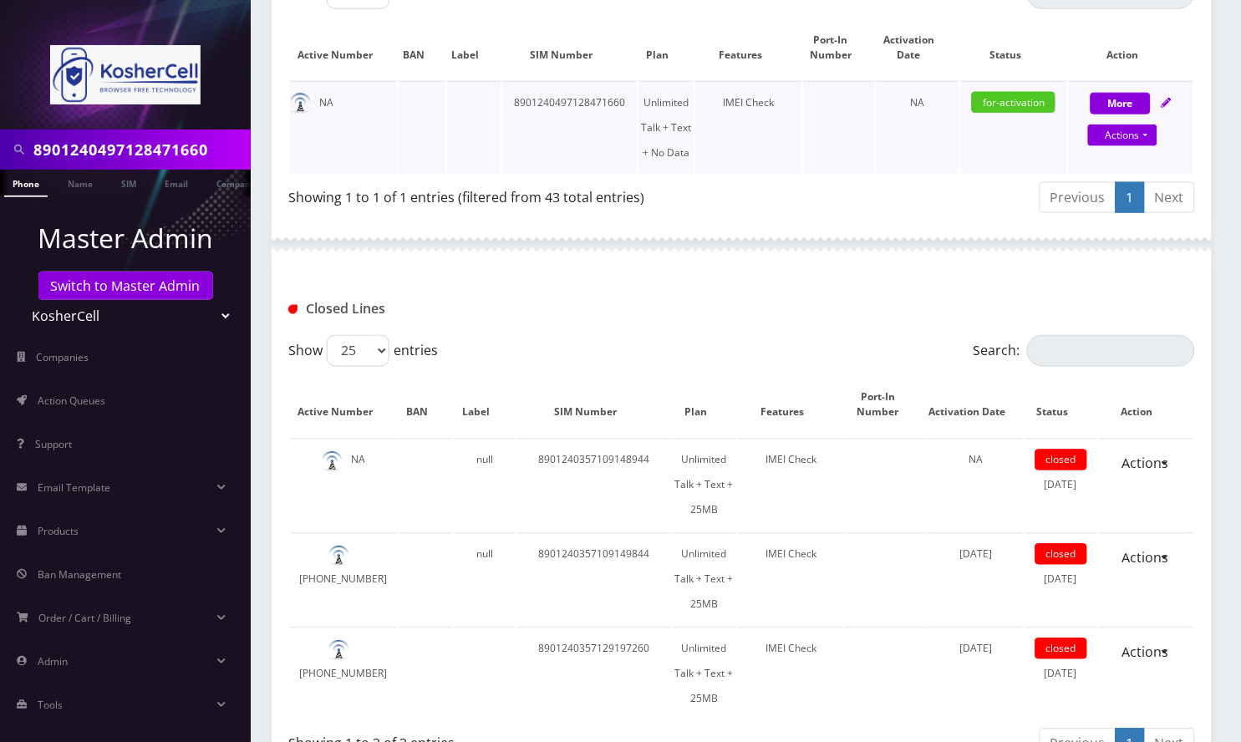
drag, startPoint x: 838, startPoint y: 167, endPoint x: 840, endPoint y: 185, distance: 17.6
click at [838, 167] on td at bounding box center [839, 127] width 71 height 93
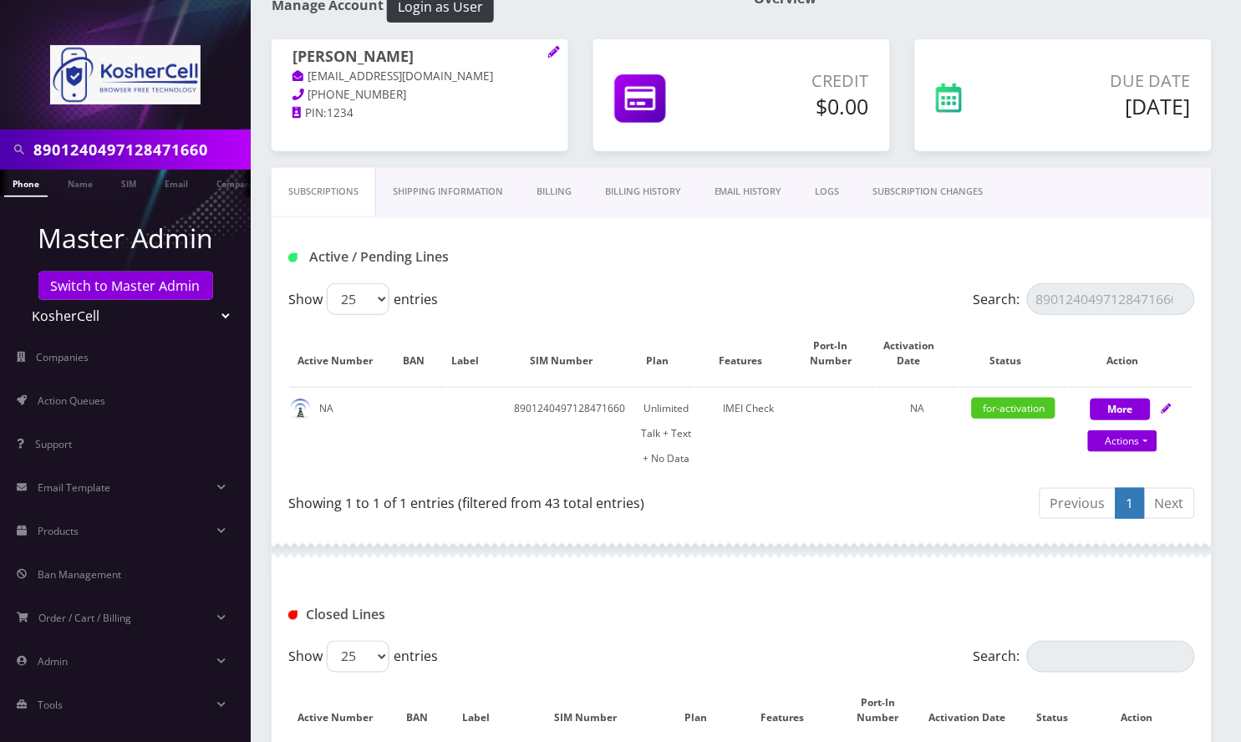
scroll to position [67, 0]
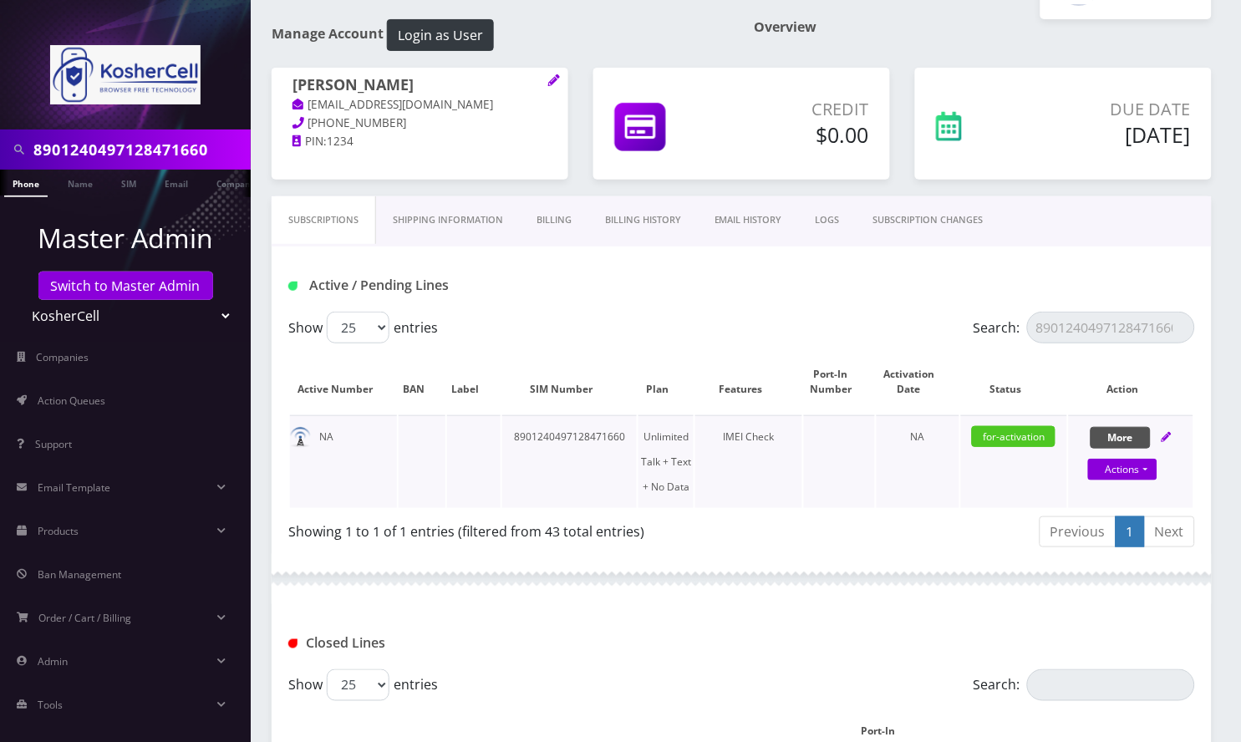
click at [1127, 440] on button "More" at bounding box center [1120, 438] width 60 height 22
click at [1127, 432] on button "More" at bounding box center [1120, 438] width 60 height 22
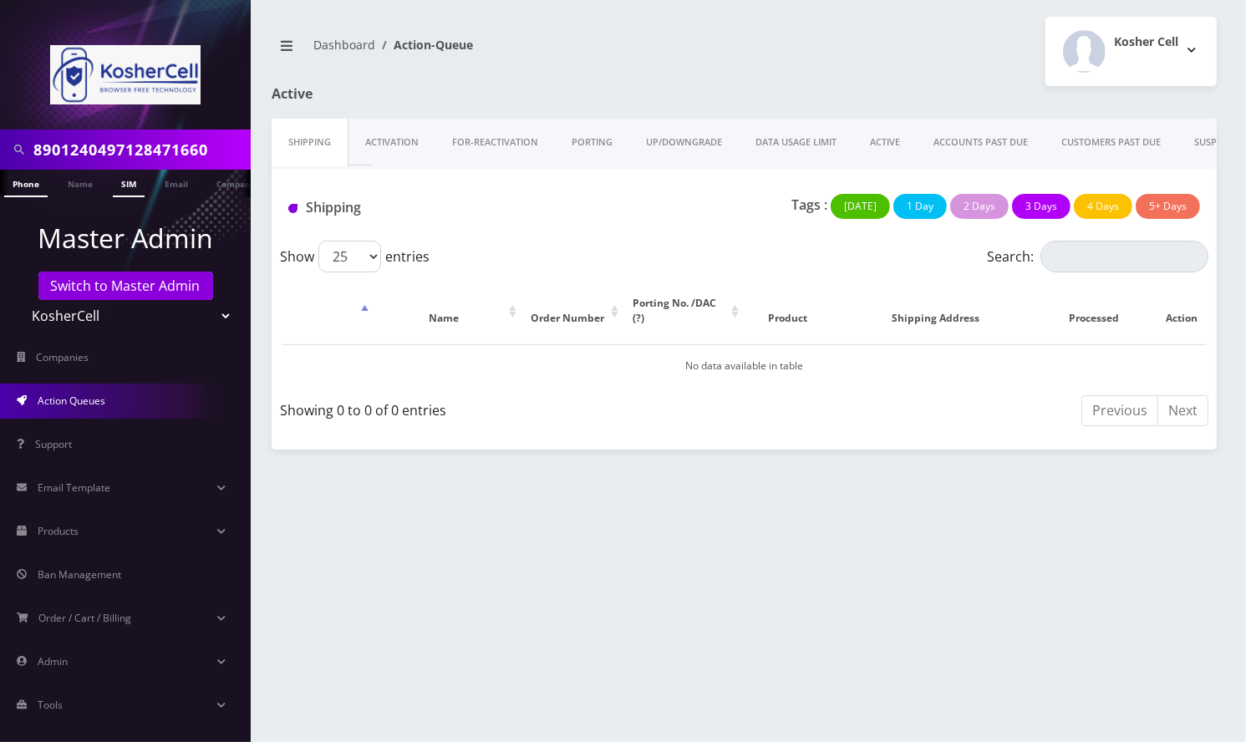
click at [135, 186] on link "SIM" at bounding box center [129, 184] width 32 height 28
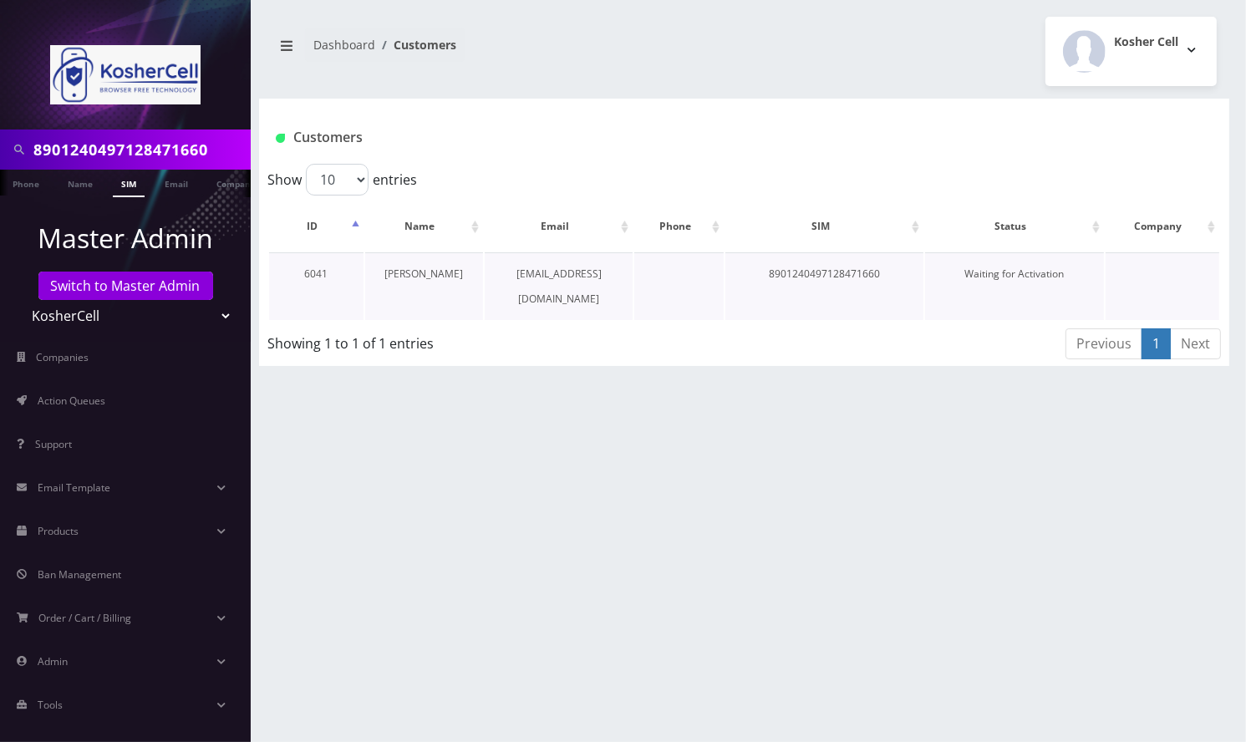
click at [437, 272] on link "[PERSON_NAME]" at bounding box center [423, 274] width 79 height 14
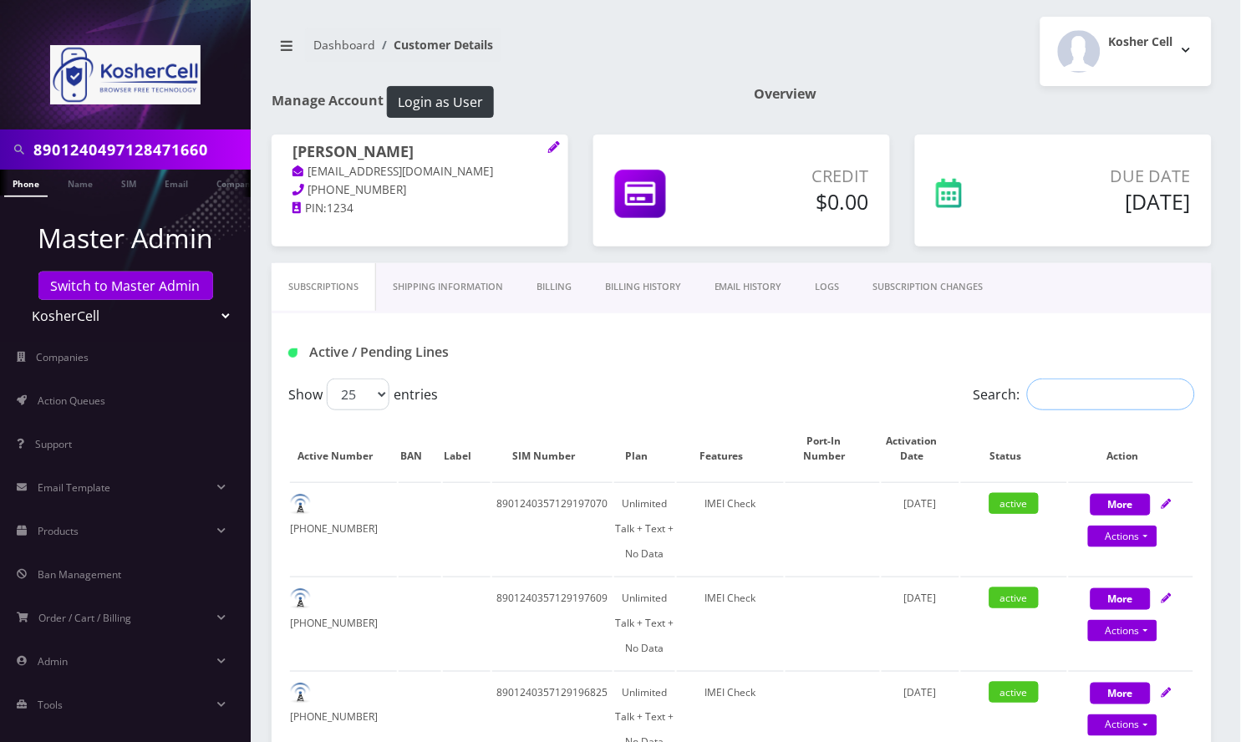
click at [1071, 399] on input "Search:" at bounding box center [1111, 395] width 168 height 32
paste input "8901240497128471660"
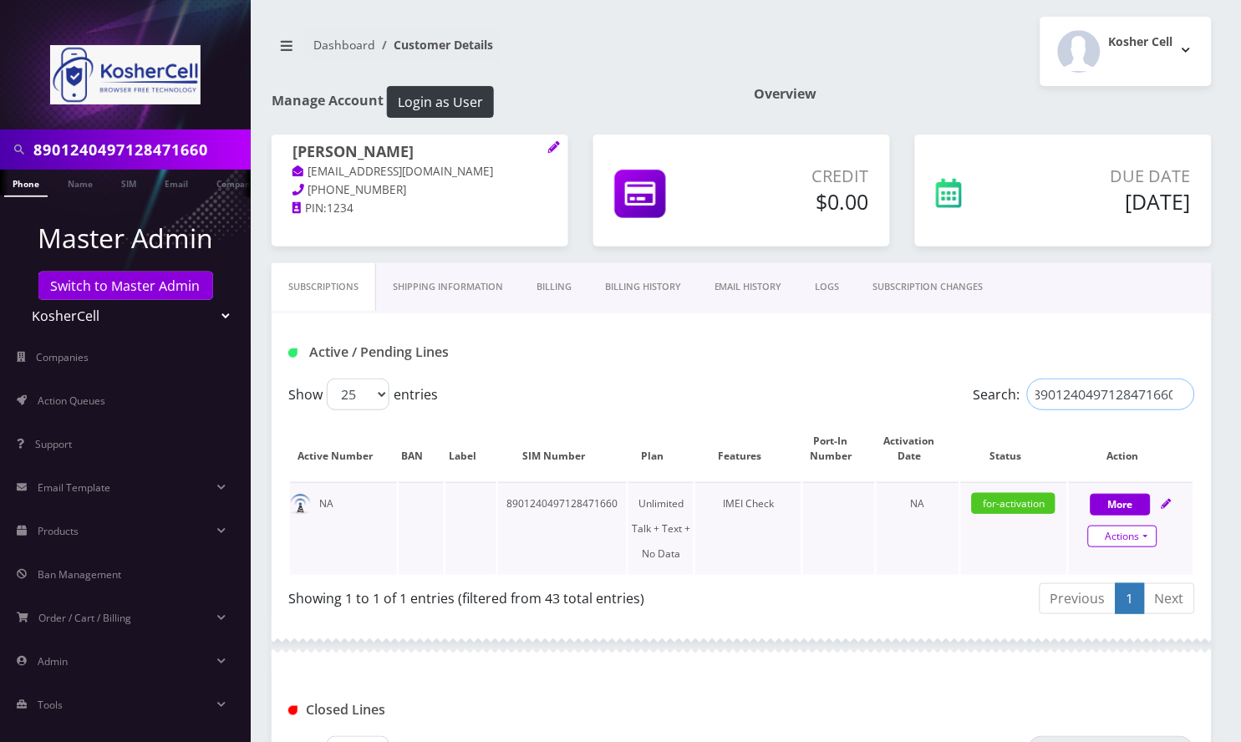
type input "8901240497128471660"
click at [1143, 534] on link "Actions" at bounding box center [1122, 537] width 69 height 22
select select "363"
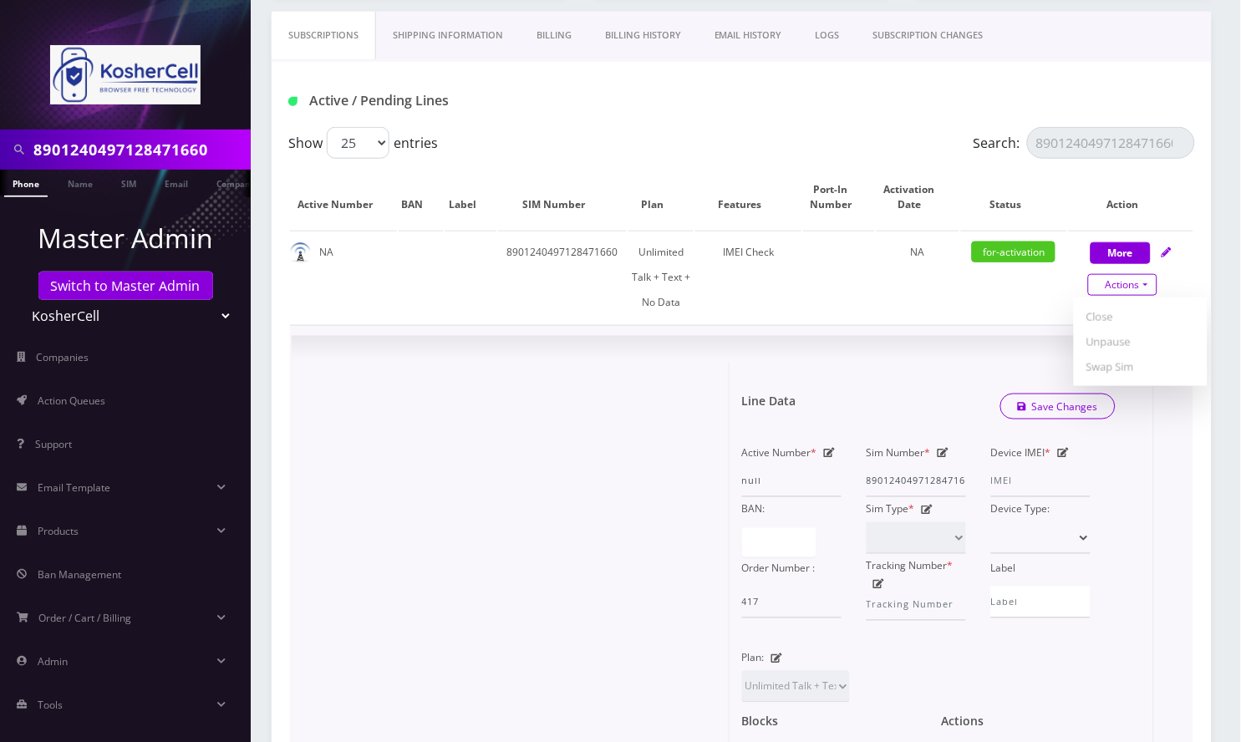
scroll to position [334, 0]
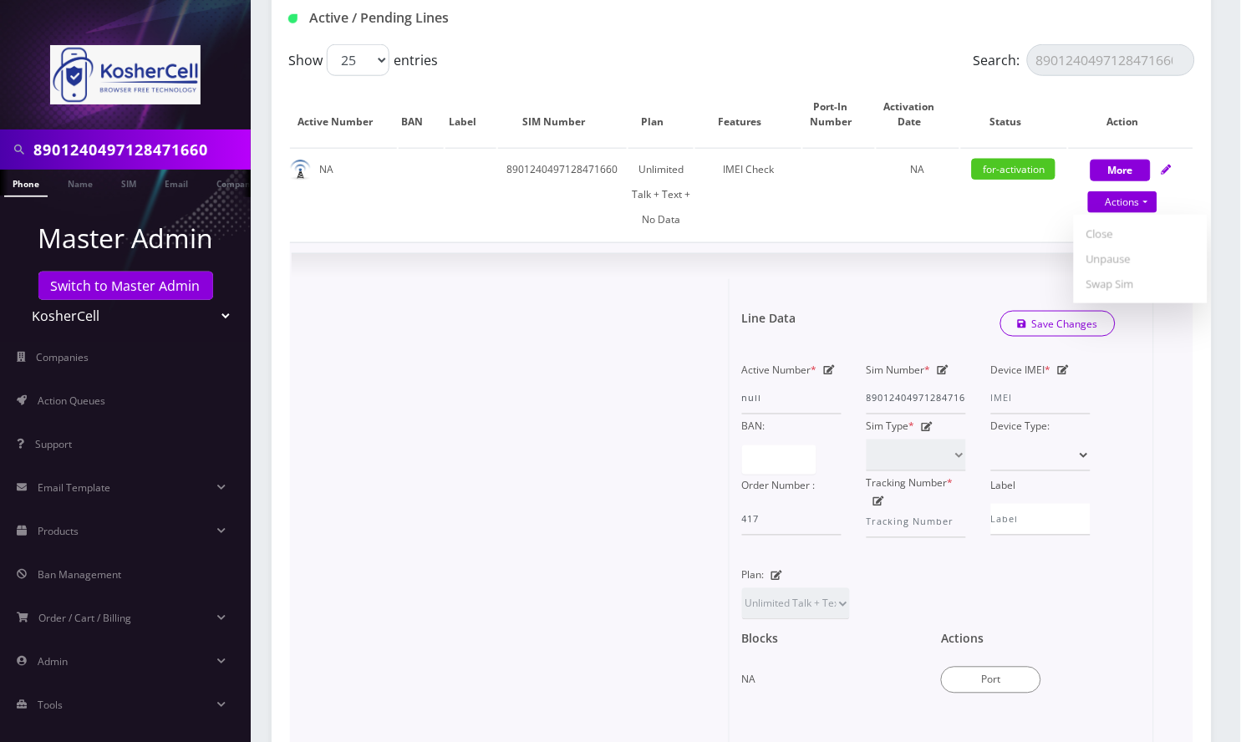
click at [1064, 360] on div "Device IMEI *" at bounding box center [1040, 386] width 125 height 57
click at [1060, 365] on icon at bounding box center [1064, 370] width 12 height 10
paste input "990016033413194"
type input "990016033413194"
click at [1046, 320] on link "Save Changes" at bounding box center [1058, 324] width 116 height 26
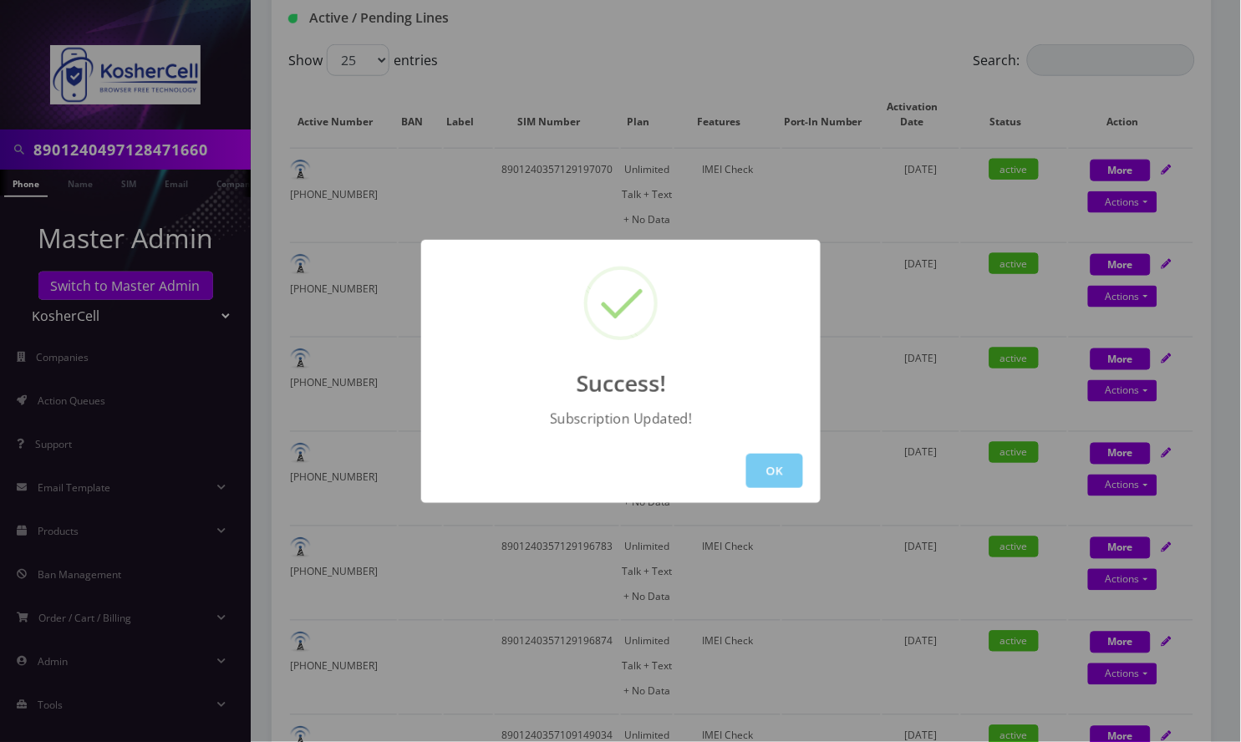
click at [783, 468] on button "OK" at bounding box center [774, 471] width 57 height 34
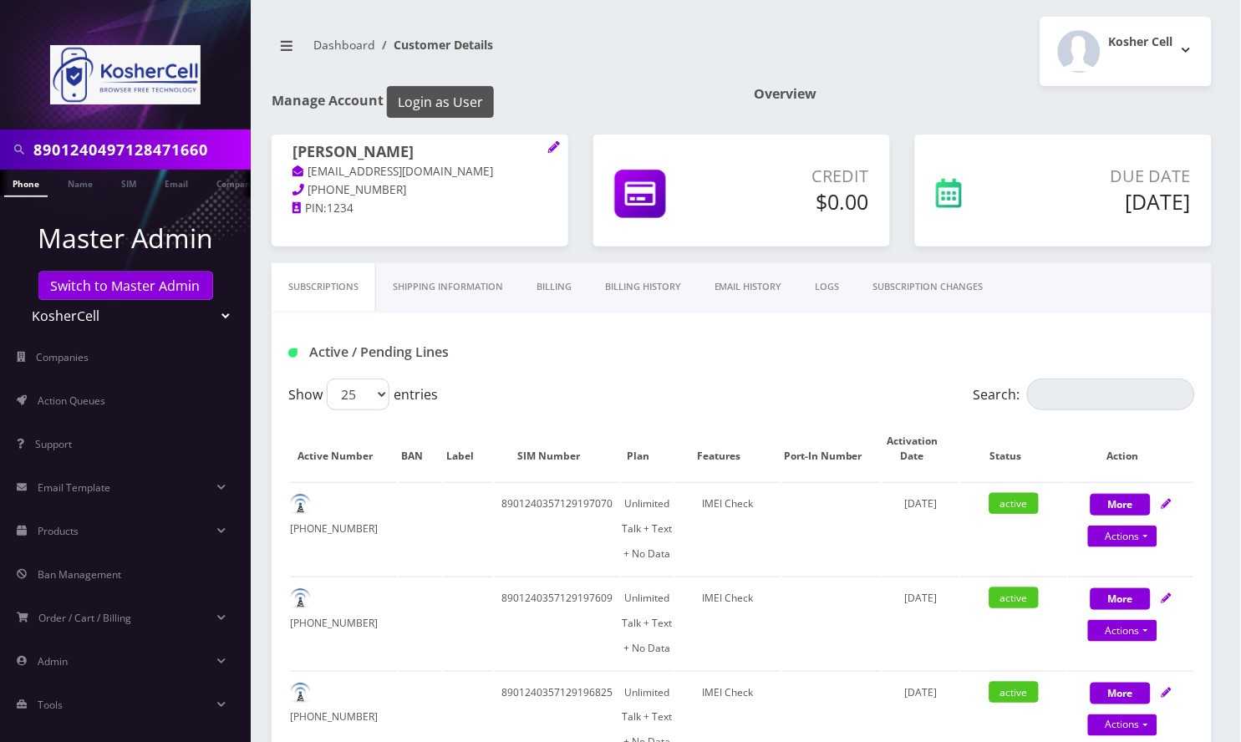
click at [440, 94] on button "Login as User" at bounding box center [440, 102] width 107 height 32
drag, startPoint x: 392, startPoint y: 187, endPoint x: 310, endPoint y: 191, distance: 82.0
click at [310, 188] on p "574-315-1782" at bounding box center [419, 190] width 255 height 18
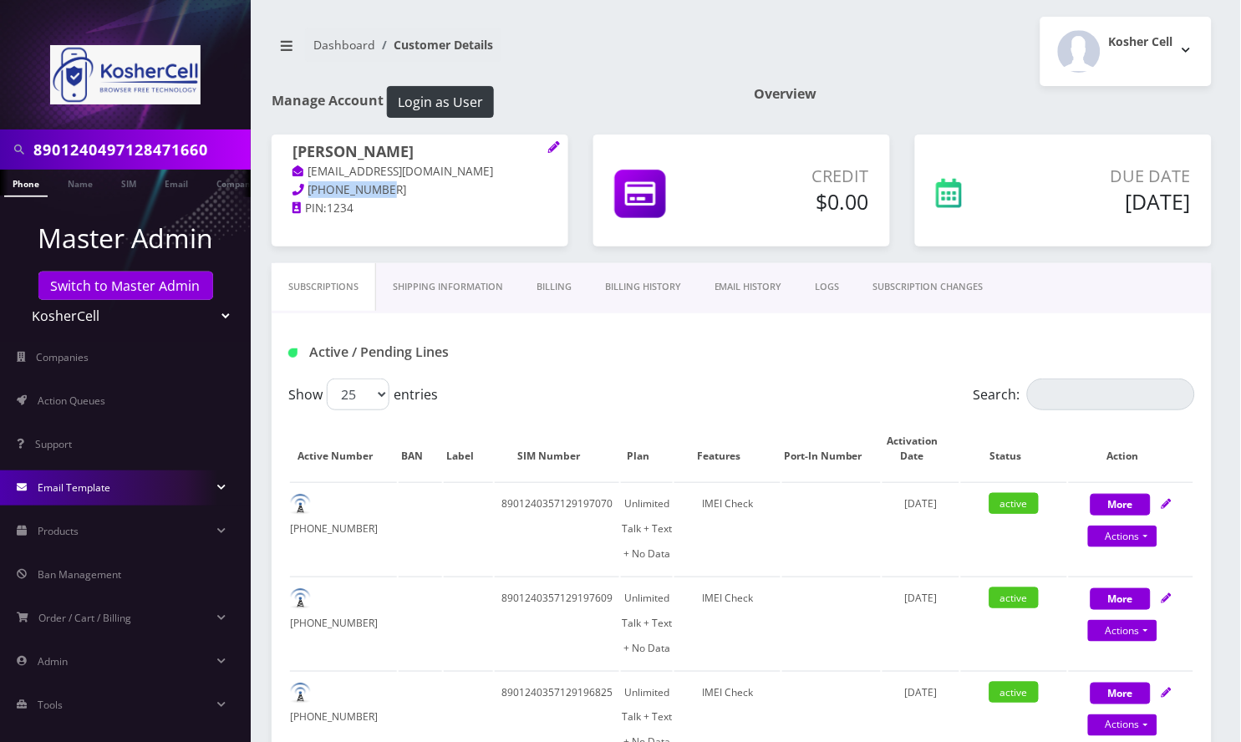
copy span "574-315-1782"
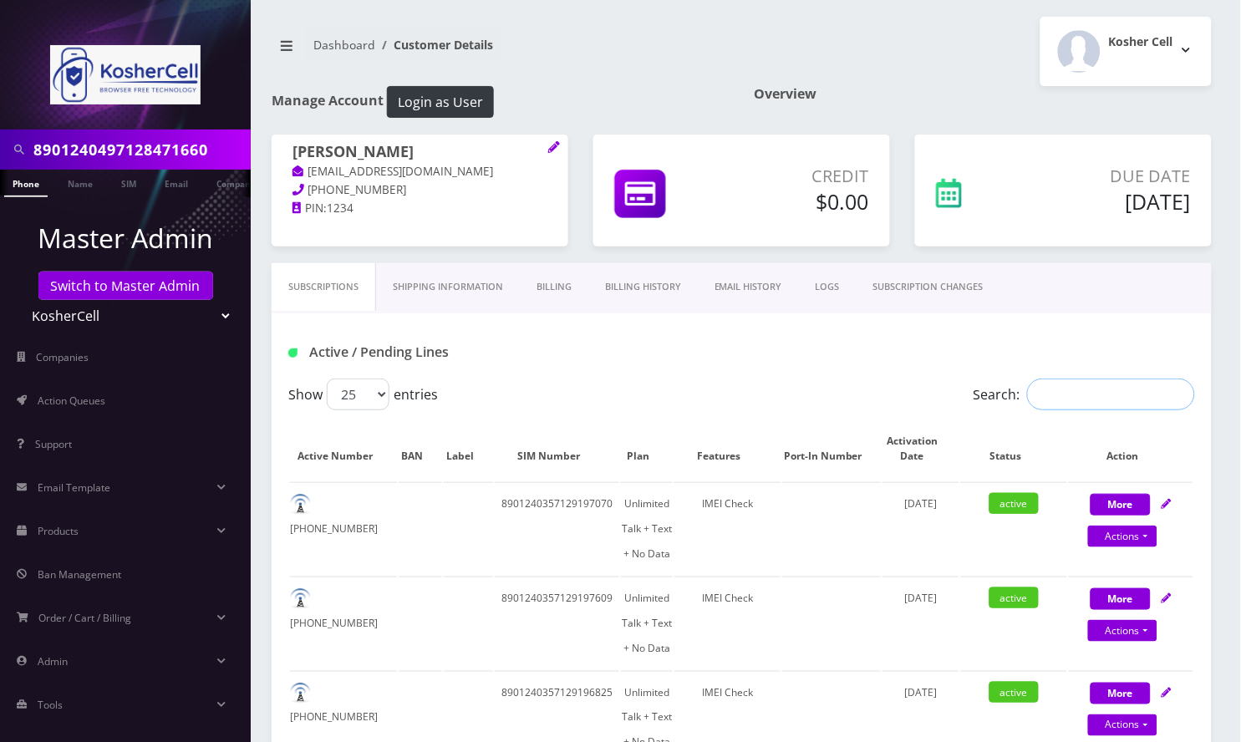
click at [1091, 399] on input "Search:" at bounding box center [1111, 395] width 168 height 32
paste input "8901240497128472296"
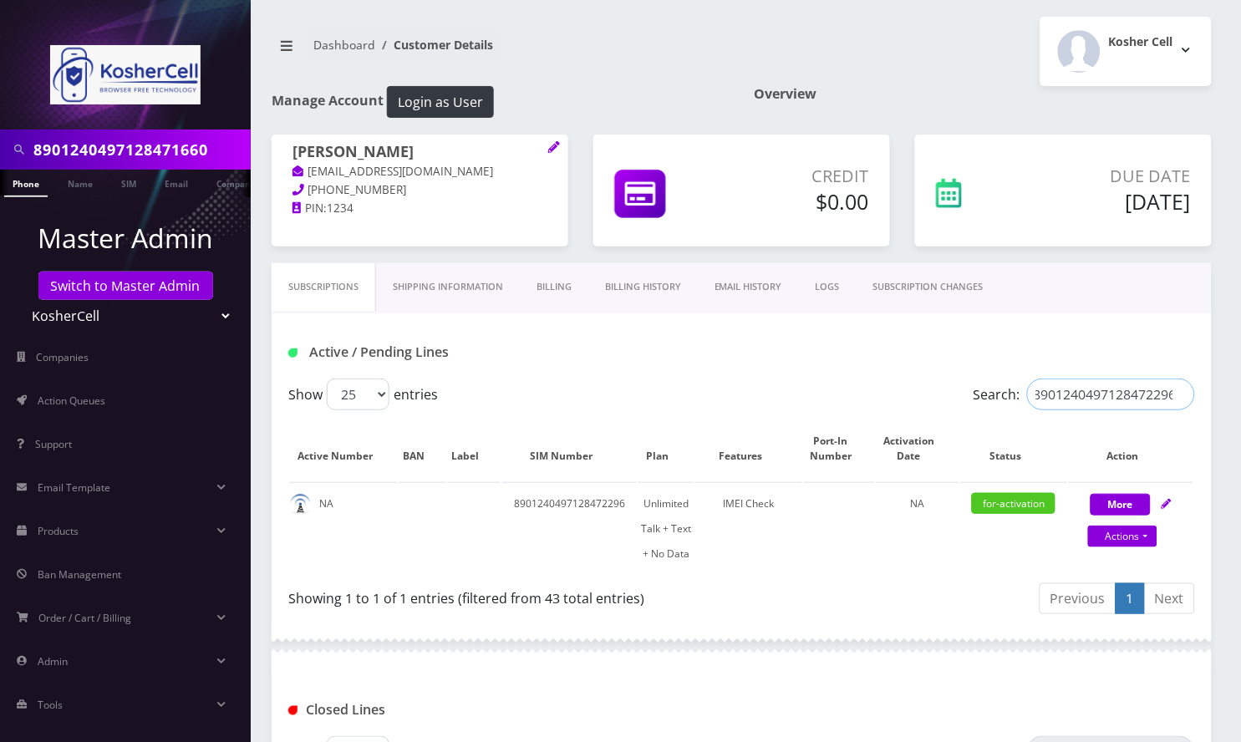
type input "8901240497128472296"
click at [125, 183] on link "SIM" at bounding box center [129, 184] width 32 height 28
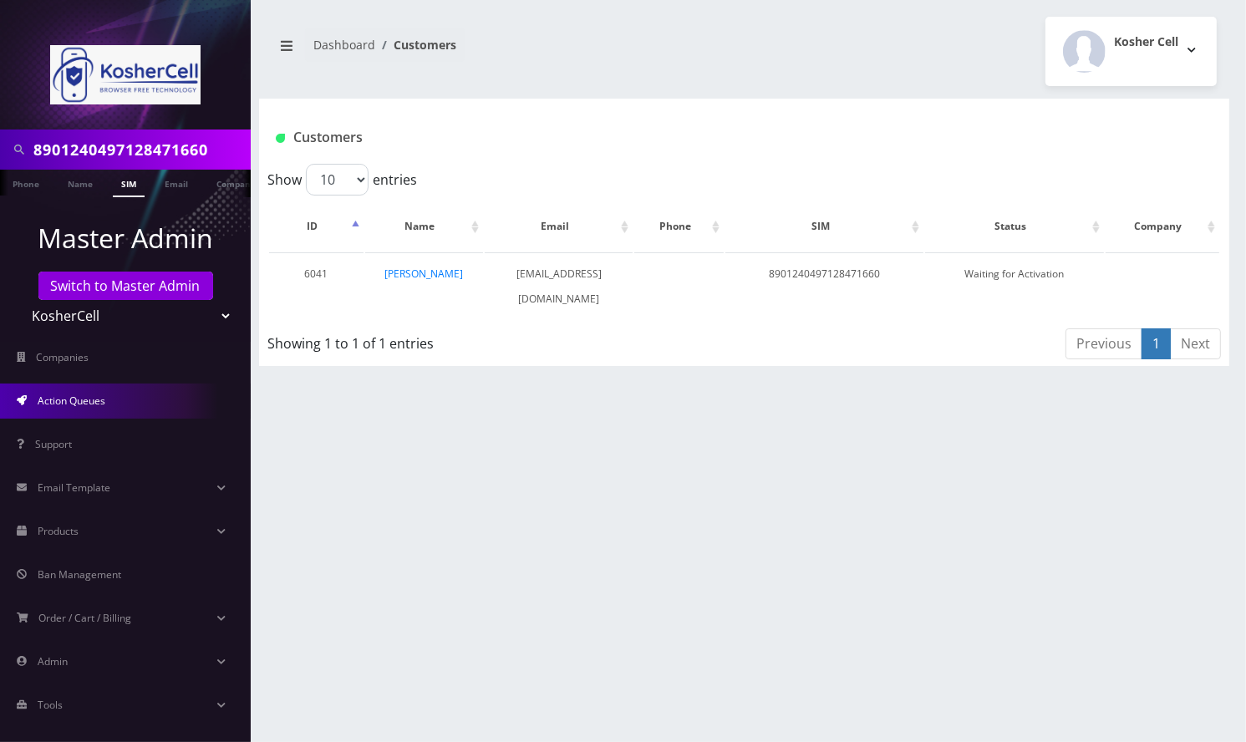
click at [136, 389] on link "Action Queues" at bounding box center [125, 401] width 251 height 35
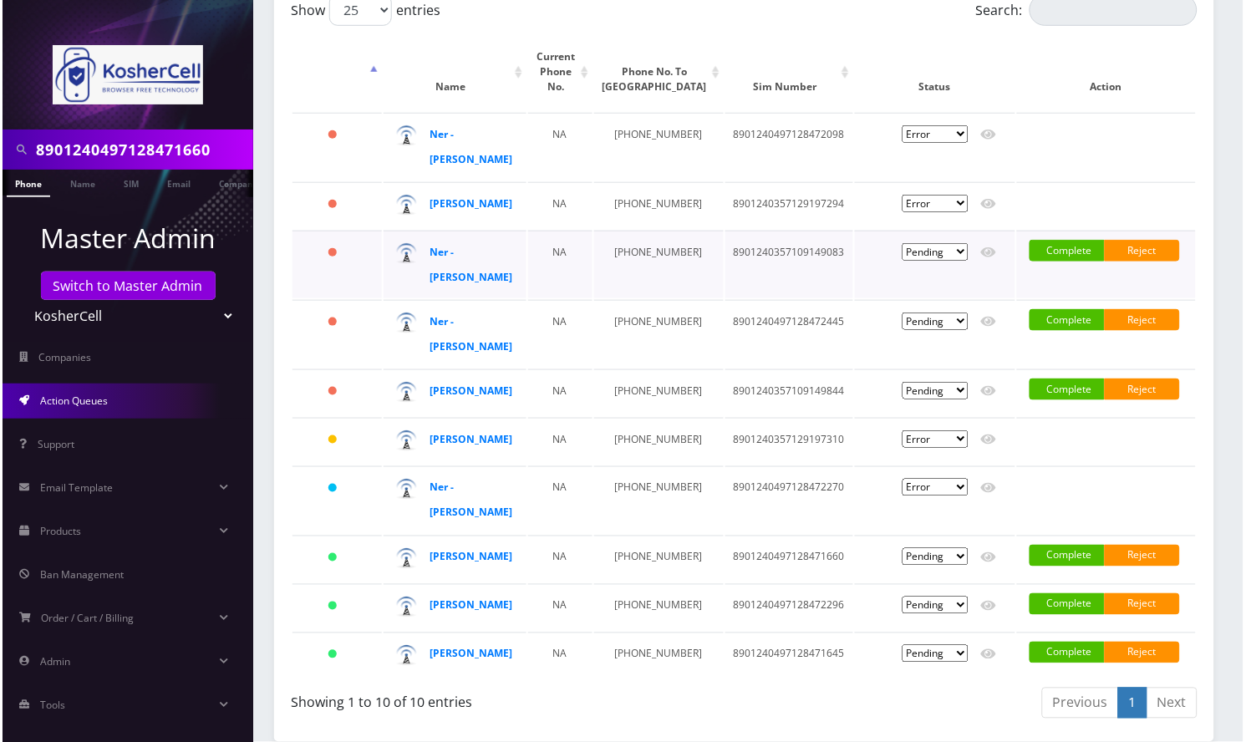
scroll to position [334, 0]
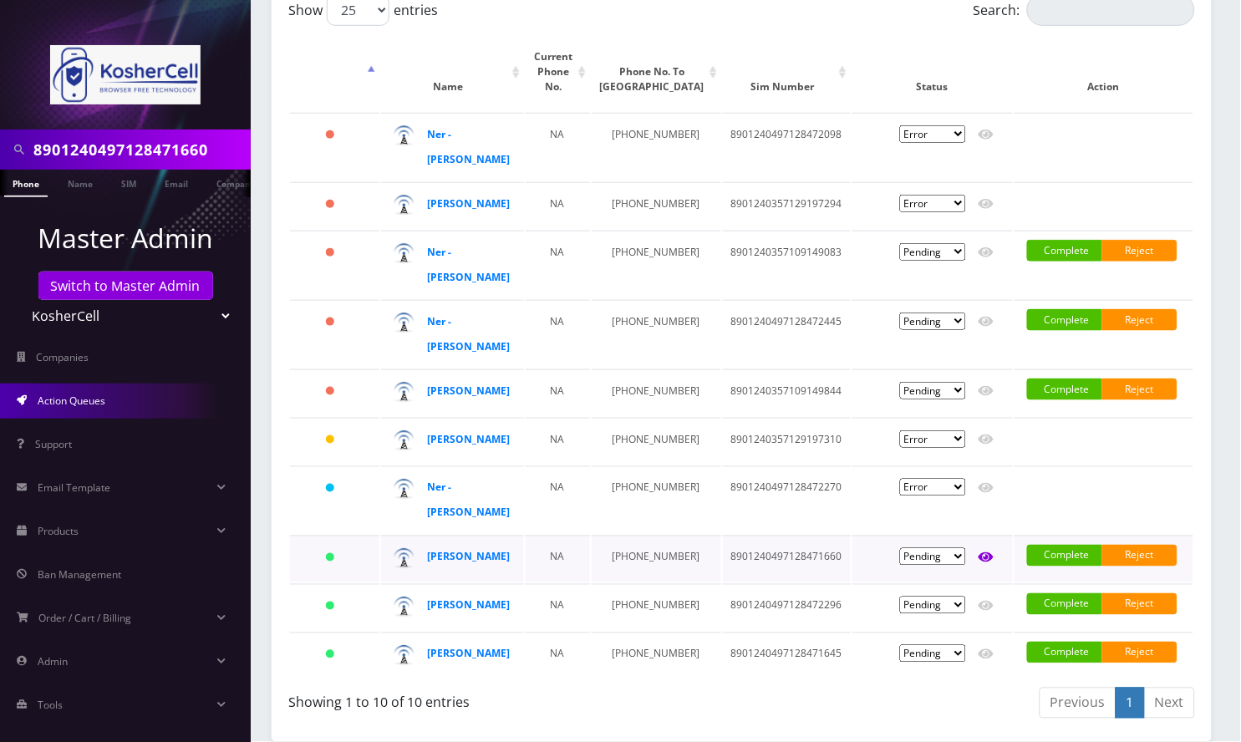
click at [992, 551] on icon at bounding box center [985, 557] width 15 height 13
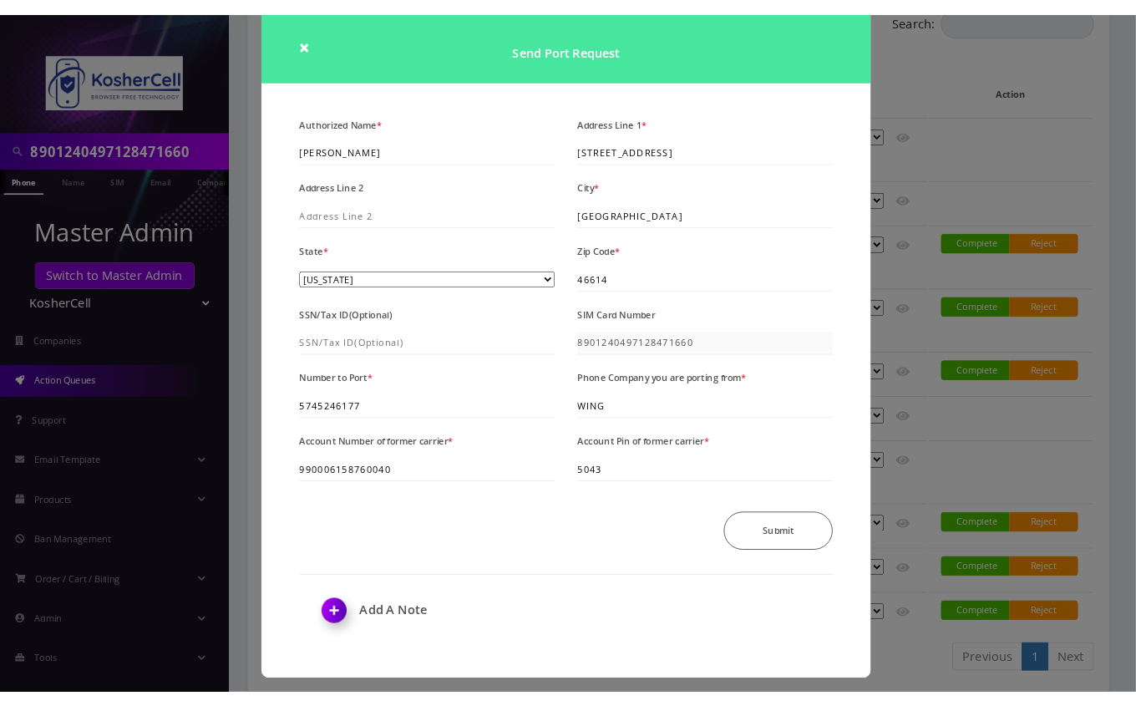
scroll to position [40, 0]
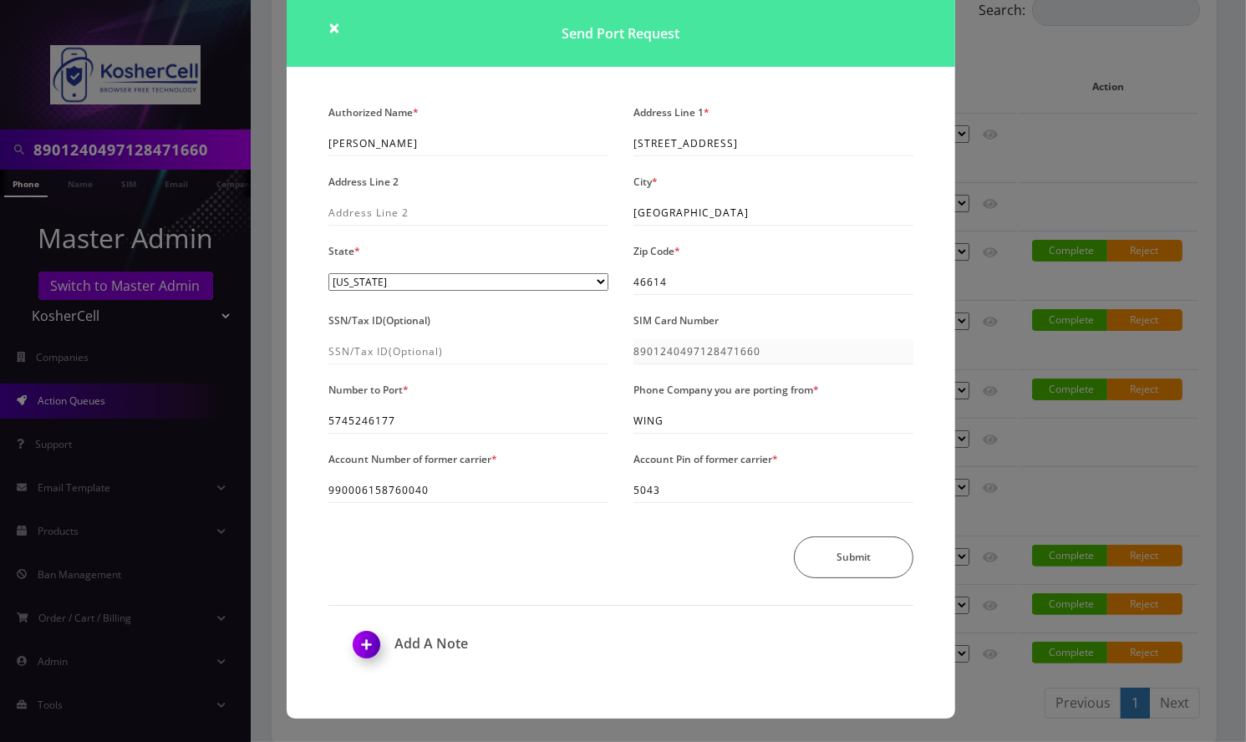
click at [1105, 61] on div "× Send Port Request Authorized Name * [PERSON_NAME] Address Line 1 * [STREET_AD…" at bounding box center [623, 371] width 1246 height 742
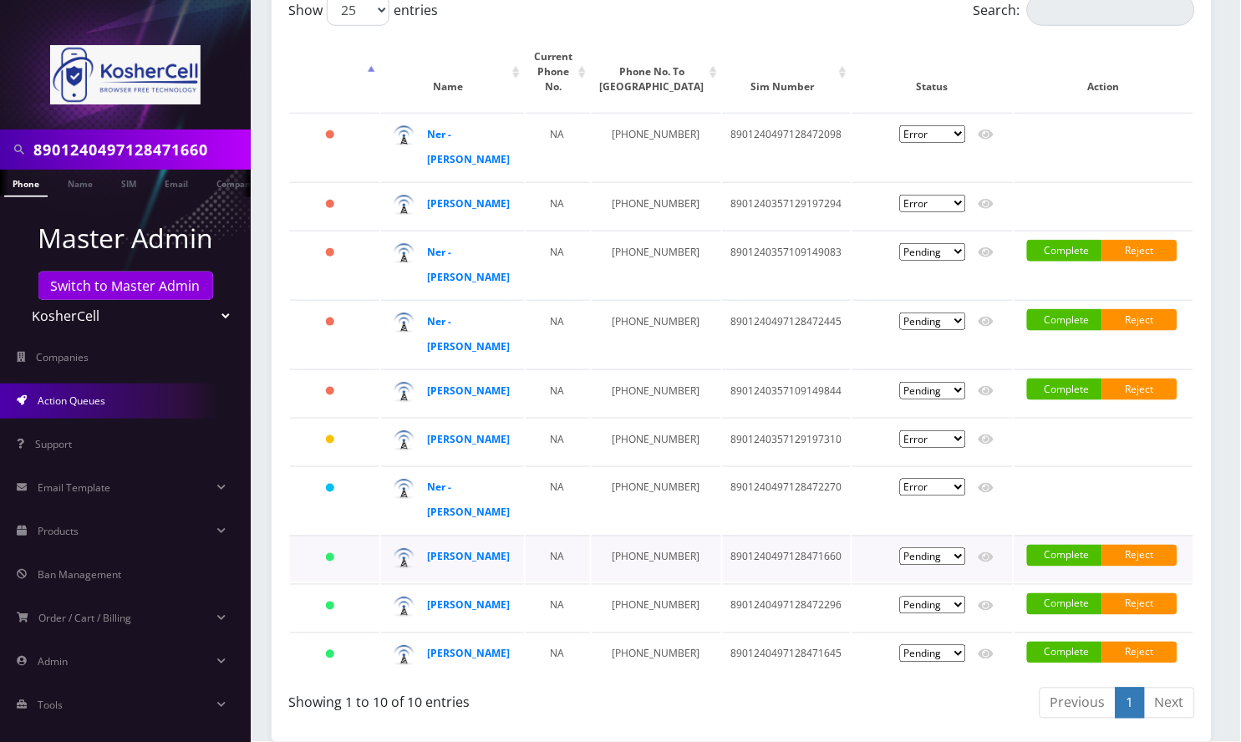
click at [766, 536] on td "8901240497128471660" at bounding box center [787, 559] width 128 height 47
copy td "8901240497128471660"
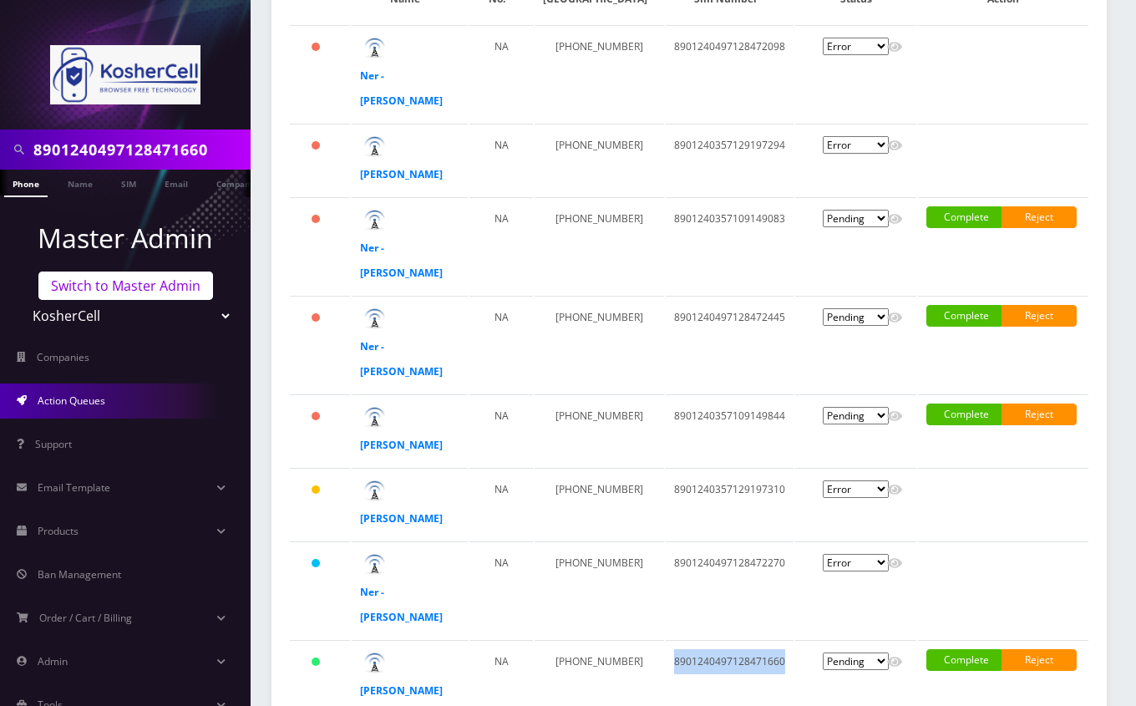
click at [136, 276] on link "Switch to Master Admin" at bounding box center [125, 286] width 175 height 28
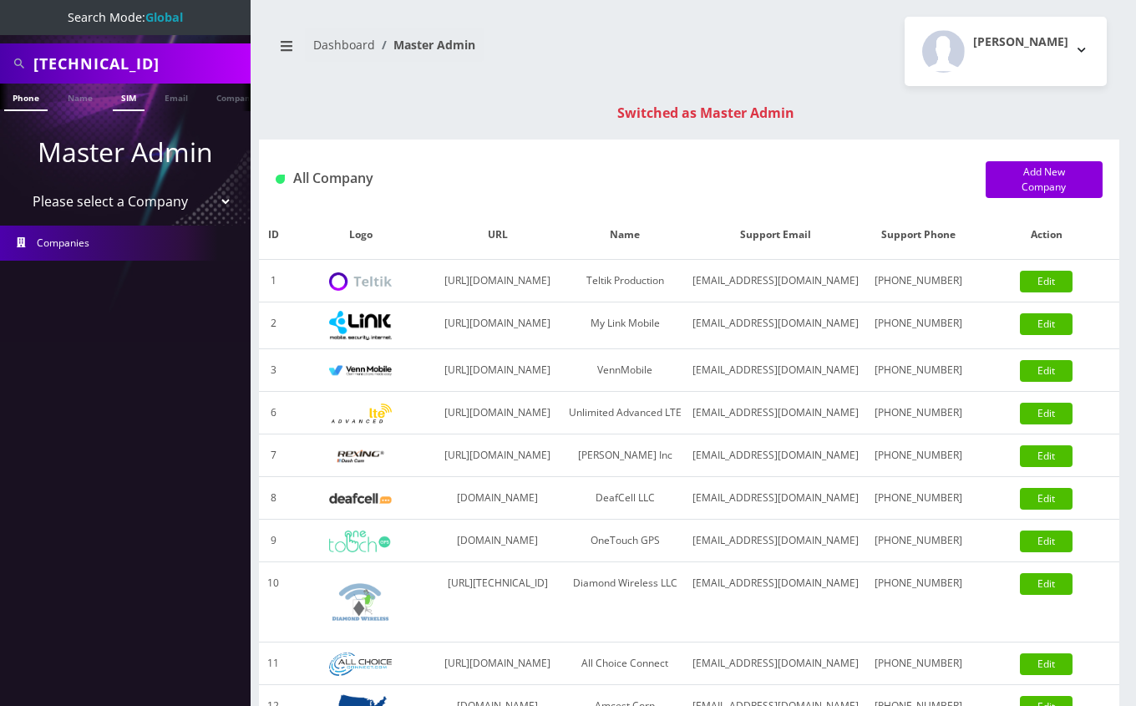
type input "[TECHNICAL_ID]"
click at [129, 97] on link "SIM" at bounding box center [129, 98] width 32 height 28
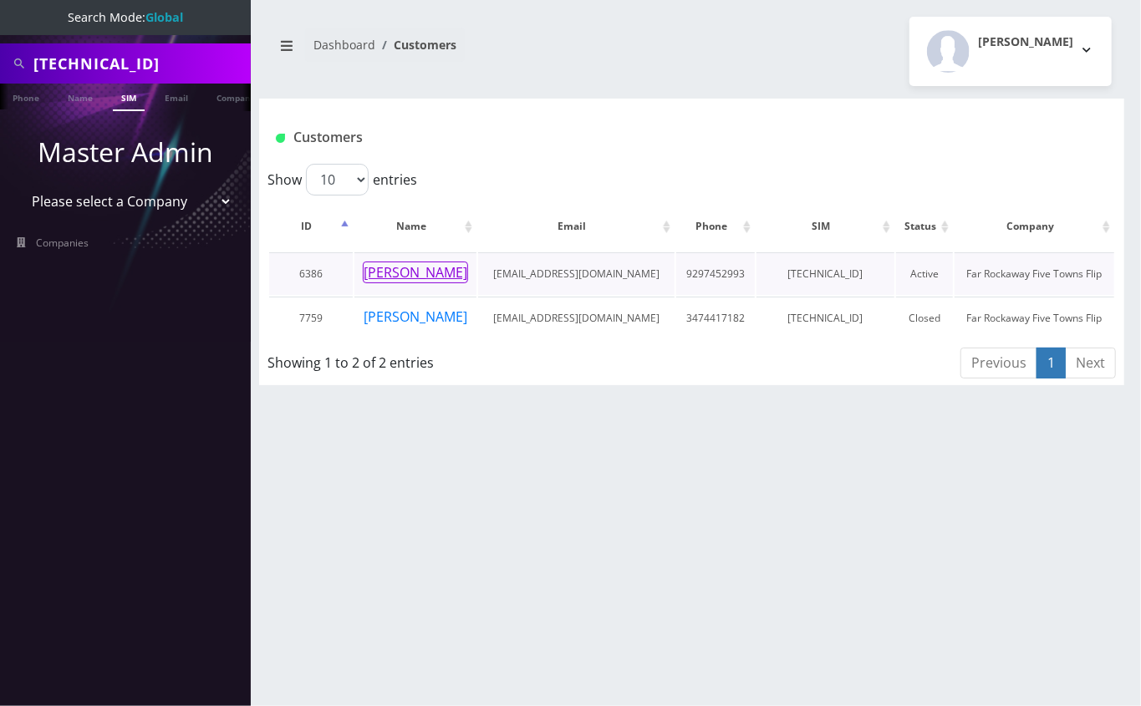
click at [442, 274] on button "[PERSON_NAME]" at bounding box center [415, 273] width 105 height 22
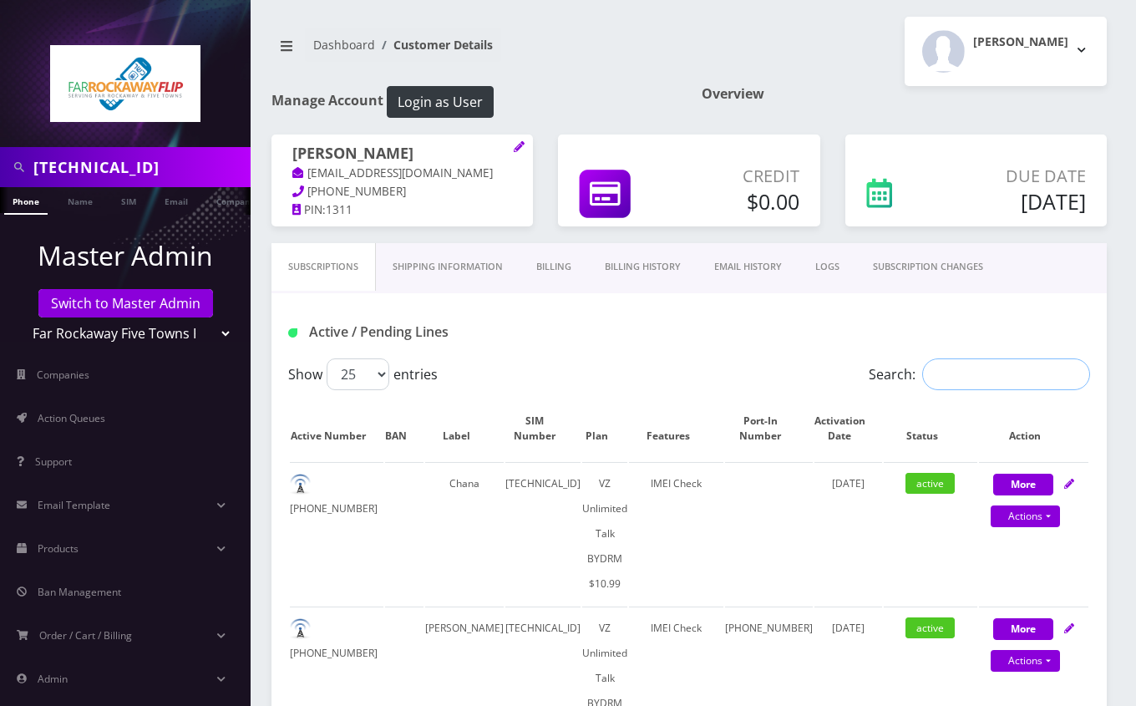
click at [994, 378] on input "Search:" at bounding box center [1006, 374] width 168 height 32
paste input "89148000010413033820"
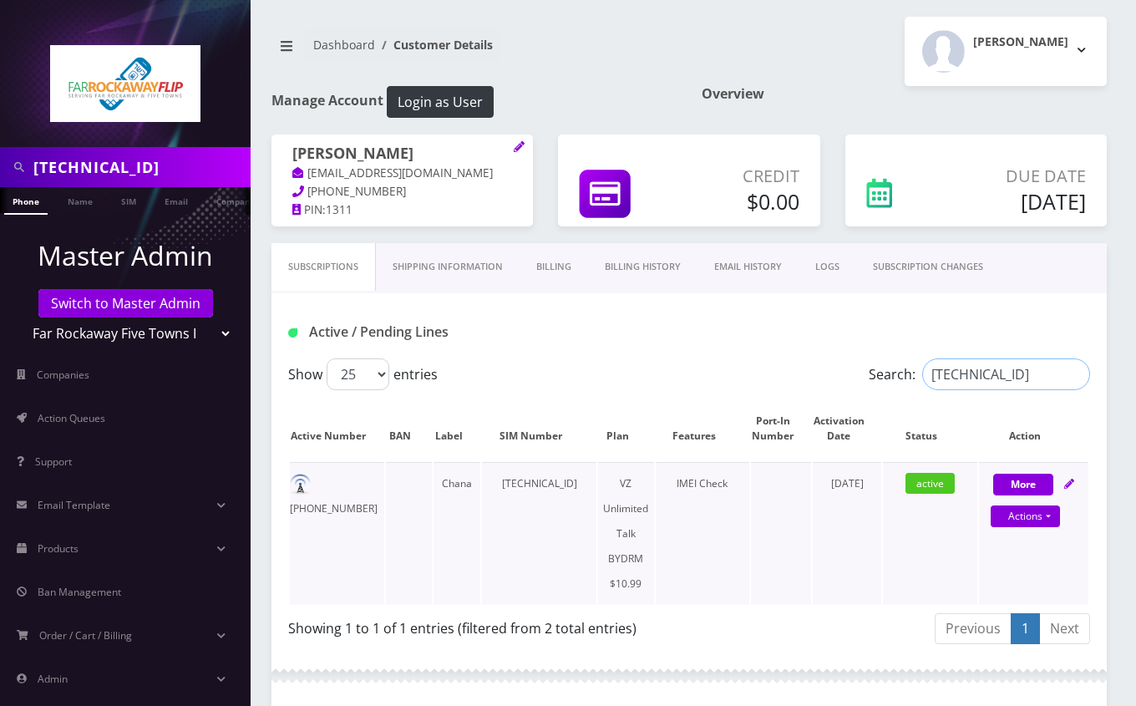
type input "89148000010413033820"
click at [358, 480] on td "929-745-2993" at bounding box center [337, 533] width 94 height 143
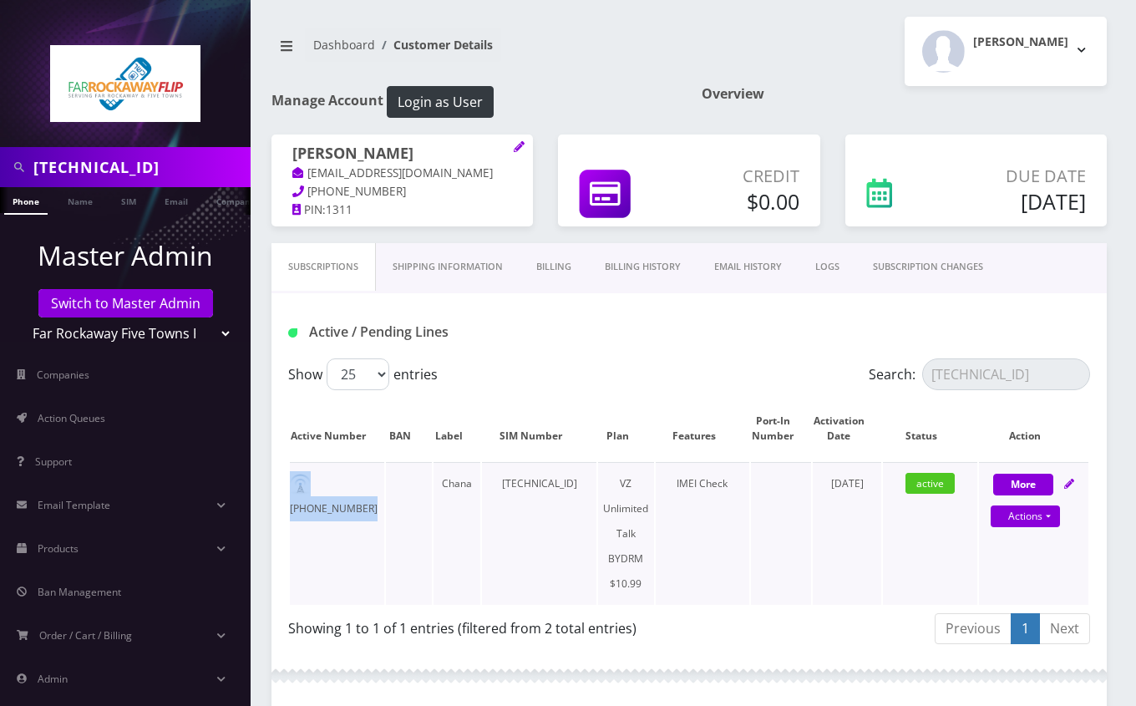
copy td "929-745-2993"
click at [123, 160] on input "89148000010413033820" at bounding box center [139, 167] width 213 height 32
click at [88, 318] on select "Teltik Production My Link Mobile VennMobile Unlimited Advanced LTE Rexing Inc D…" at bounding box center [125, 334] width 213 height 32
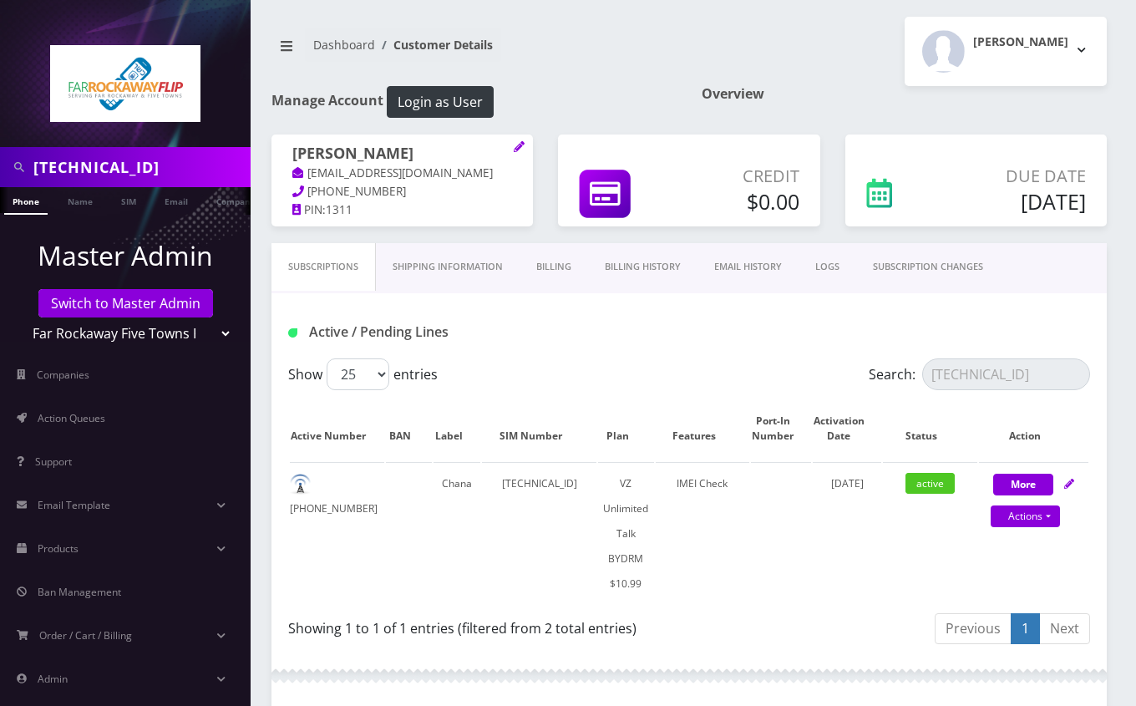
click at [275, 292] on div "Subscriptions Shipping Information Billing Billing History EMAIL HISTORY LOGS S…" at bounding box center [690, 268] width 836 height 50
drag, startPoint x: 156, startPoint y: 298, endPoint x: 149, endPoint y: 285, distance: 15.3
click at [156, 297] on link "Switch to Master Admin" at bounding box center [125, 303] width 175 height 28
click at [83, 169] on input "89148000010413033820" at bounding box center [139, 167] width 213 height 32
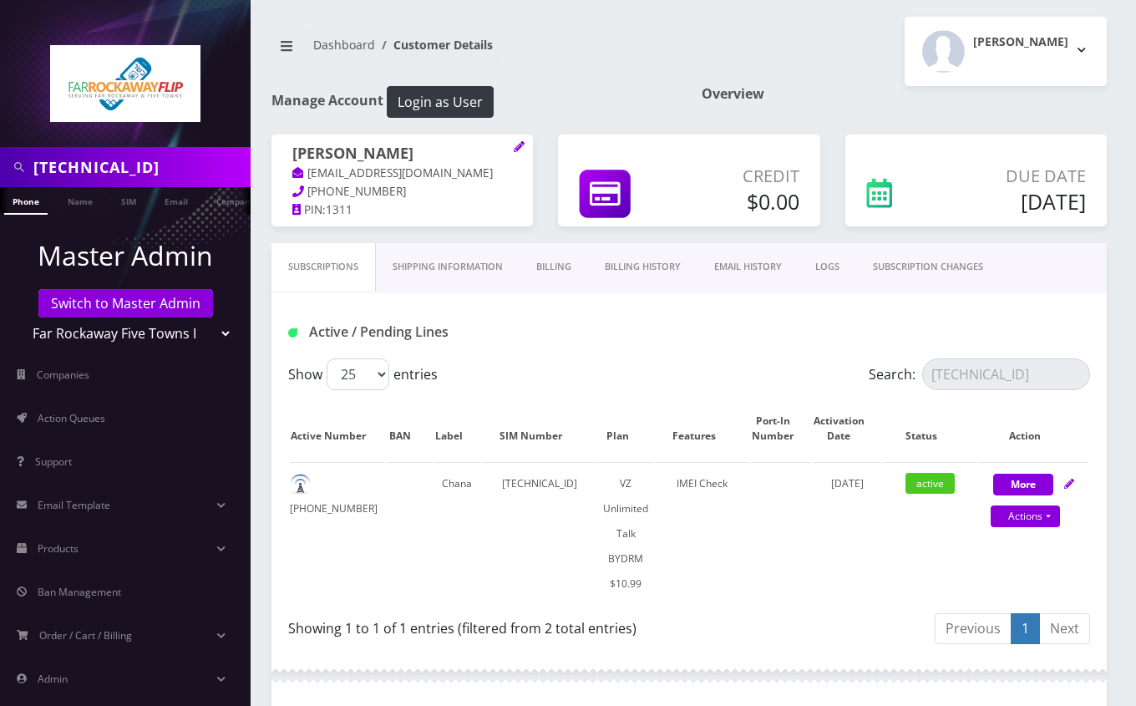
click at [83, 169] on input "89148000010413033820" at bounding box center [139, 167] width 213 height 32
click at [125, 312] on link "Switch to Master Admin" at bounding box center [125, 303] width 175 height 28
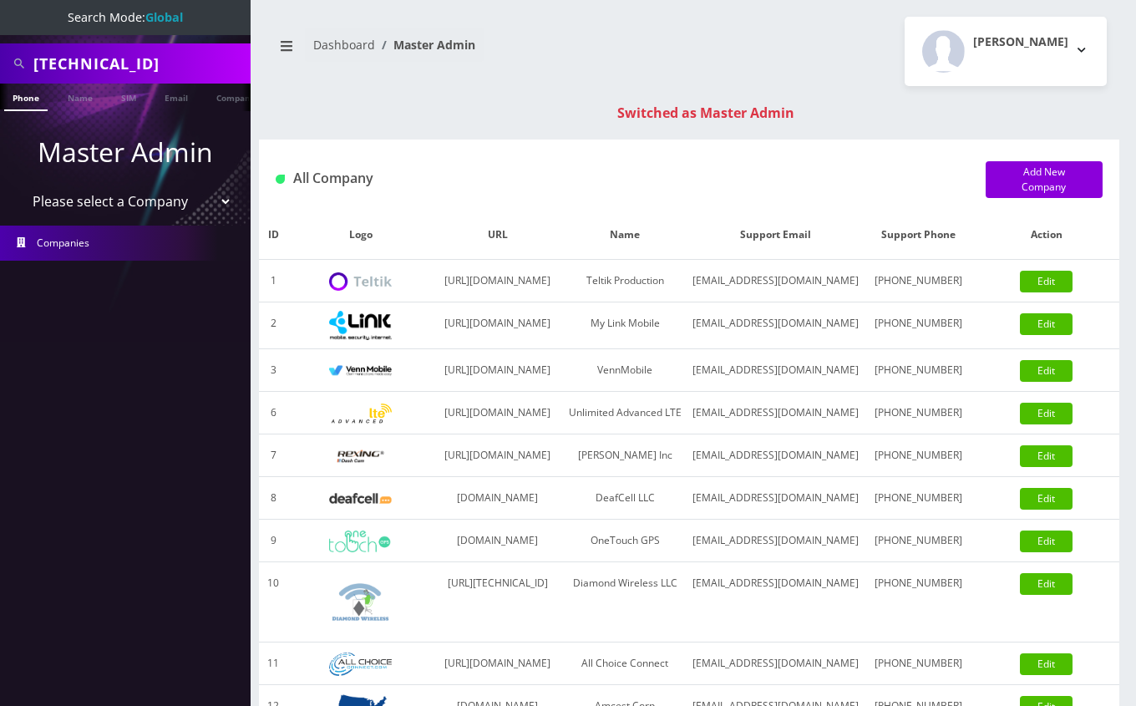
click at [119, 58] on input "[TECHNICAL_ID]" at bounding box center [139, 64] width 213 height 32
paste input "453522722"
type input "8453522722"
click at [32, 91] on link "Phone" at bounding box center [25, 98] width 43 height 28
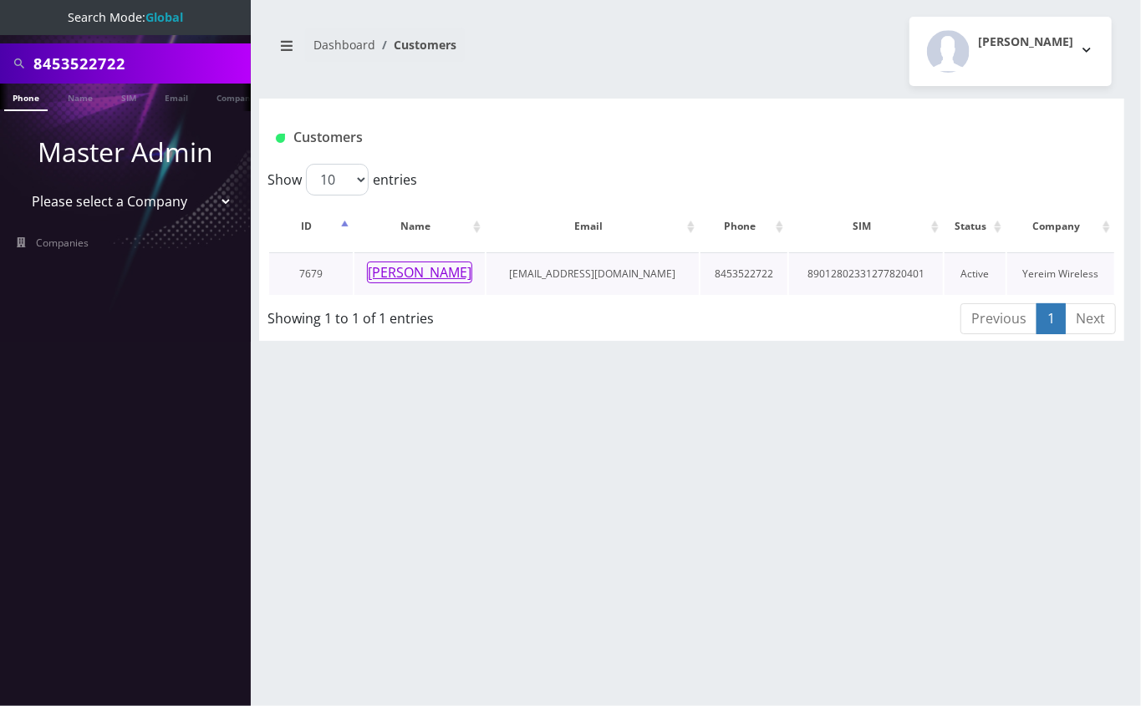
click at [442, 267] on button "[PERSON_NAME]" at bounding box center [419, 273] width 105 height 22
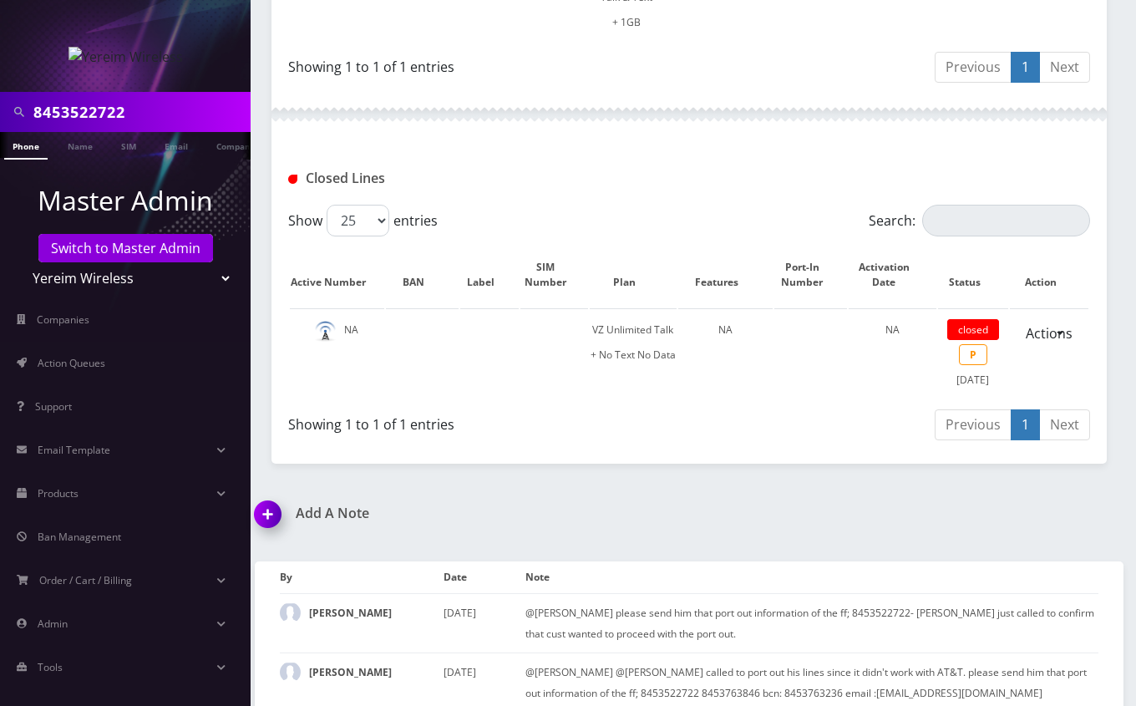
scroll to position [714, 0]
